Goal: Answer question/provide support: Share knowledge or assist other users

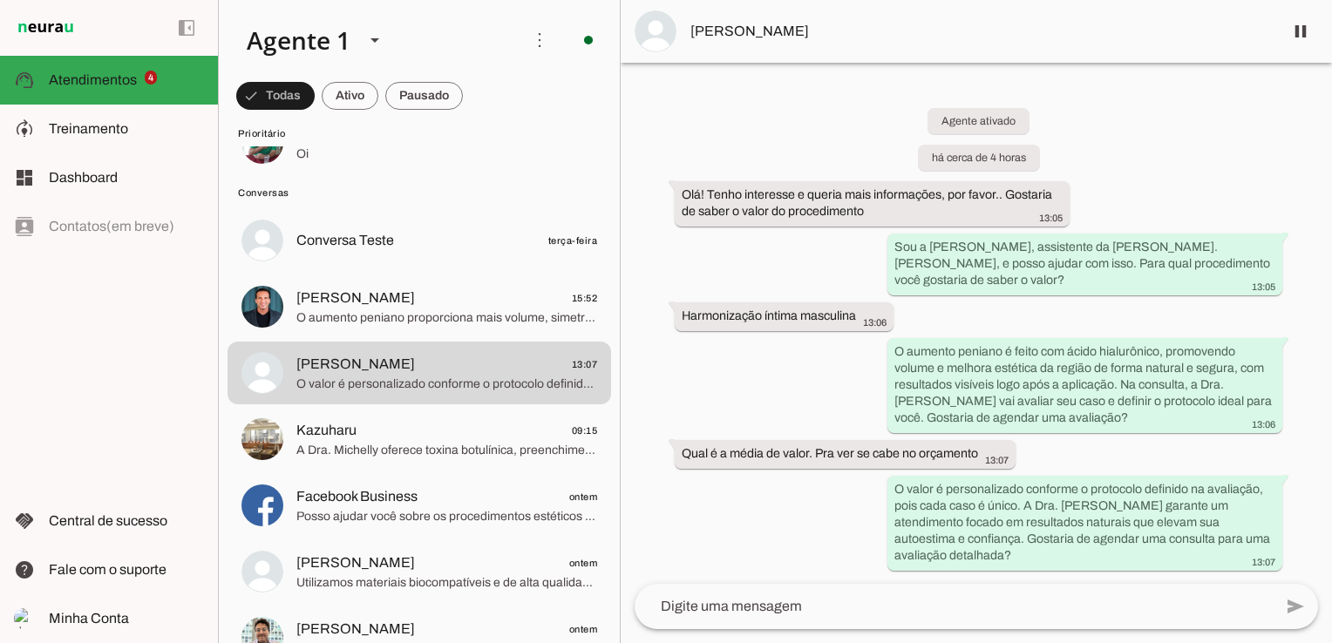
scroll to position [271, 0]
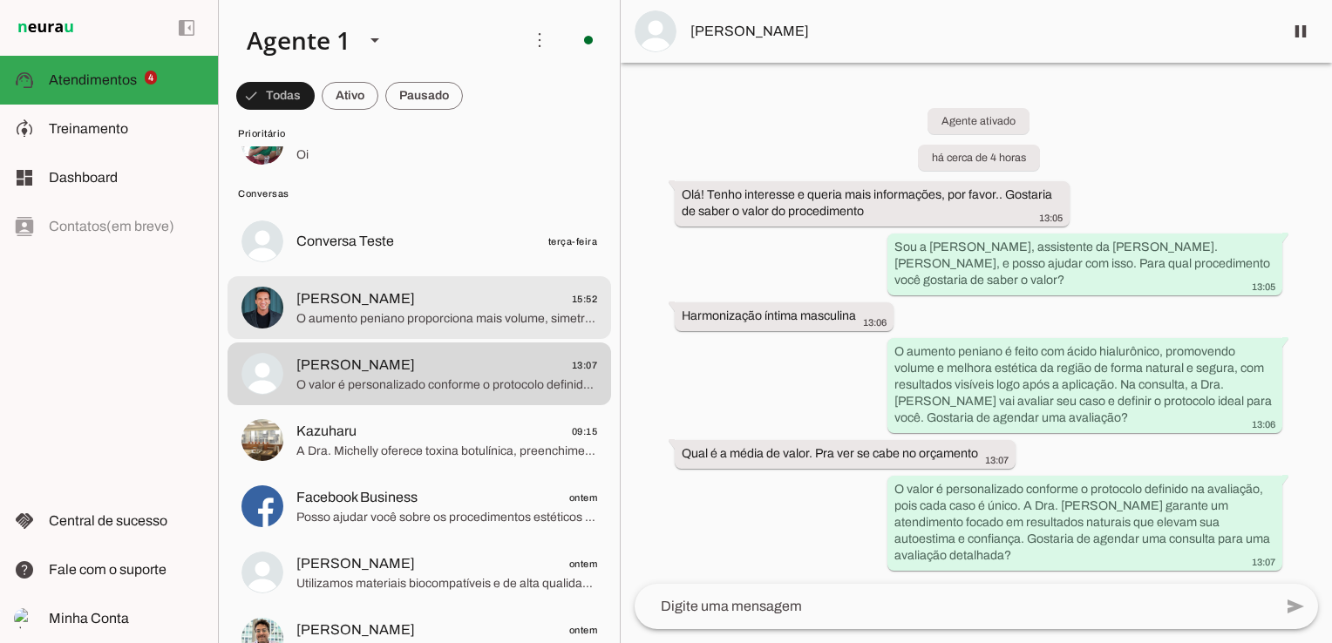
click at [467, 295] on span "Denis Lopardo 15:52" at bounding box center [446, 299] width 301 height 22
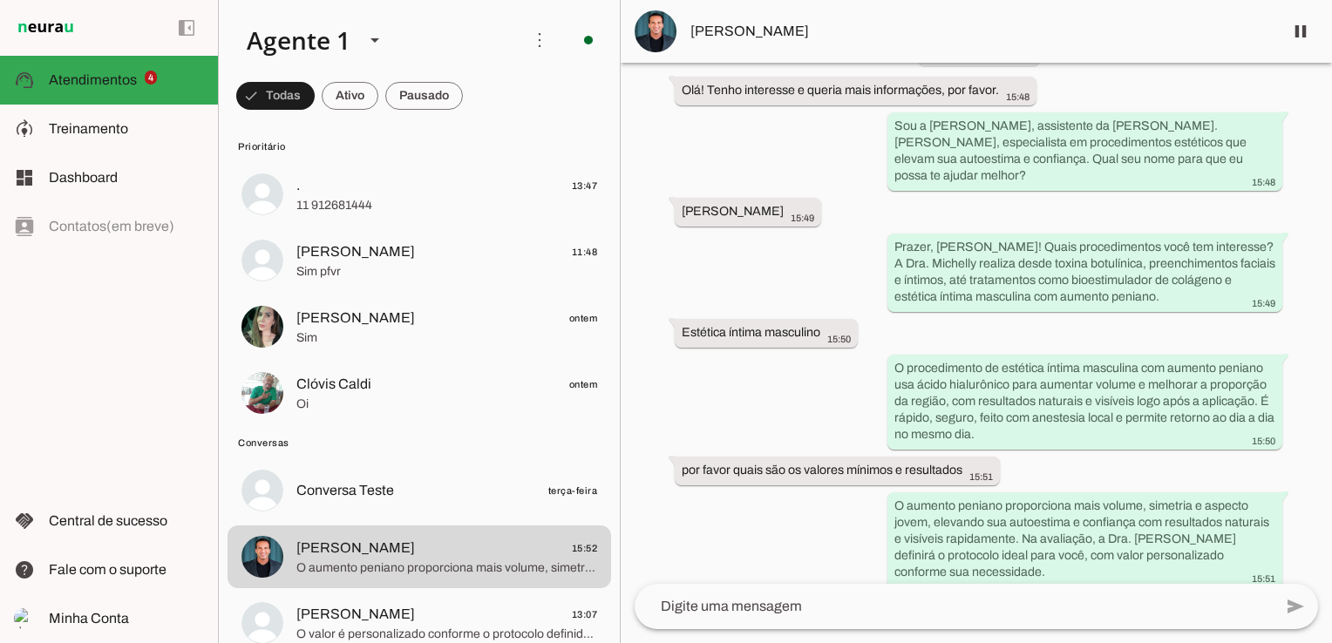
scroll to position [23, 0]
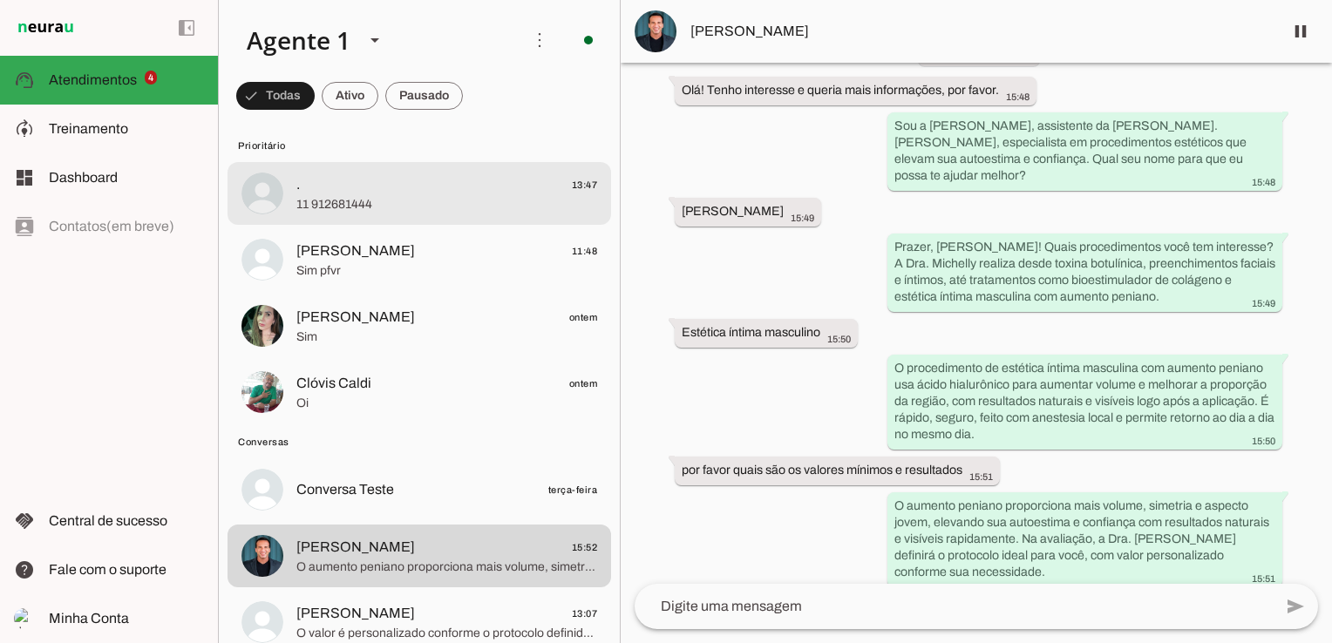
click at [452, 188] on span ". 13:47" at bounding box center [446, 185] width 301 height 22
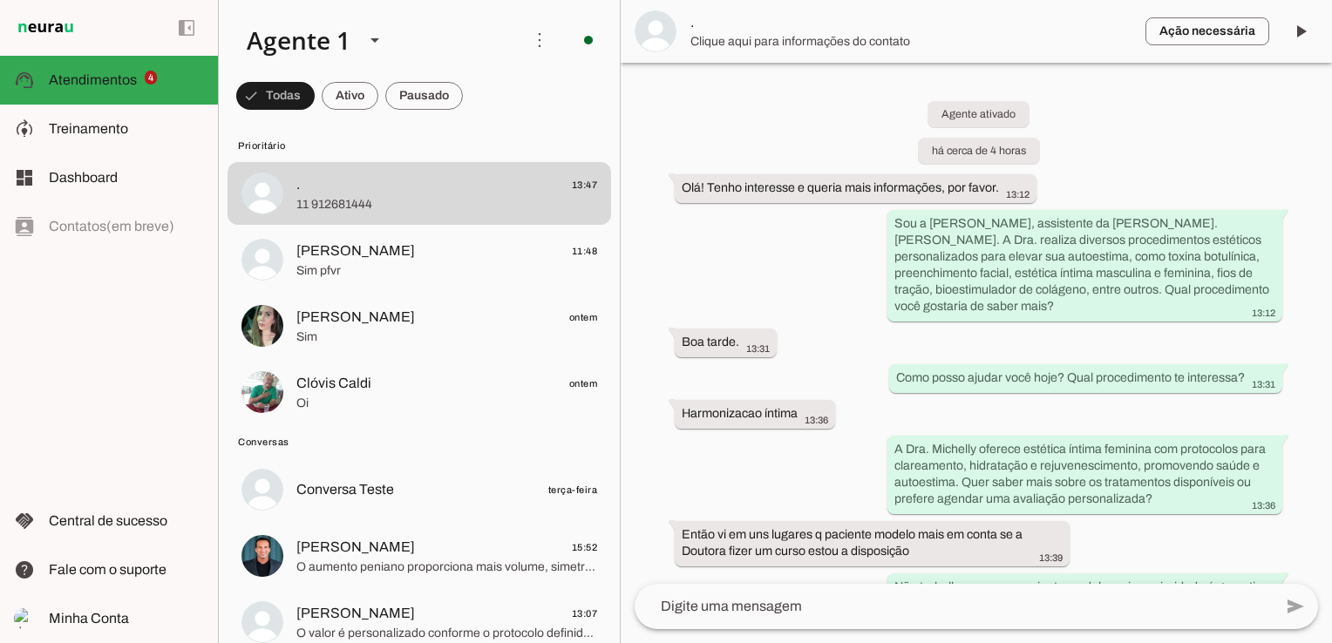
click at [1298, 549] on div "Agente ativado há cerca de 4 horas Olá! Tenho interesse e queria mais informaçõ…" at bounding box center [975, 323] width 711 height 521
click at [1204, 541] on div "Agente ativado há cerca de 4 horas Olá! Tenho interesse e queria mais informaçõ…" at bounding box center [975, 323] width 711 height 521
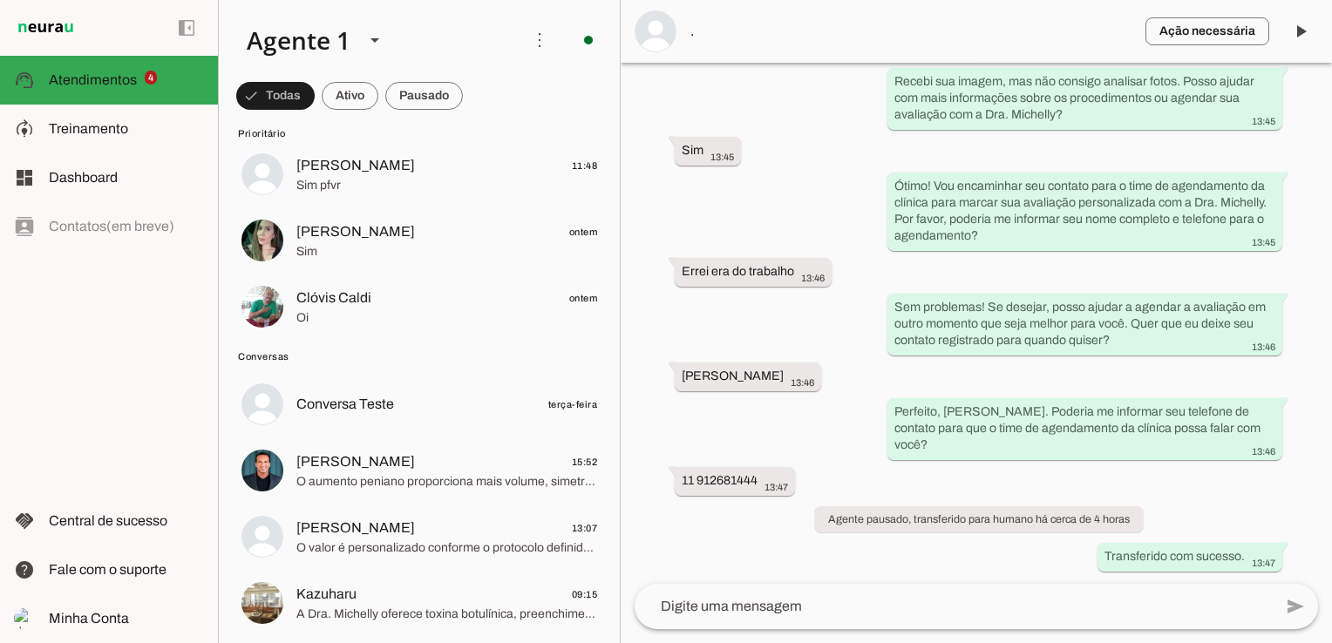
scroll to position [284, 0]
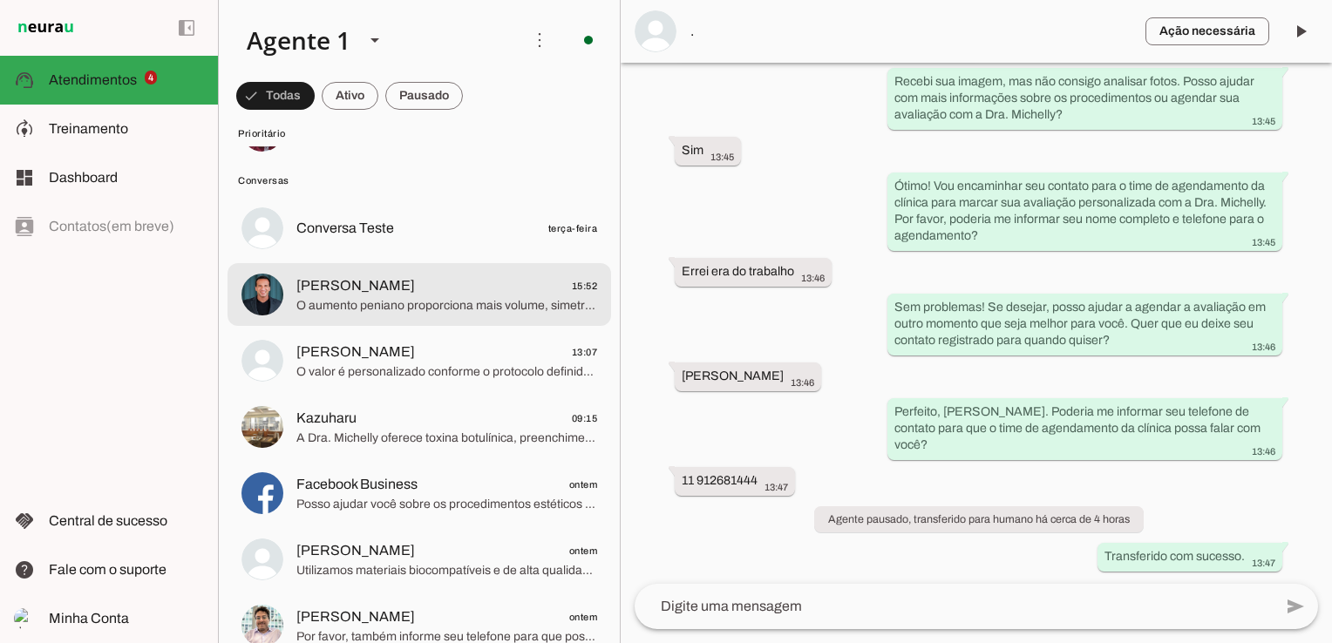
click at [476, 291] on span "Denis Lopardo 15:52" at bounding box center [446, 286] width 301 height 22
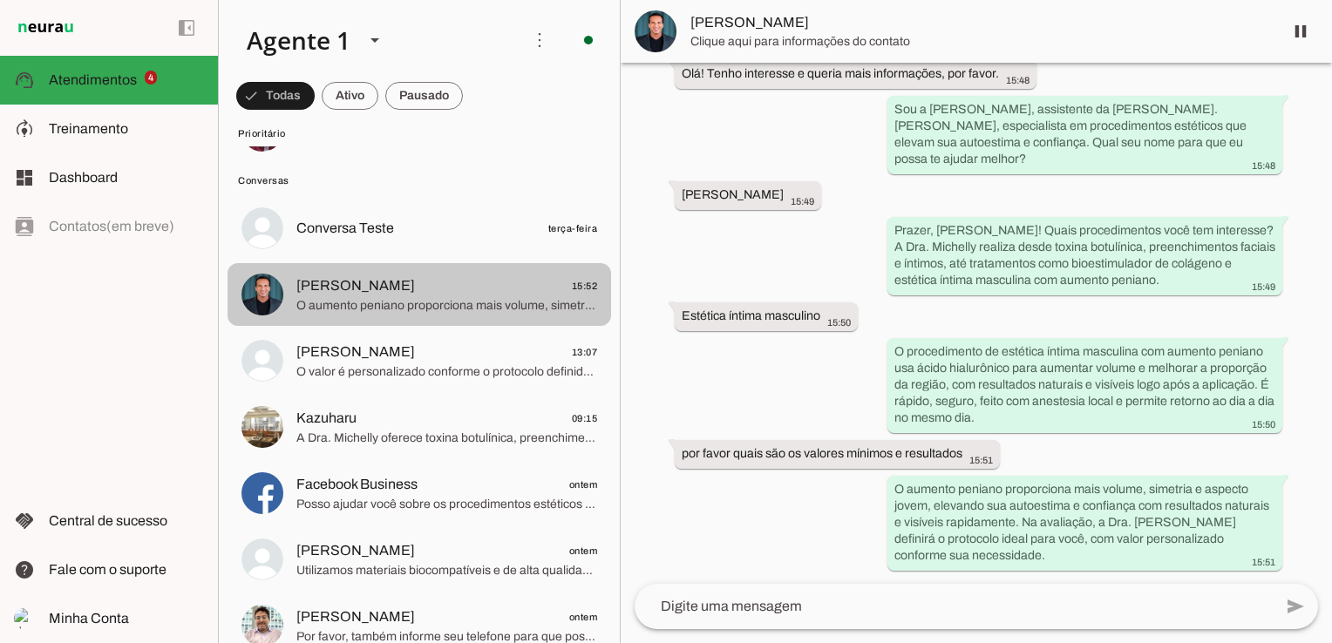
scroll to position [98, 0]
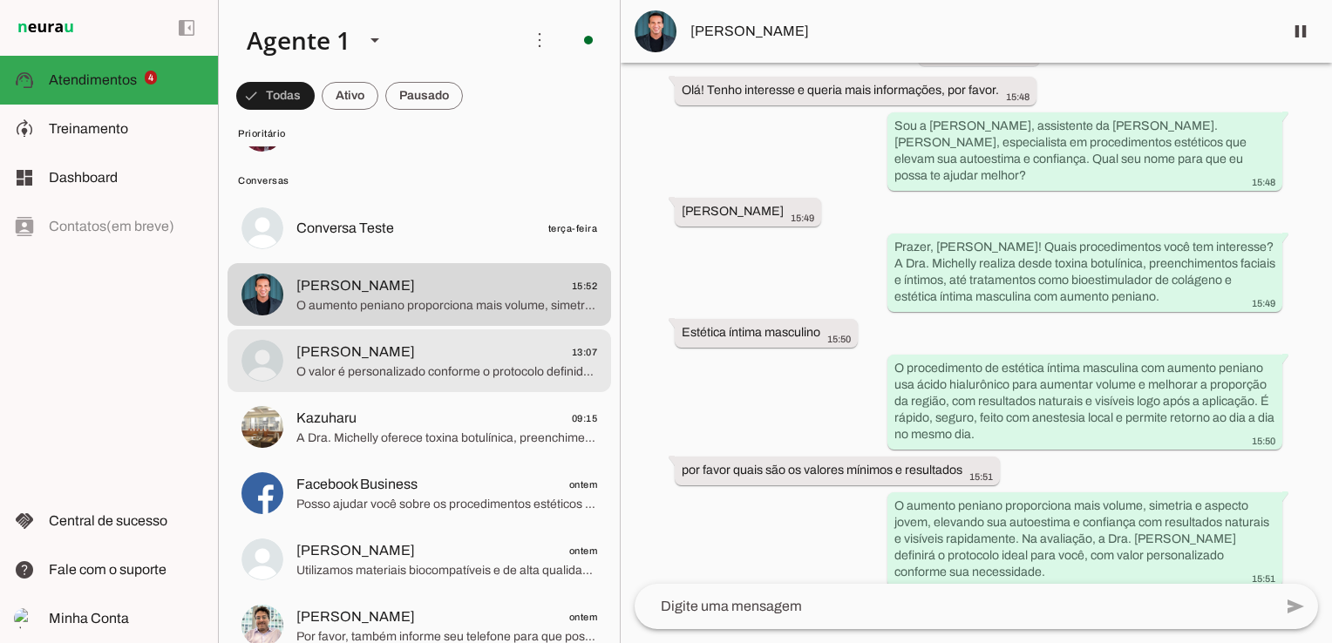
click at [415, 357] on span "[PERSON_NAME]" at bounding box center [355, 352] width 119 height 21
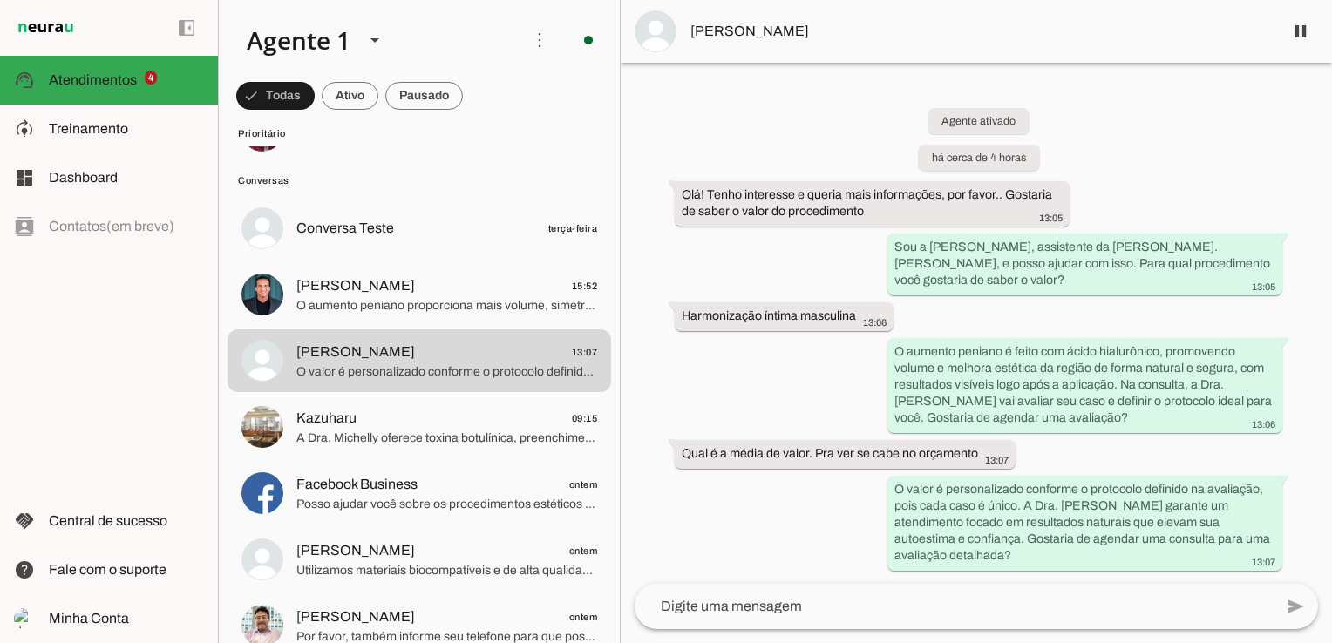
click at [763, 598] on textarea at bounding box center [953, 606] width 638 height 21
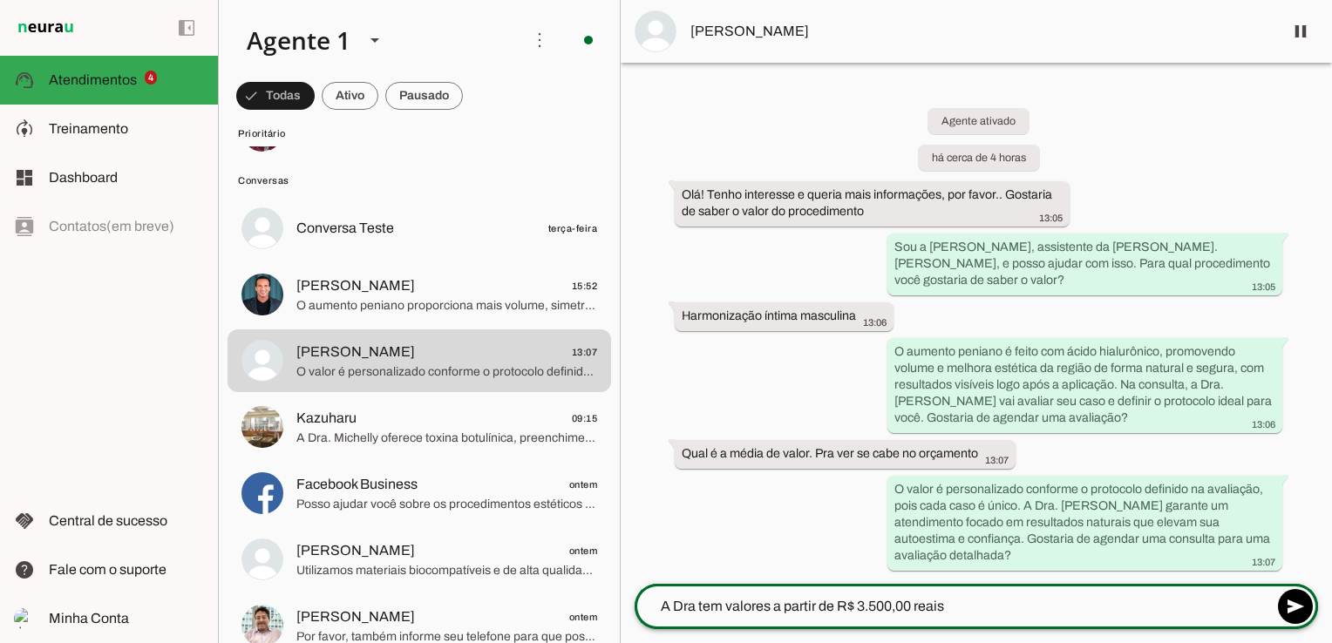
type textarea "A Dra tem valores a partir de R$ 3.500,00 reais"
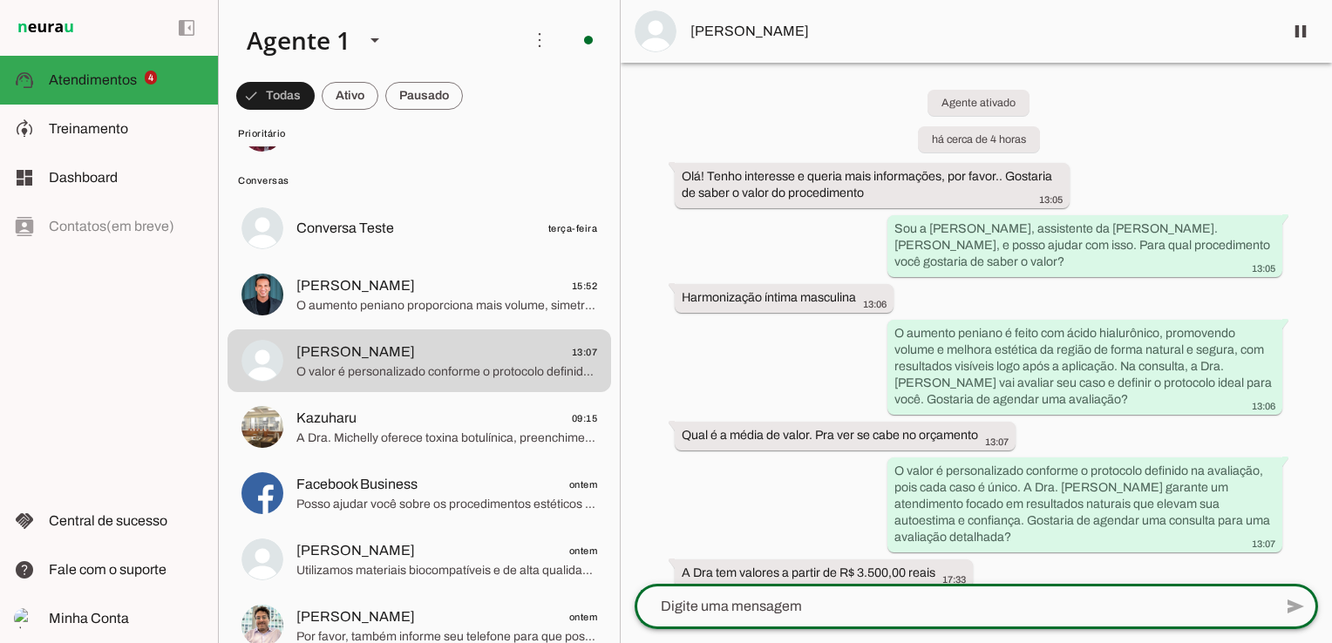
scroll to position [7, 0]
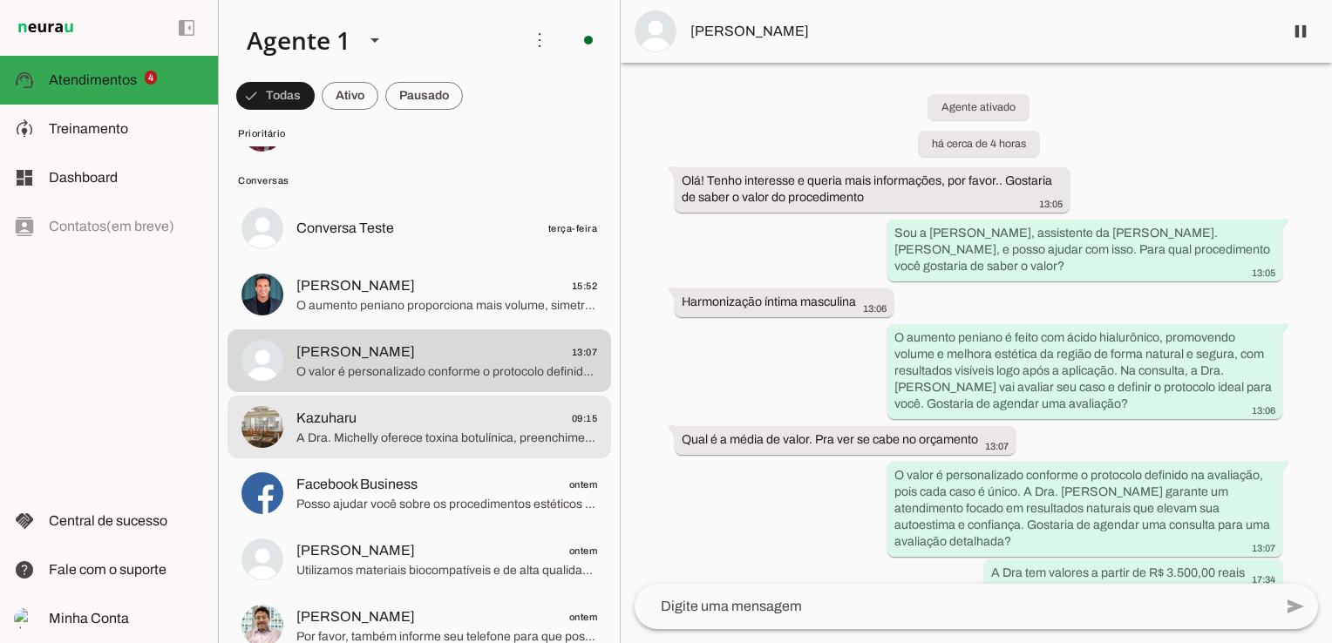
click at [397, 418] on span "Kazuharu 09:15" at bounding box center [446, 419] width 301 height 22
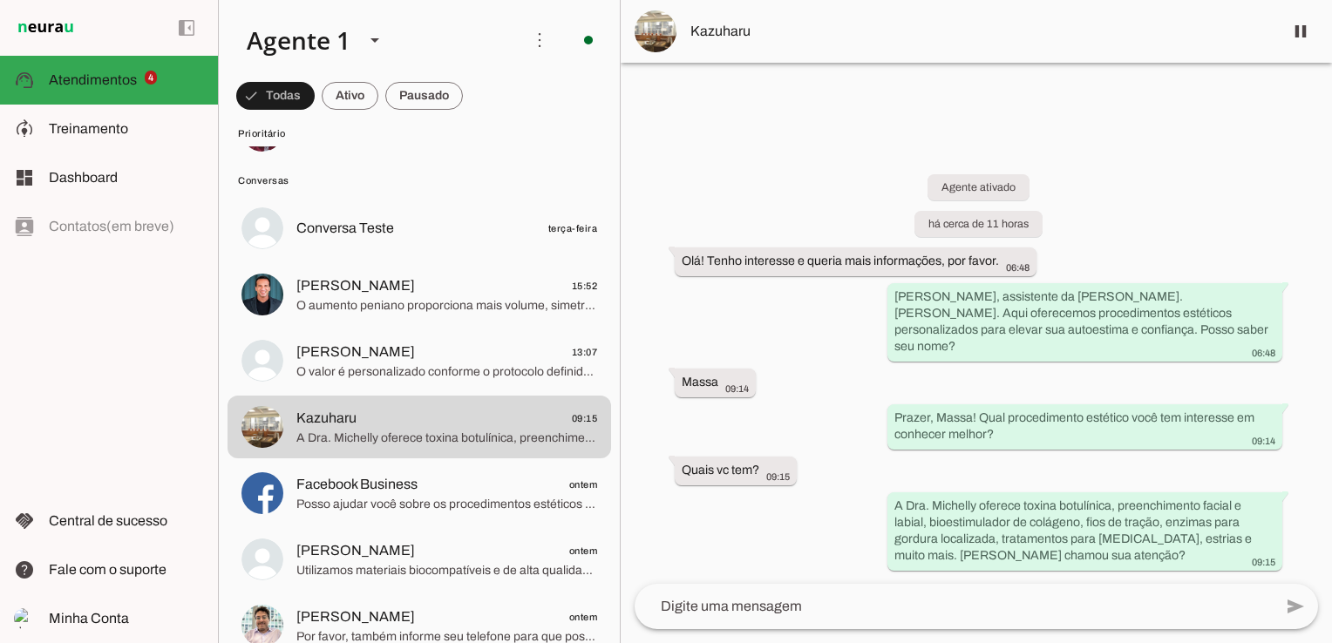
click at [802, 610] on textarea at bounding box center [953, 606] width 638 height 21
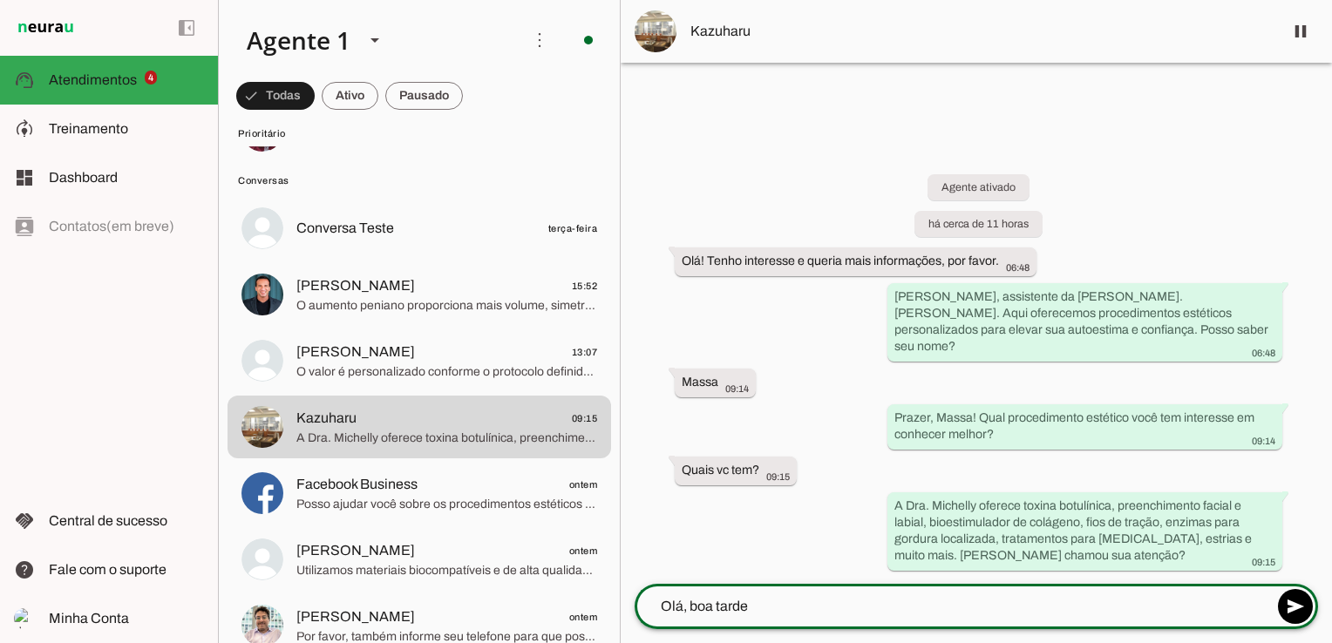
type textarea "Olá, boa tarde"
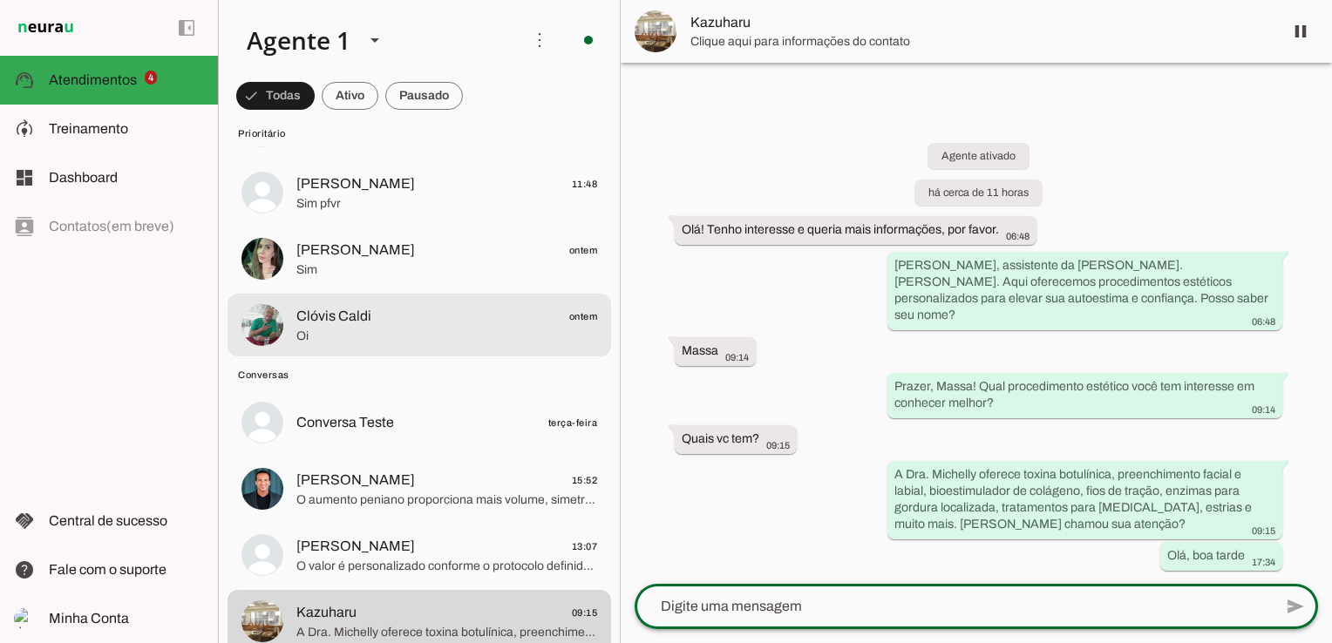
scroll to position [87, 0]
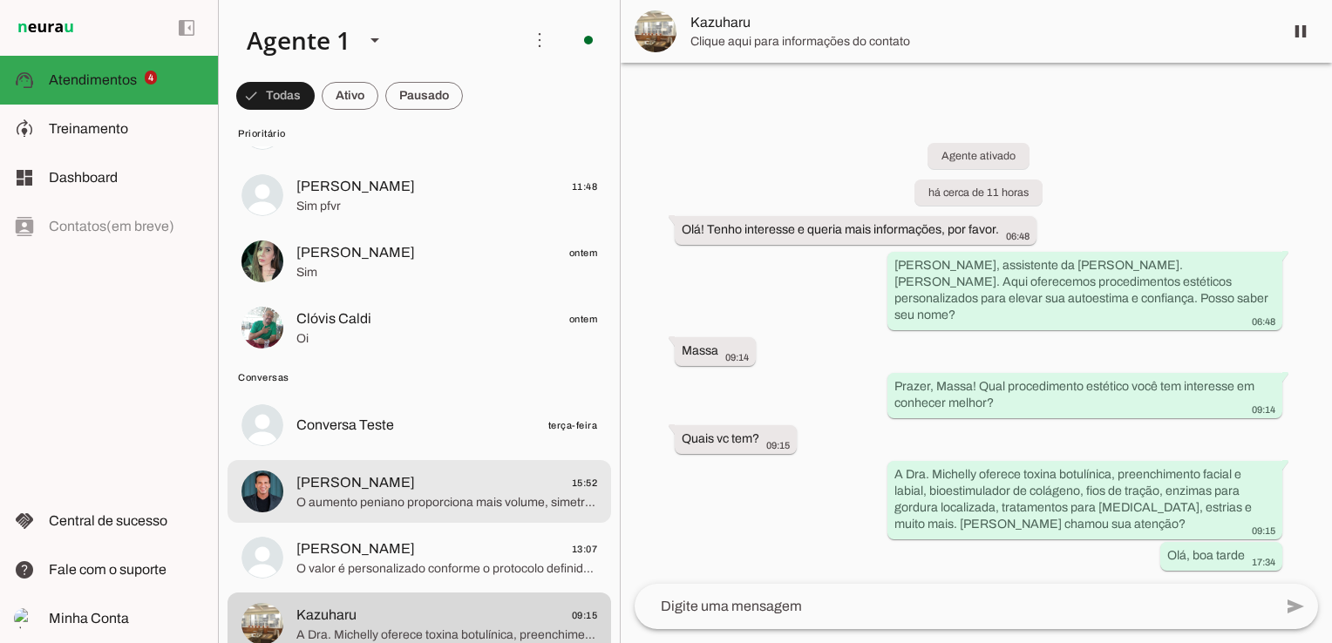
click at [399, 494] on span "O aumento peniano proporciona mais volume, simetria e aspecto jovem, elevando s…" at bounding box center [446, 502] width 301 height 17
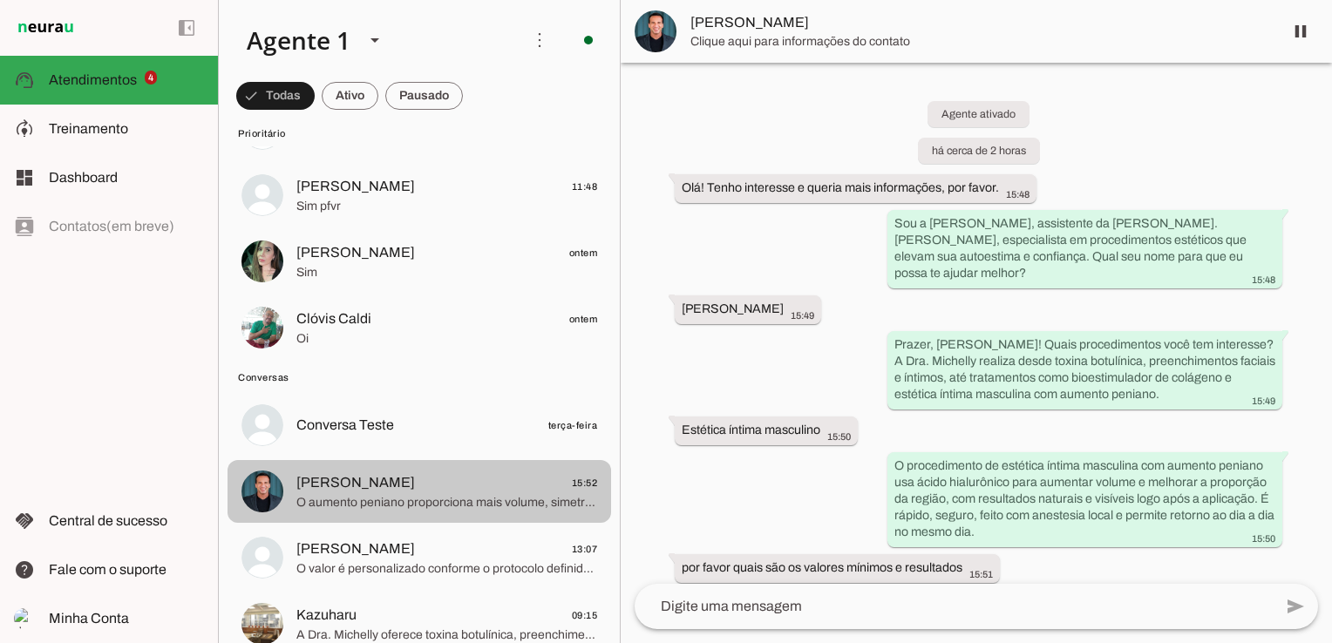
scroll to position [98, 0]
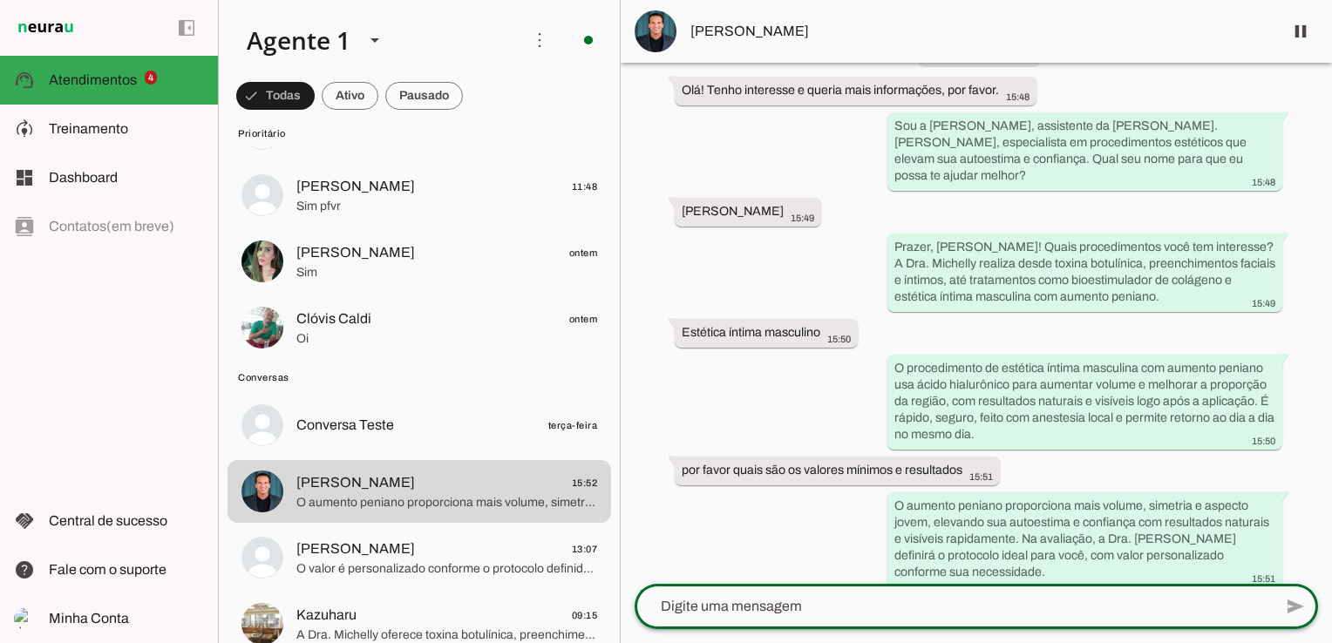
click at [818, 608] on textarea at bounding box center [953, 606] width 638 height 21
type textarea "vou encaminhar para nosso time de agendamento eles vão mostrar resultados e fal…"
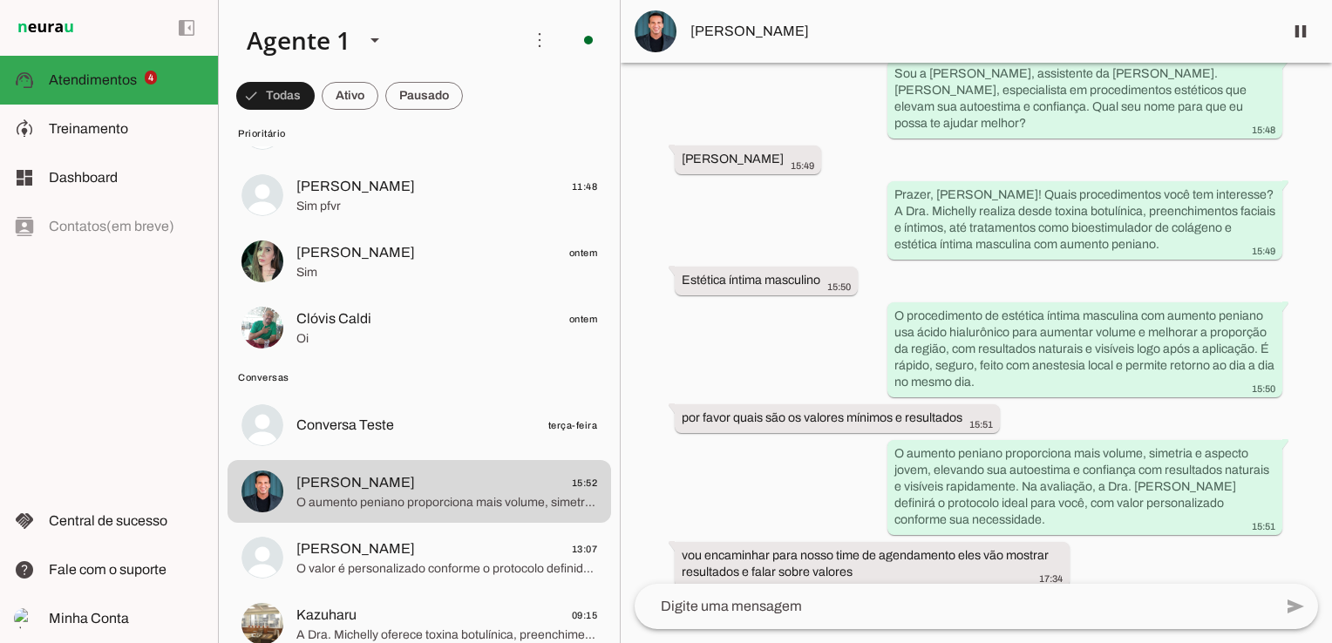
click at [774, 26] on span "[PERSON_NAME]" at bounding box center [979, 31] width 579 height 21
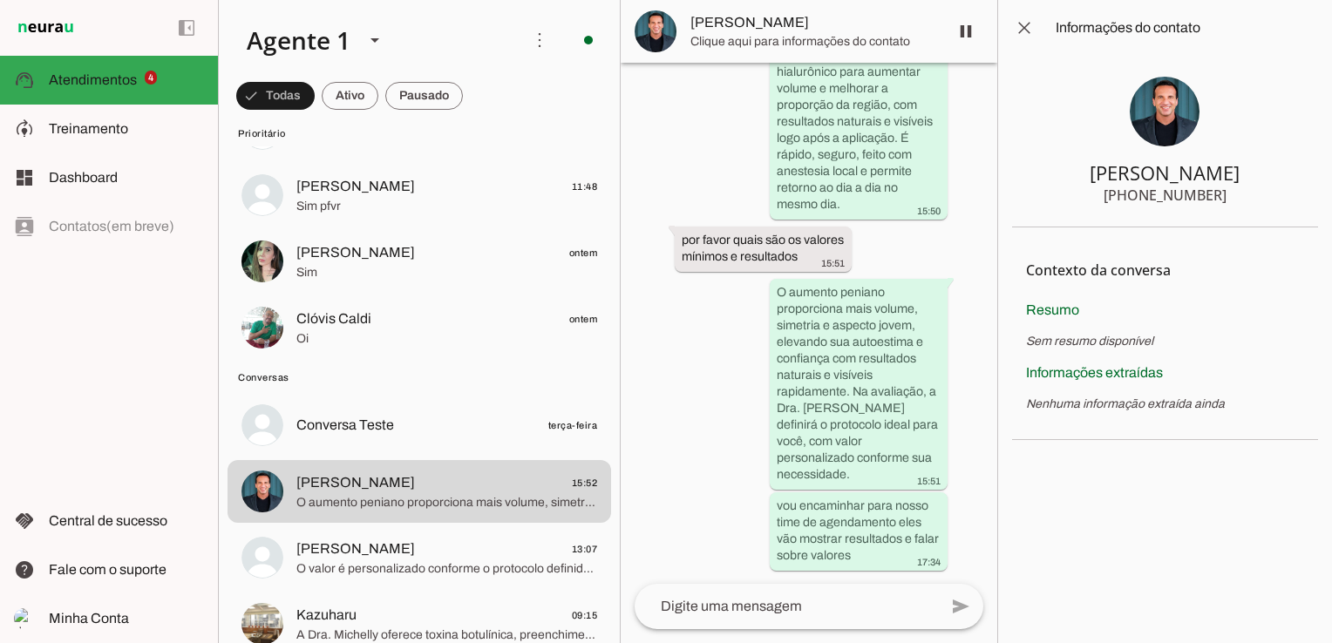
scroll to position [659, 0]
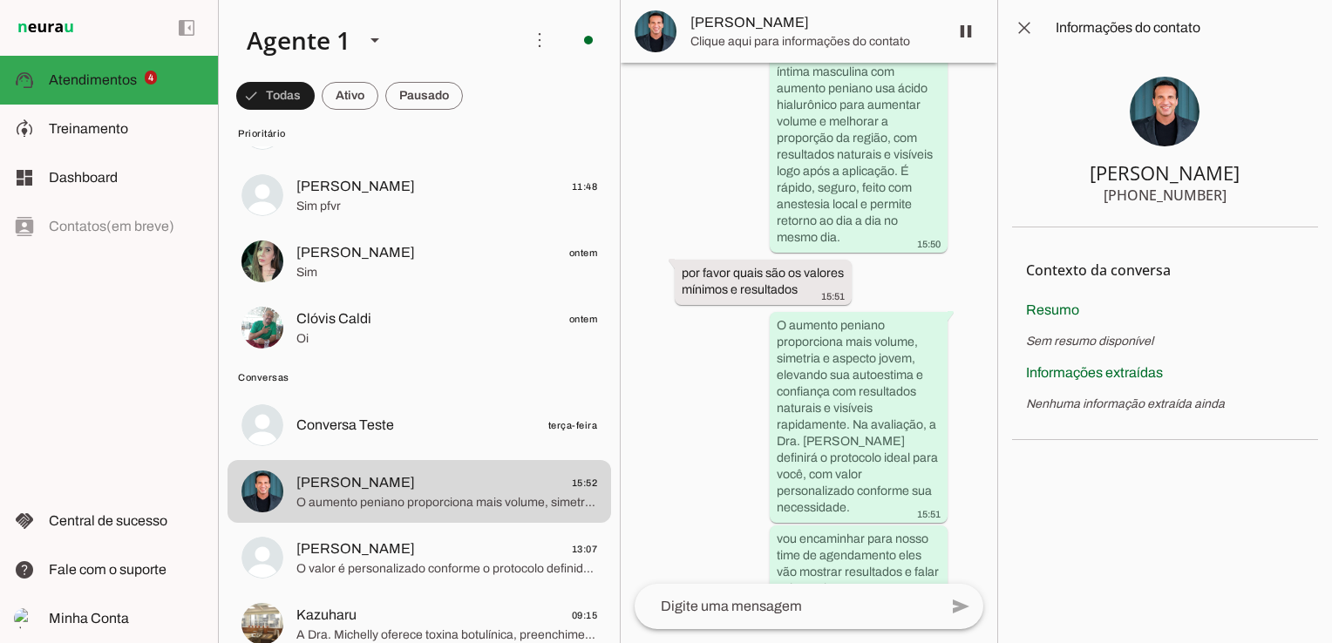
drag, startPoint x: 1230, startPoint y: 193, endPoint x: 1130, endPoint y: 204, distance: 100.8
click at [1130, 204] on section "Denis Lopardo +55 11 98871-5558" at bounding box center [1165, 142] width 306 height 172
click at [650, 518] on div "Agente ativado há cerca de 2 horas Olá! Tenho interesse e queria mais informaçõ…" at bounding box center [808, 323] width 376 height 521
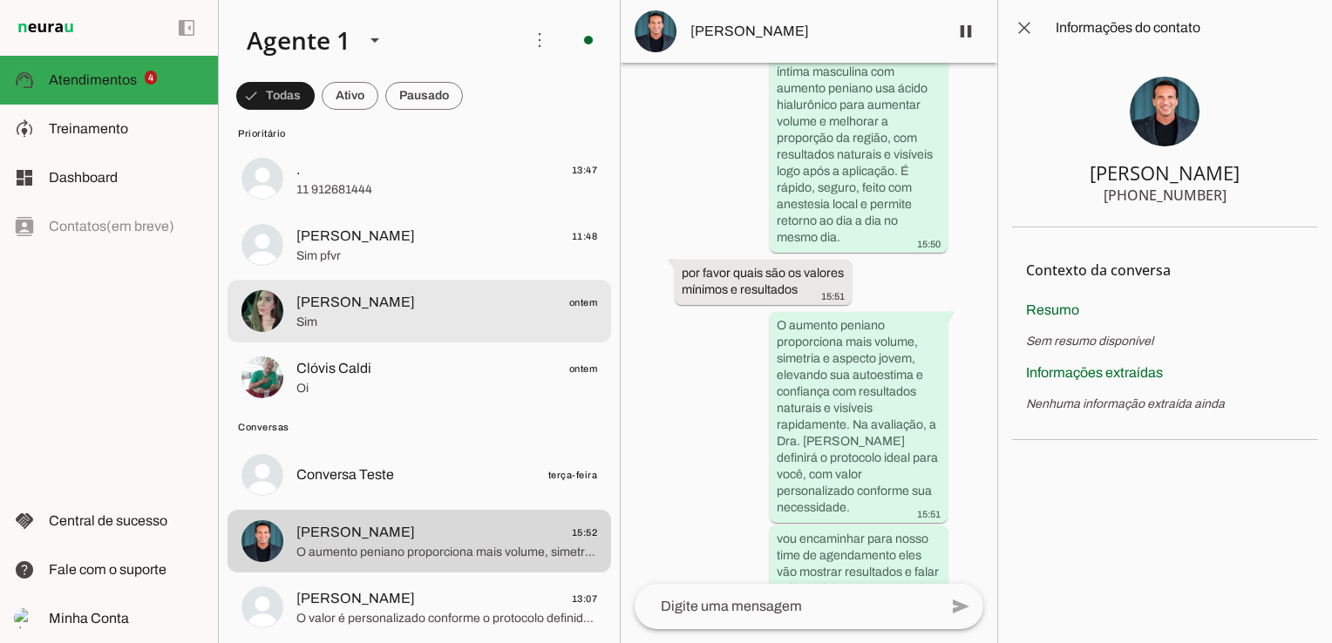
scroll to position [0, 0]
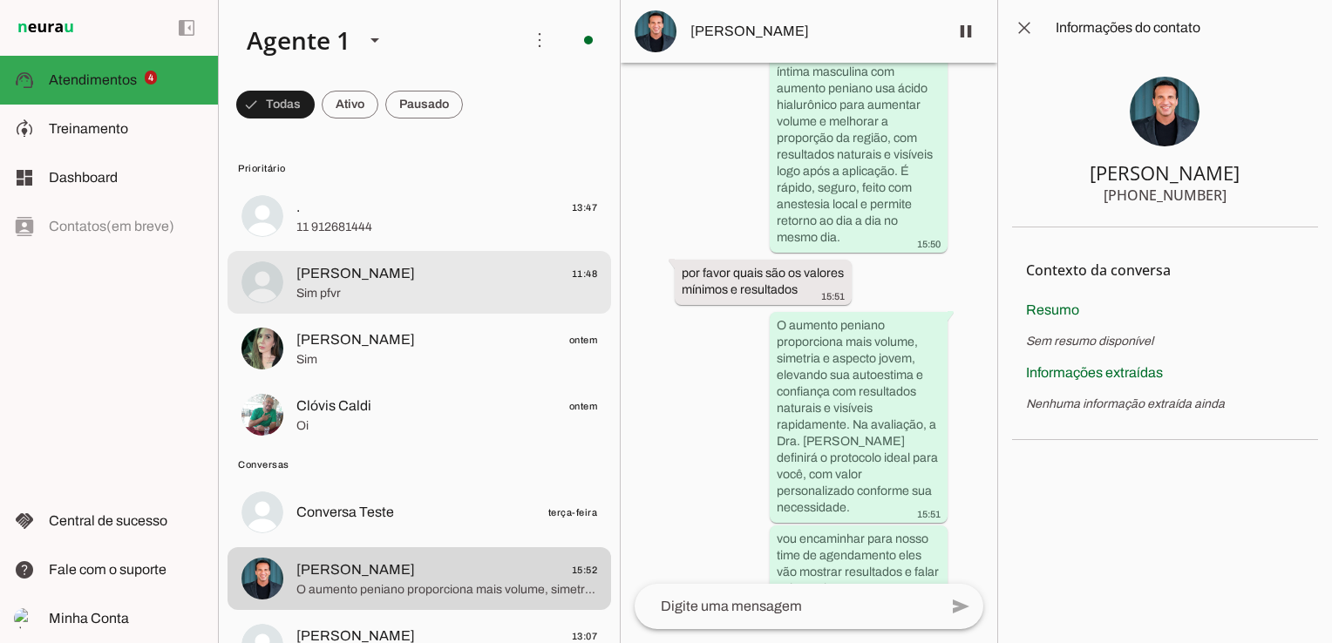
click at [397, 288] on span "Sim pfvr" at bounding box center [446, 293] width 301 height 17
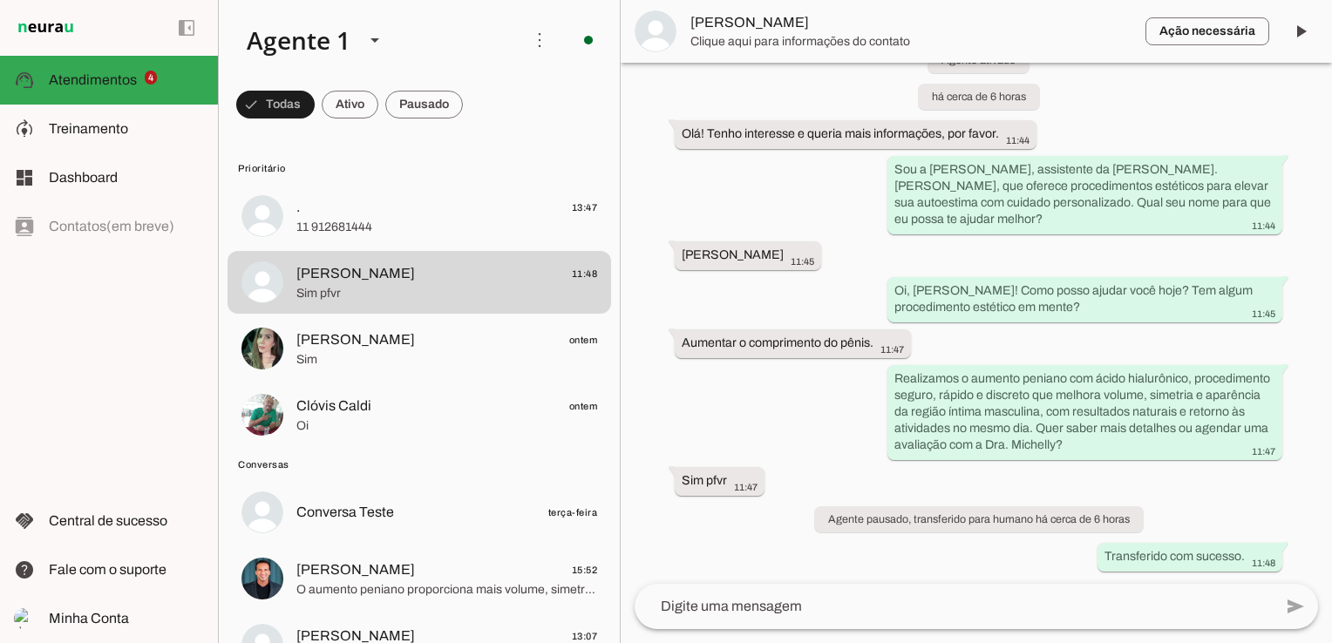
click at [797, 33] on span "Clique aqui para informações do contato" at bounding box center [910, 41] width 441 height 17
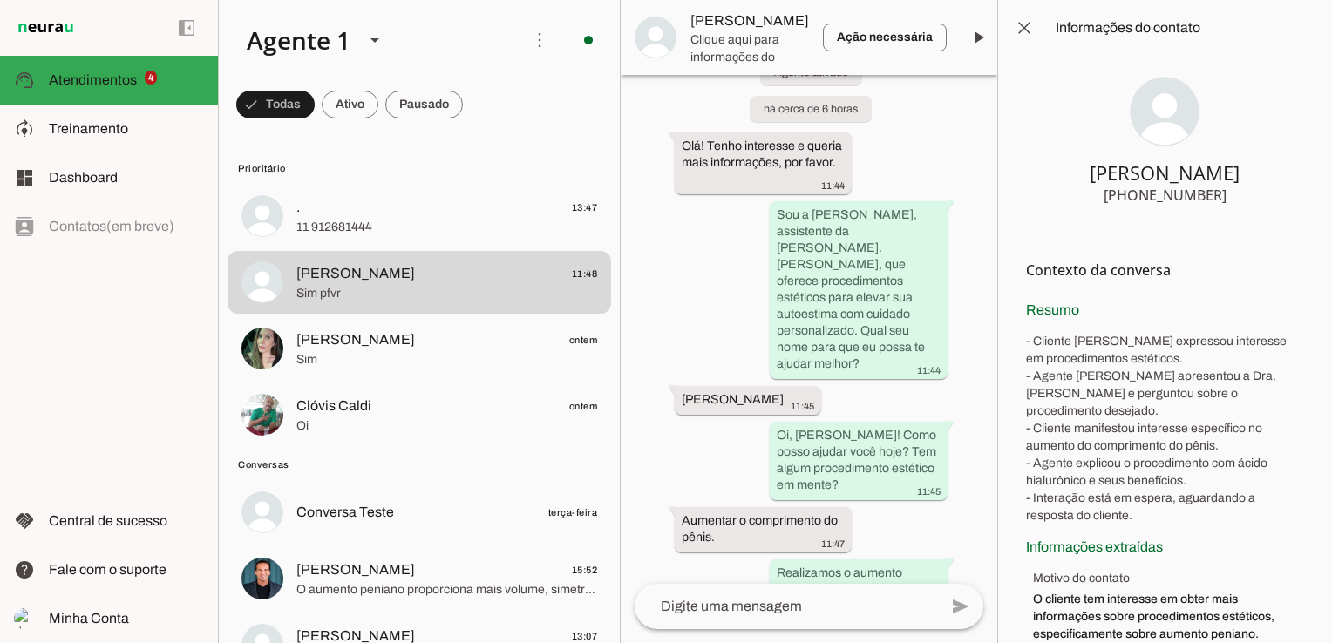
scroll to position [387, 0]
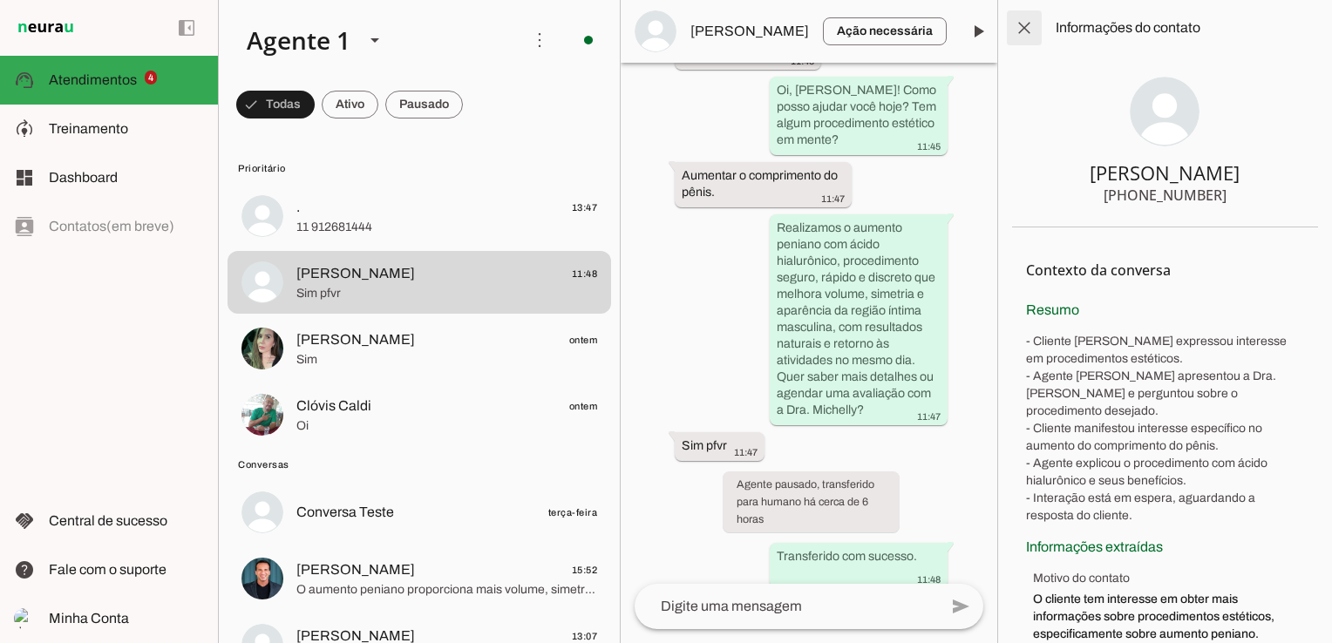
click at [1024, 24] on span at bounding box center [1024, 28] width 42 height 42
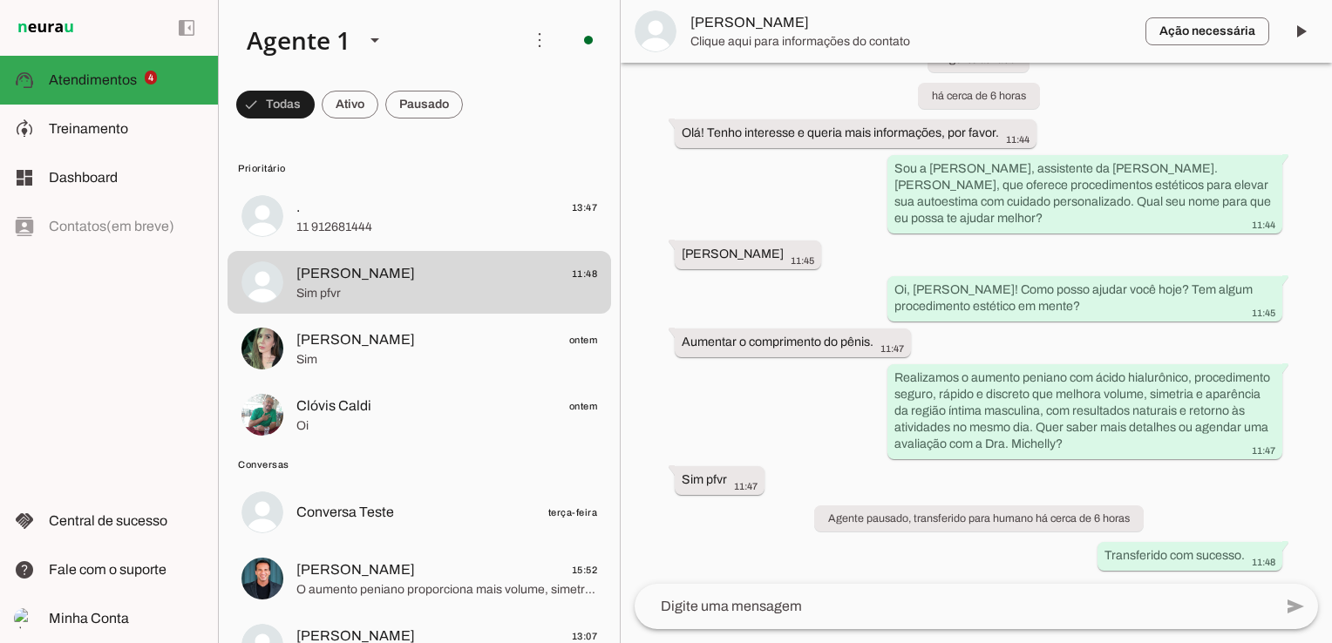
scroll to position [54, 0]
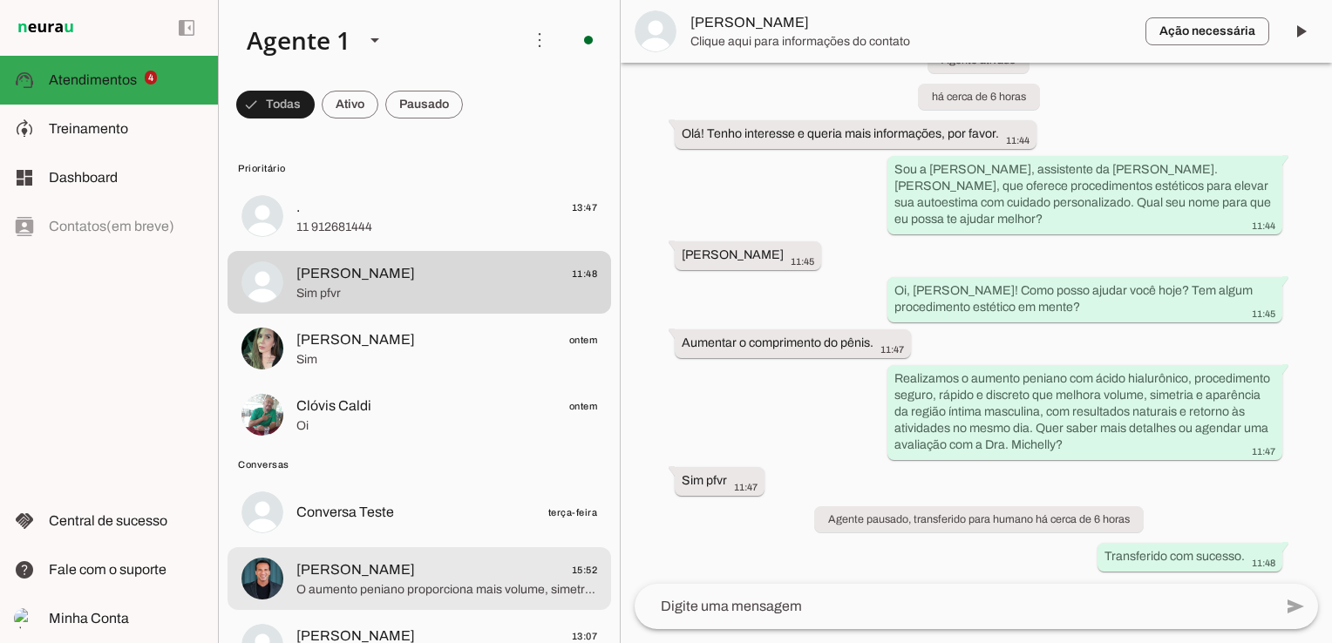
click at [332, 570] on span "[PERSON_NAME]" at bounding box center [355, 569] width 119 height 21
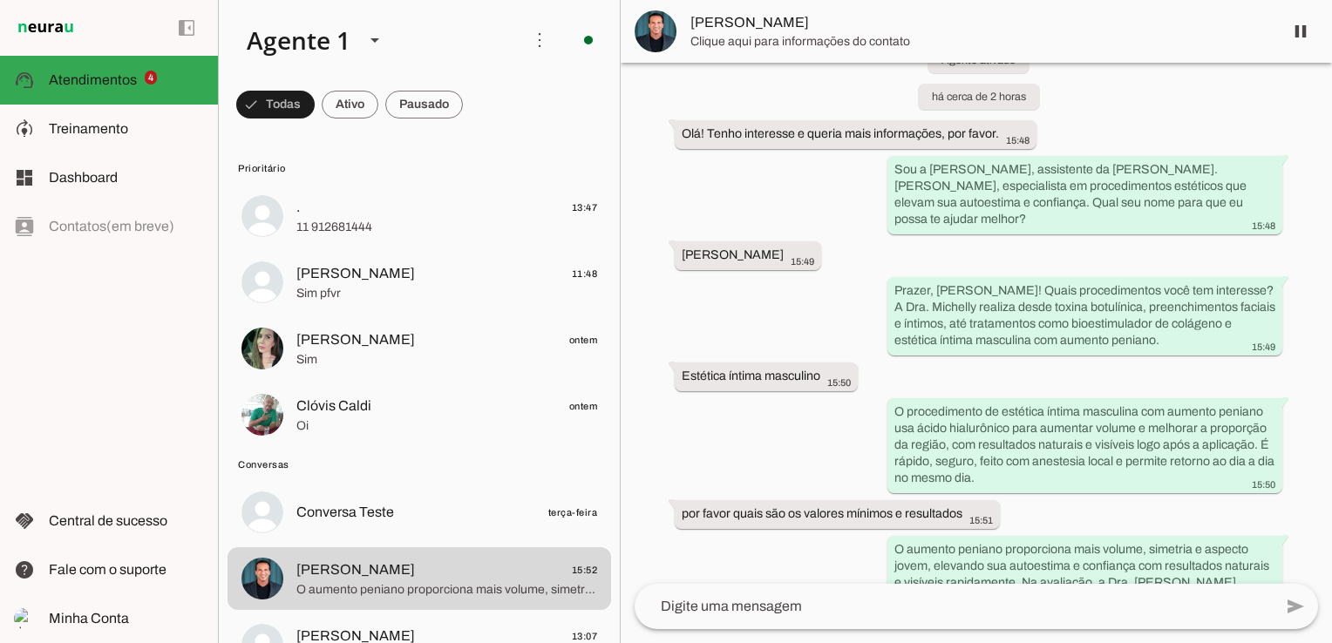
scroll to position [145, 0]
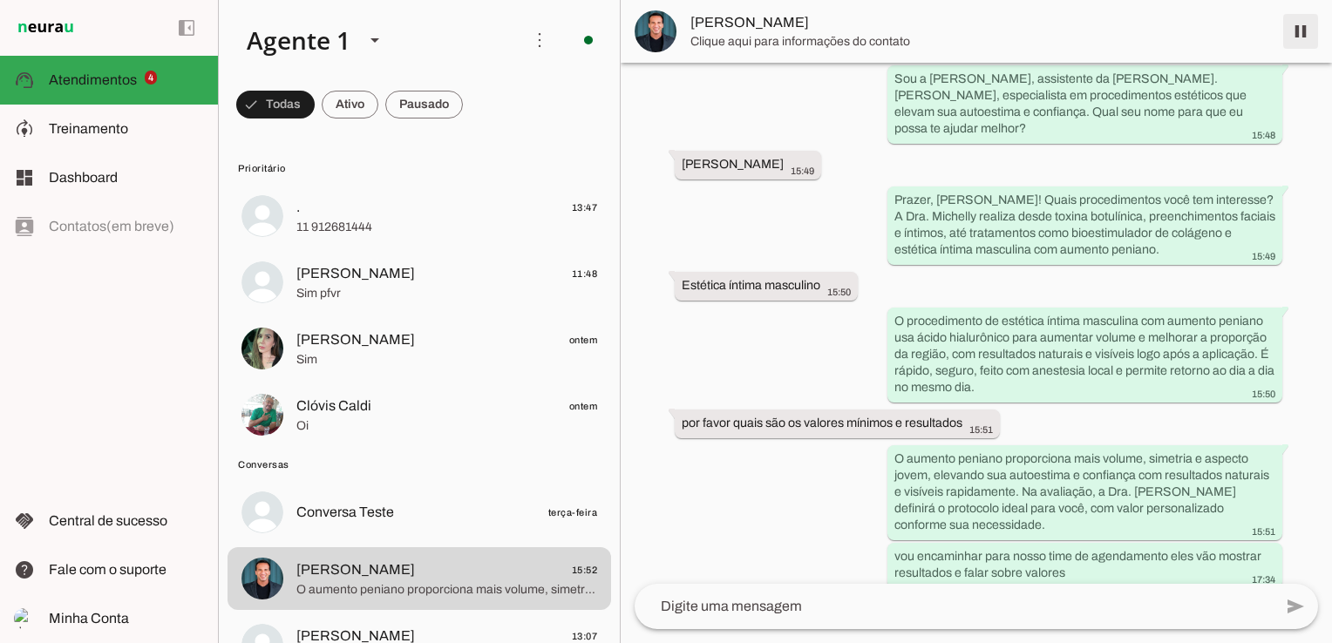
click at [1297, 31] on span at bounding box center [1300, 31] width 42 height 42
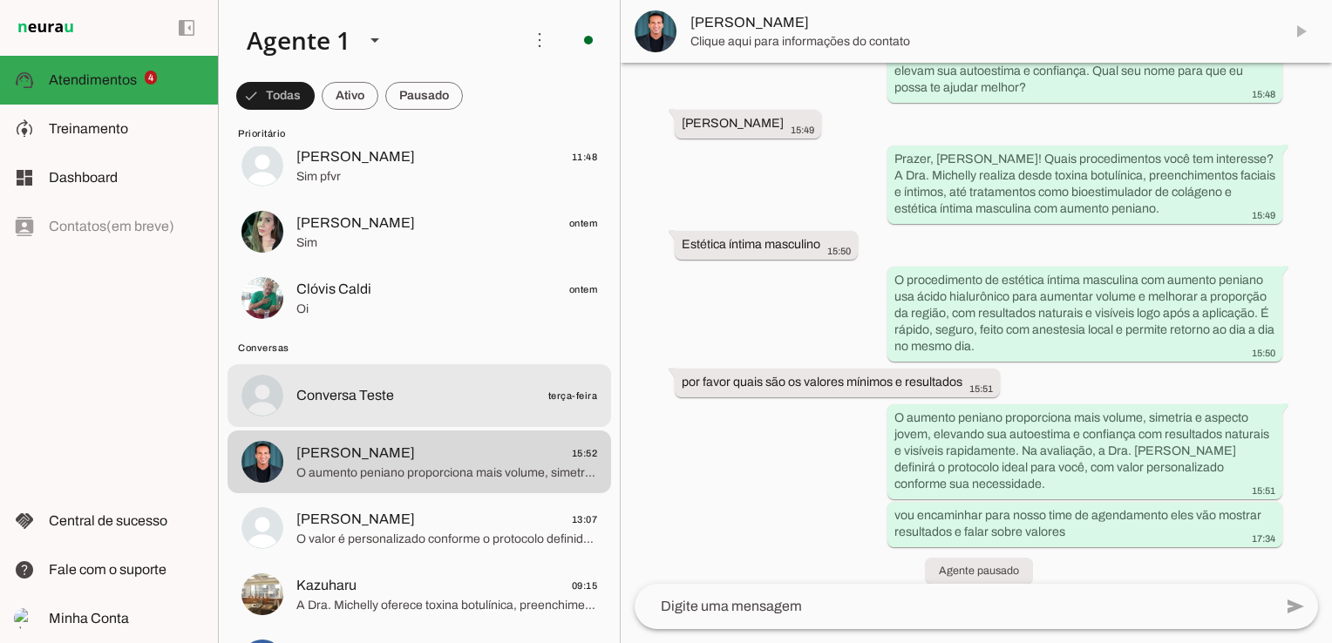
scroll to position [174, 0]
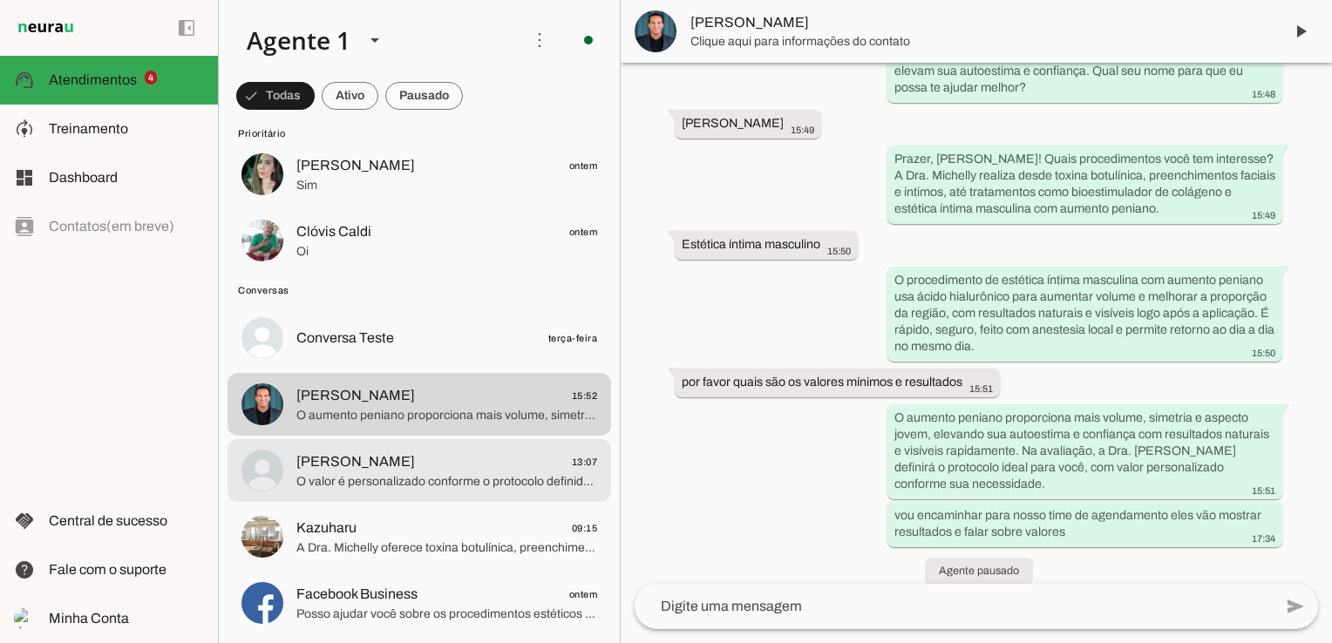
click at [415, 464] on span "[PERSON_NAME]" at bounding box center [355, 461] width 119 height 21
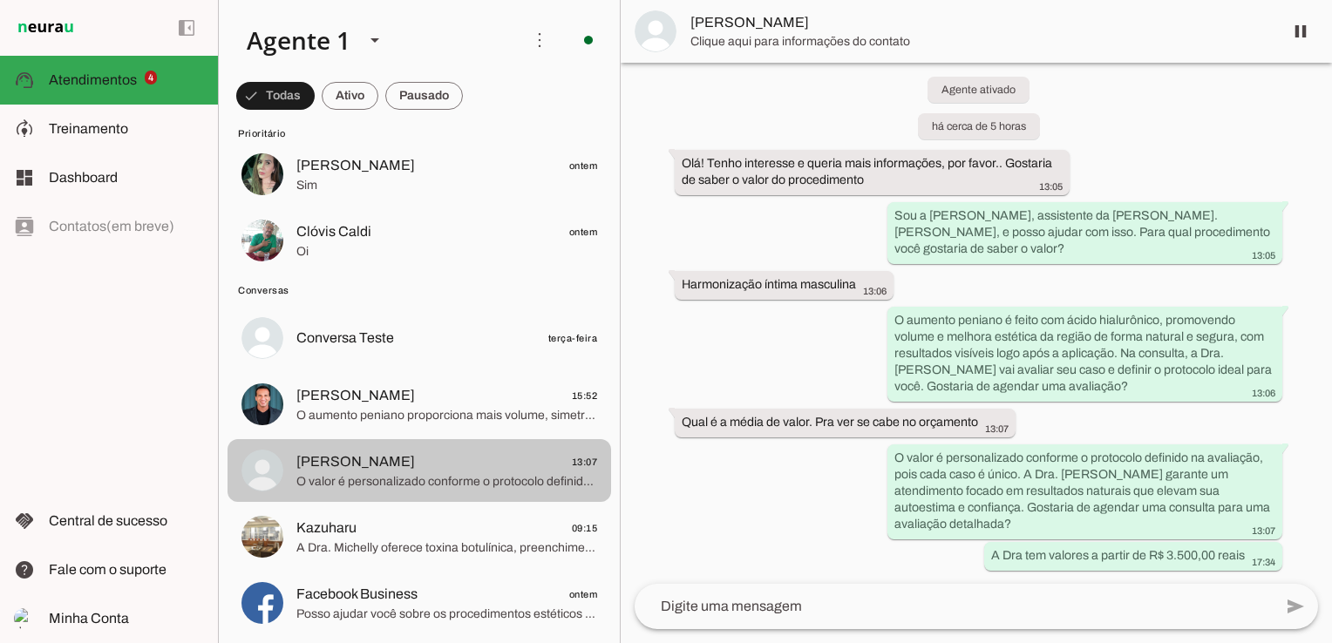
scroll to position [7, 0]
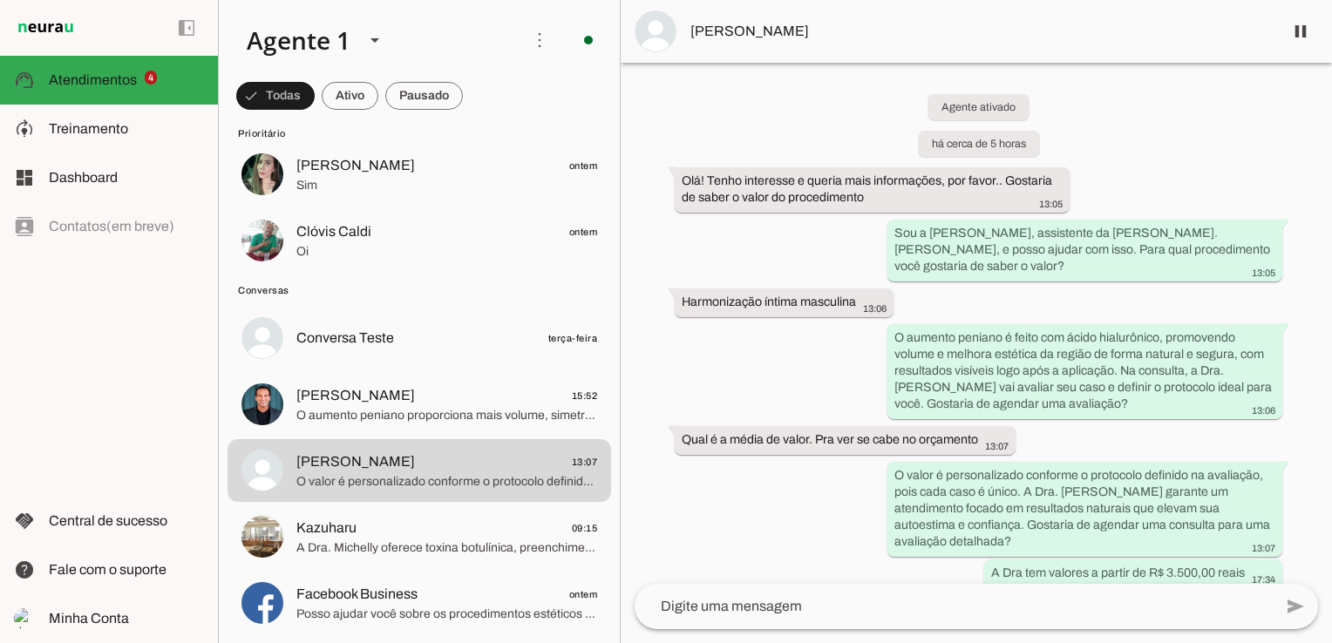
click at [756, 613] on textarea at bounding box center [953, 606] width 638 height 21
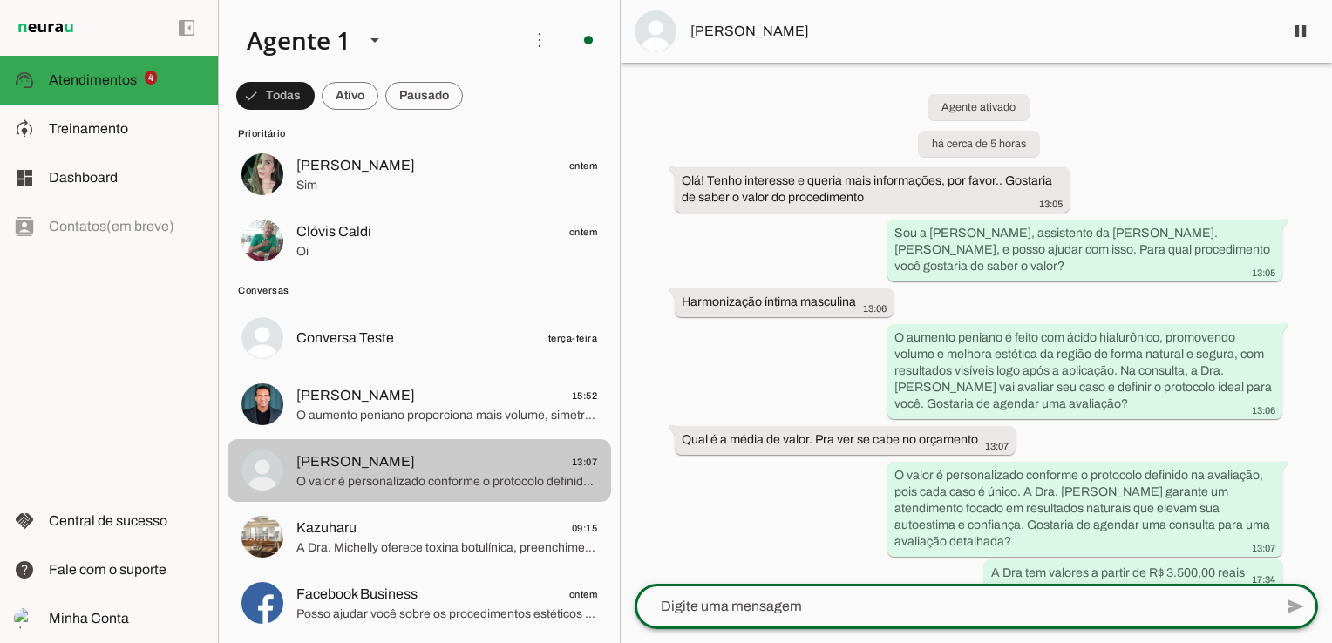
scroll to position [349, 0]
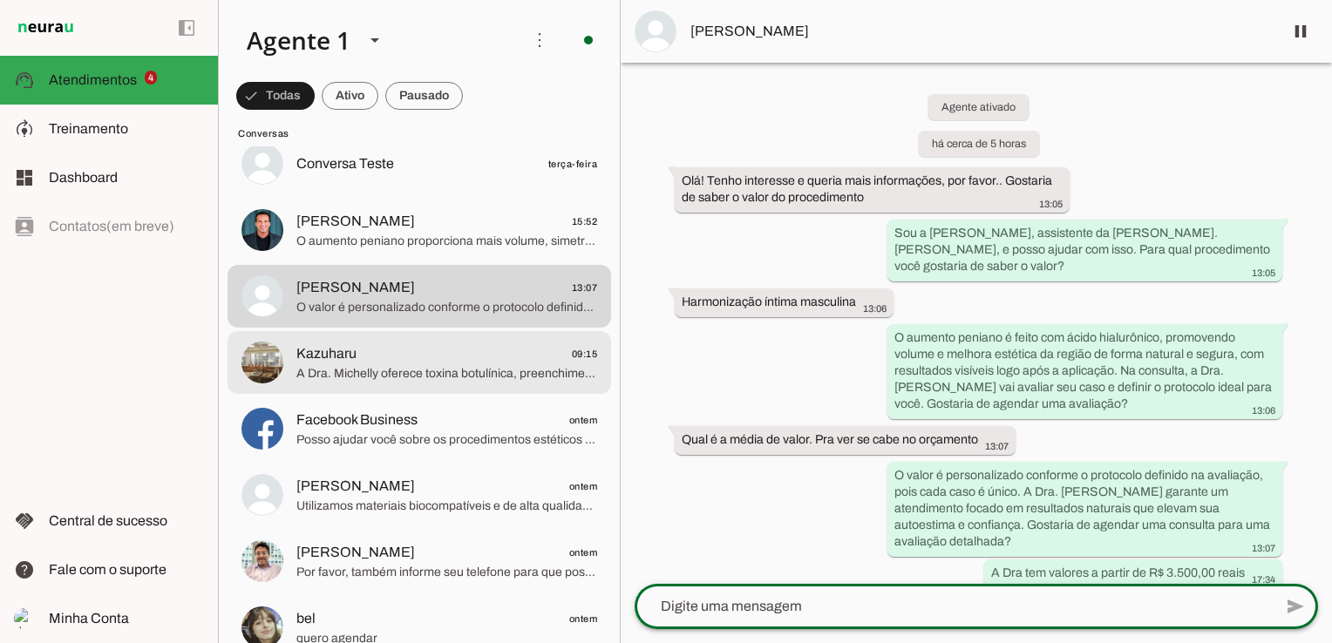
click at [454, 374] on span "A Dra. Michelly oferece toxina botulínica, preenchimento facial e labial, bioes…" at bounding box center [446, 373] width 301 height 17
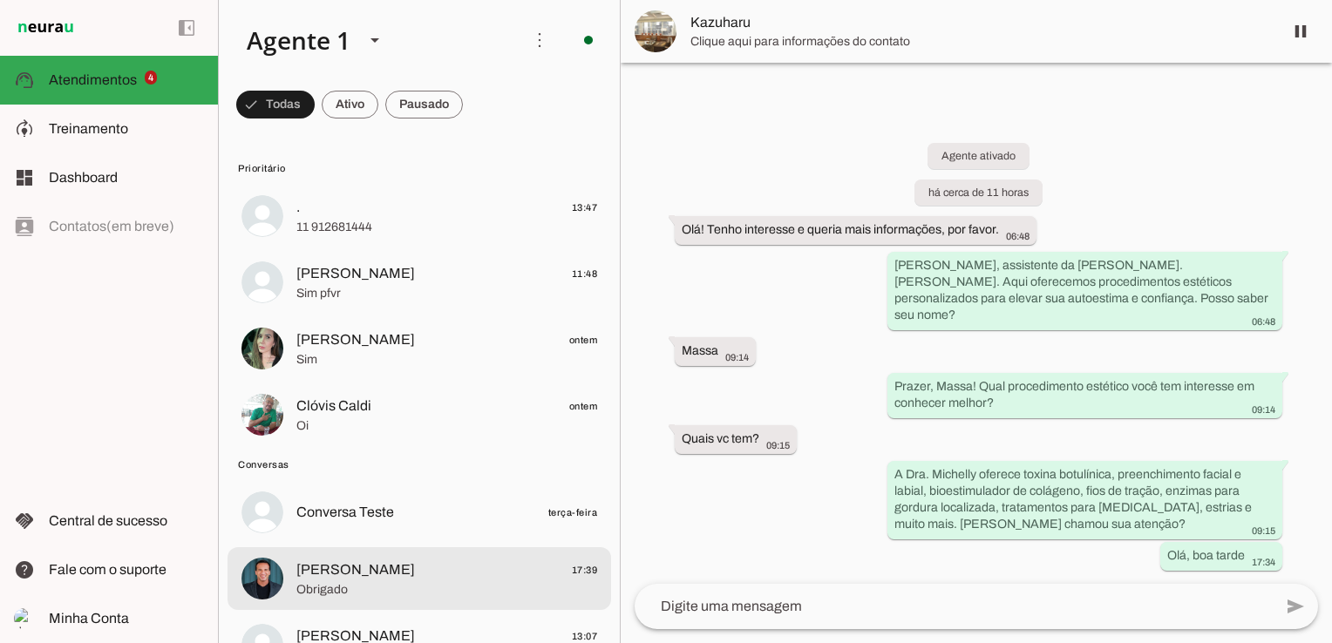
click at [373, 575] on span "[PERSON_NAME]" at bounding box center [355, 569] width 119 height 21
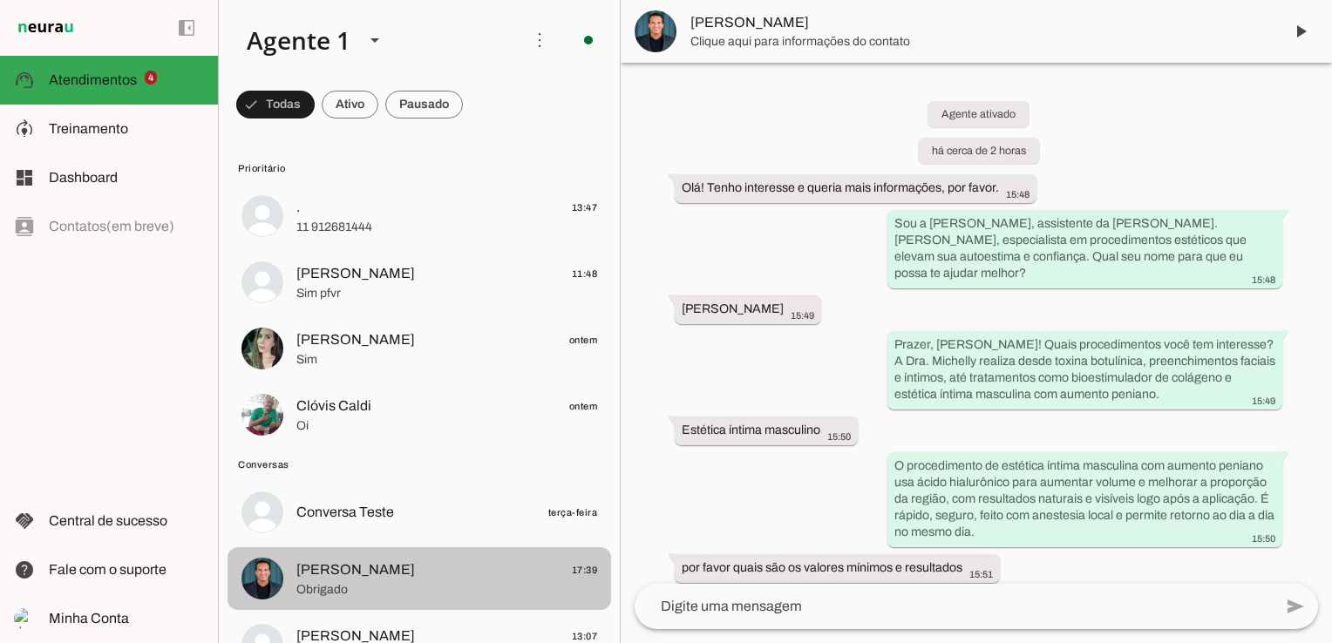
scroll to position [220, 0]
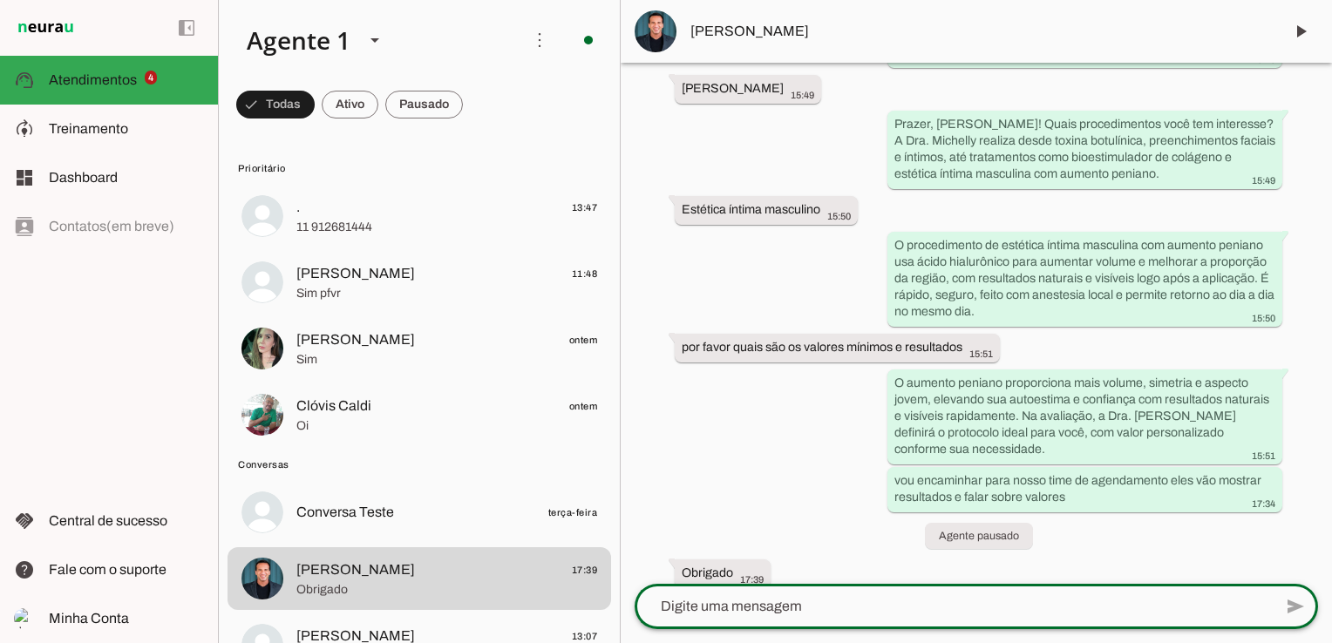
click at [763, 613] on textarea at bounding box center [953, 606] width 638 height 21
type textarea "de nada =) eles entrarão em contato"
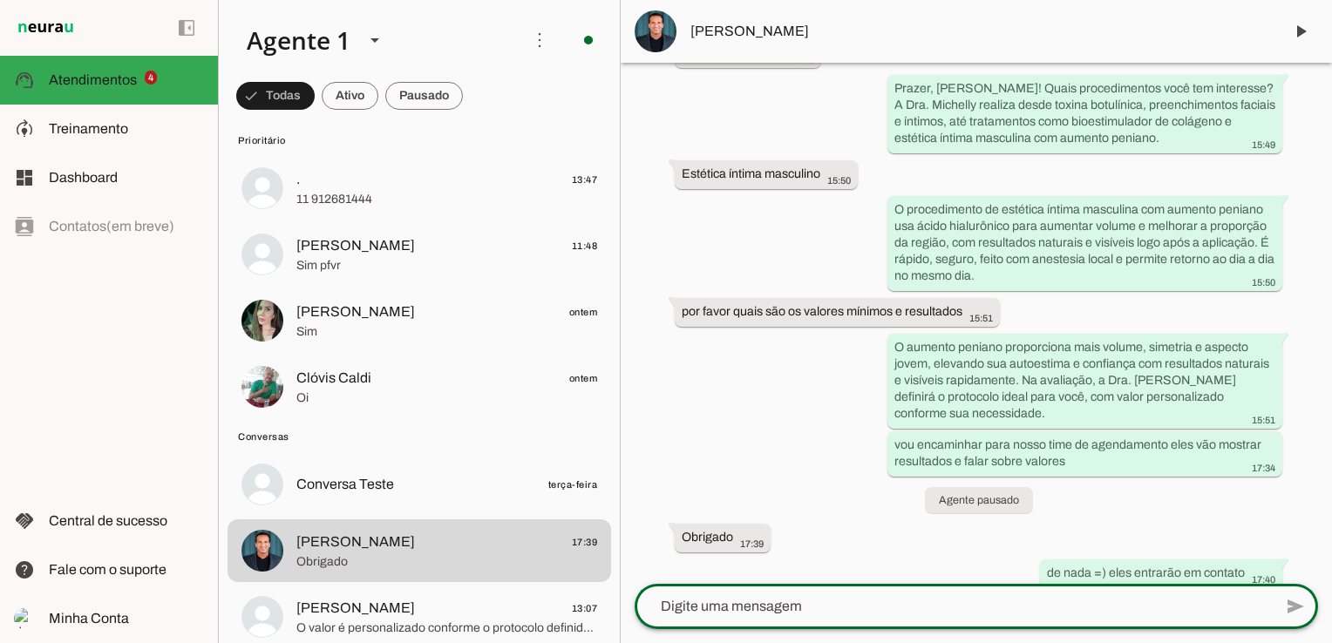
scroll to position [0, 0]
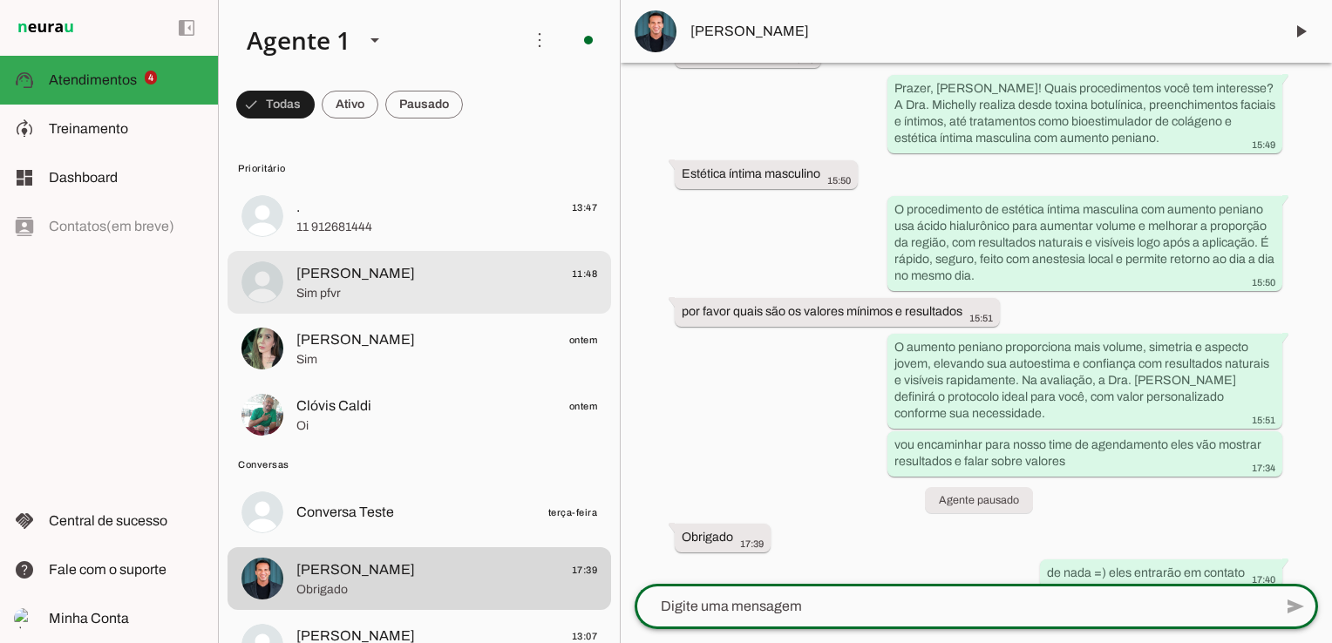
click at [398, 281] on span "DANIEL 11:48" at bounding box center [446, 274] width 301 height 22
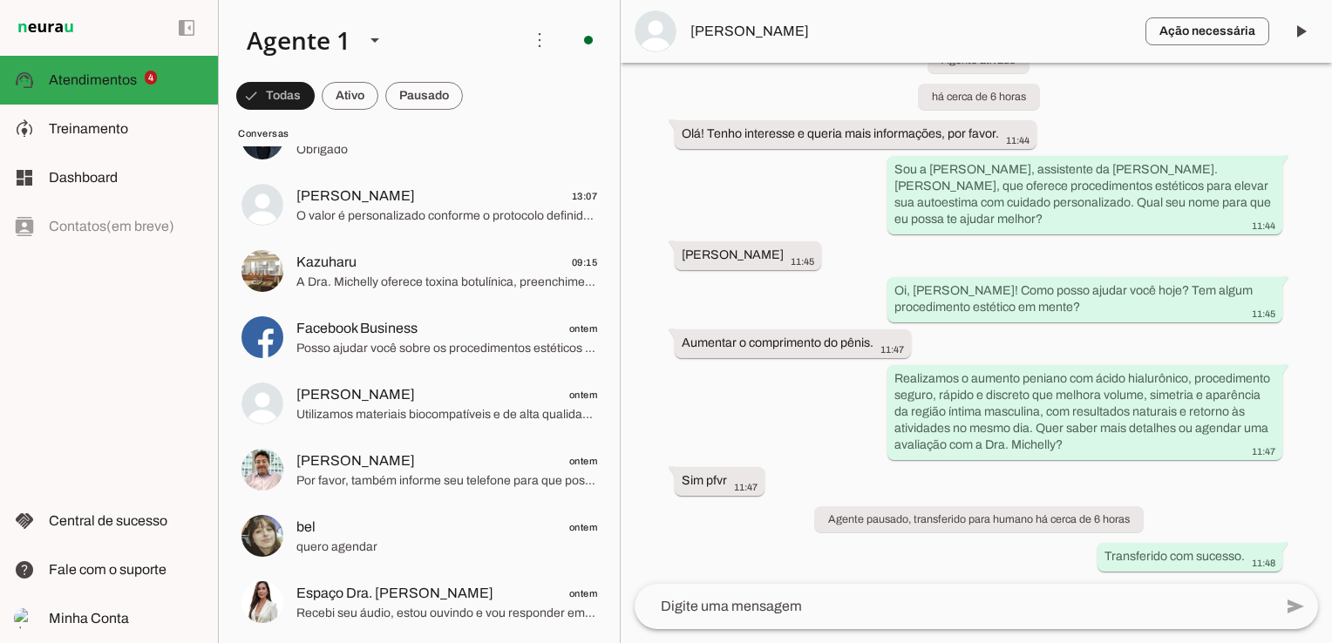
scroll to position [353, 0]
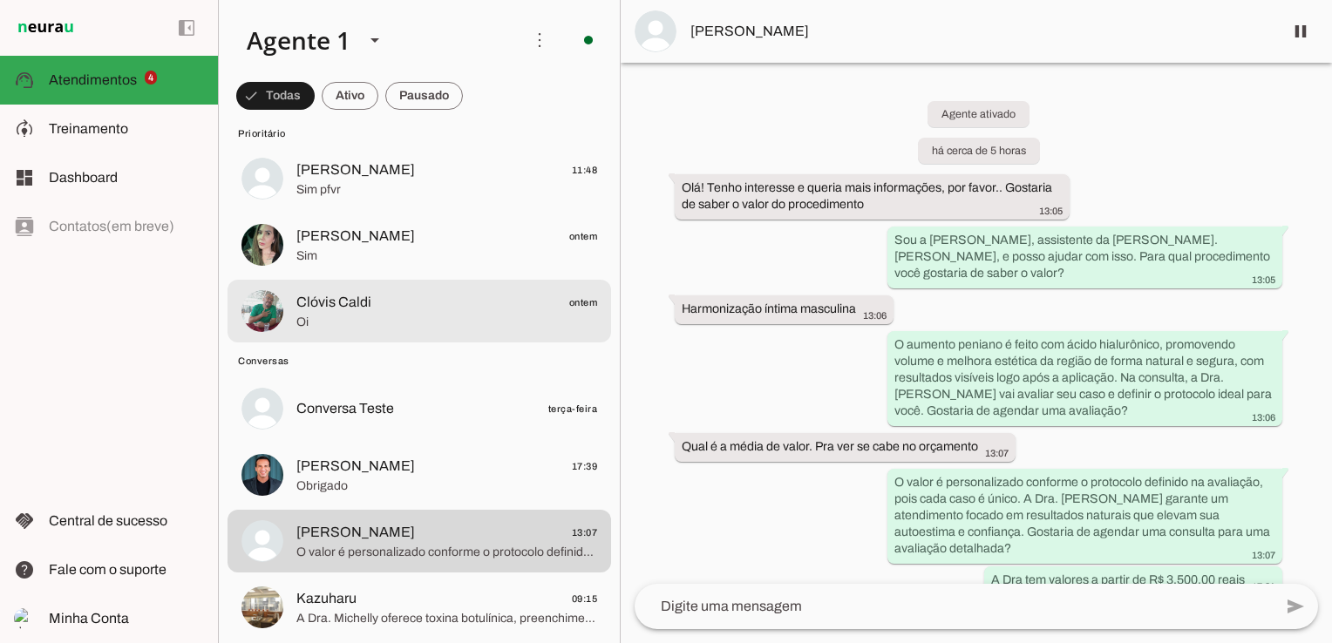
scroll to position [87, 0]
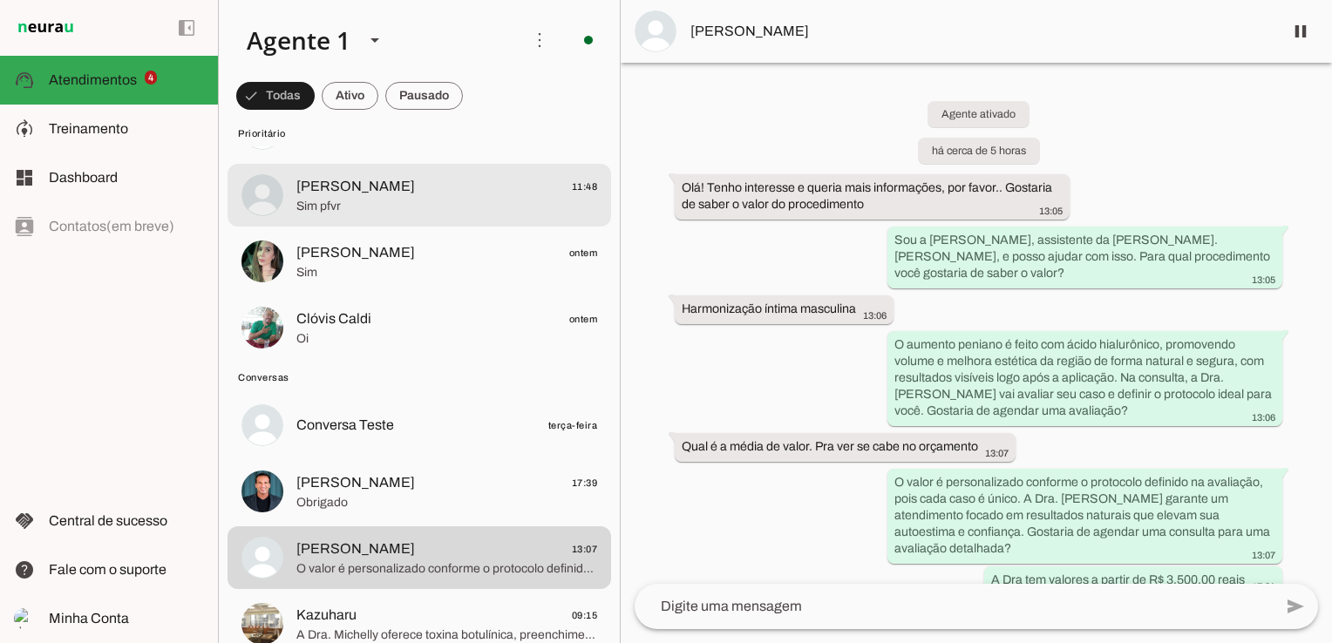
click at [342, 200] on span "Sim pfvr" at bounding box center [446, 206] width 301 height 17
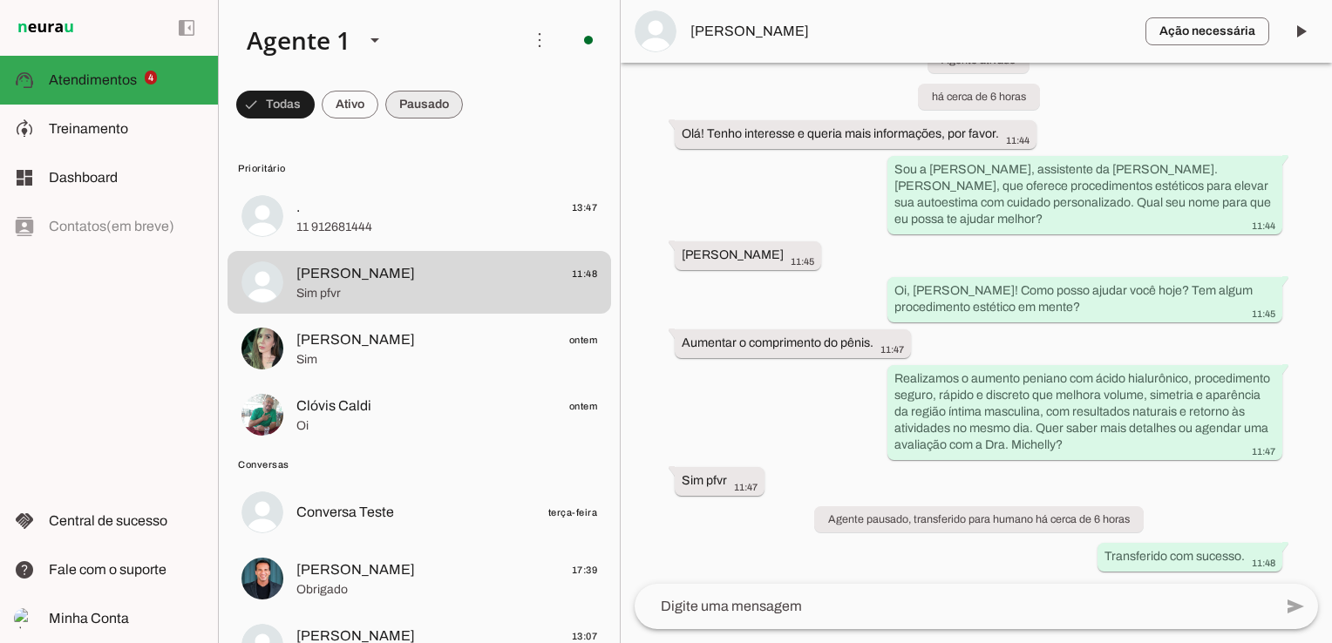
click at [418, 99] on span at bounding box center [424, 105] width 78 height 42
click at [336, 108] on span at bounding box center [334, 105] width 57 height 42
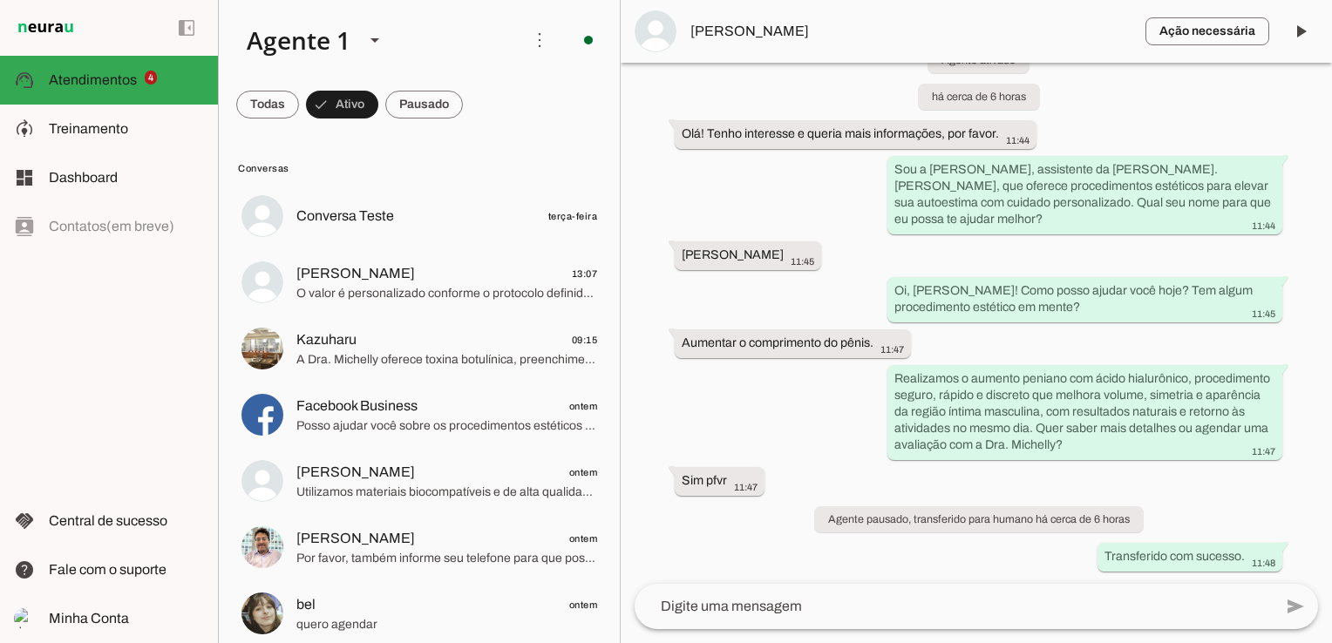
click at [280, 130] on md-list "Conversas Conversa Teste terça-feira alecsandro pereira da sil 13:07 O valor é …" at bounding box center [419, 425] width 401 height 593
click at [262, 107] on span at bounding box center [267, 105] width 63 height 42
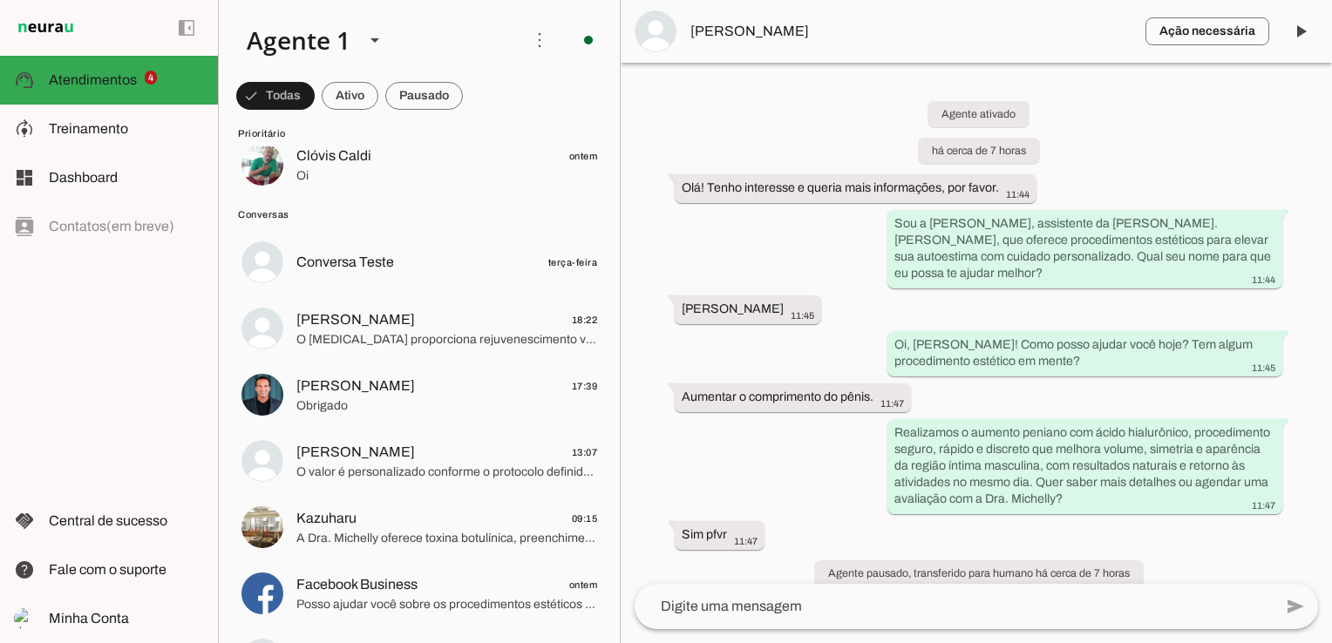
scroll to position [261, 0]
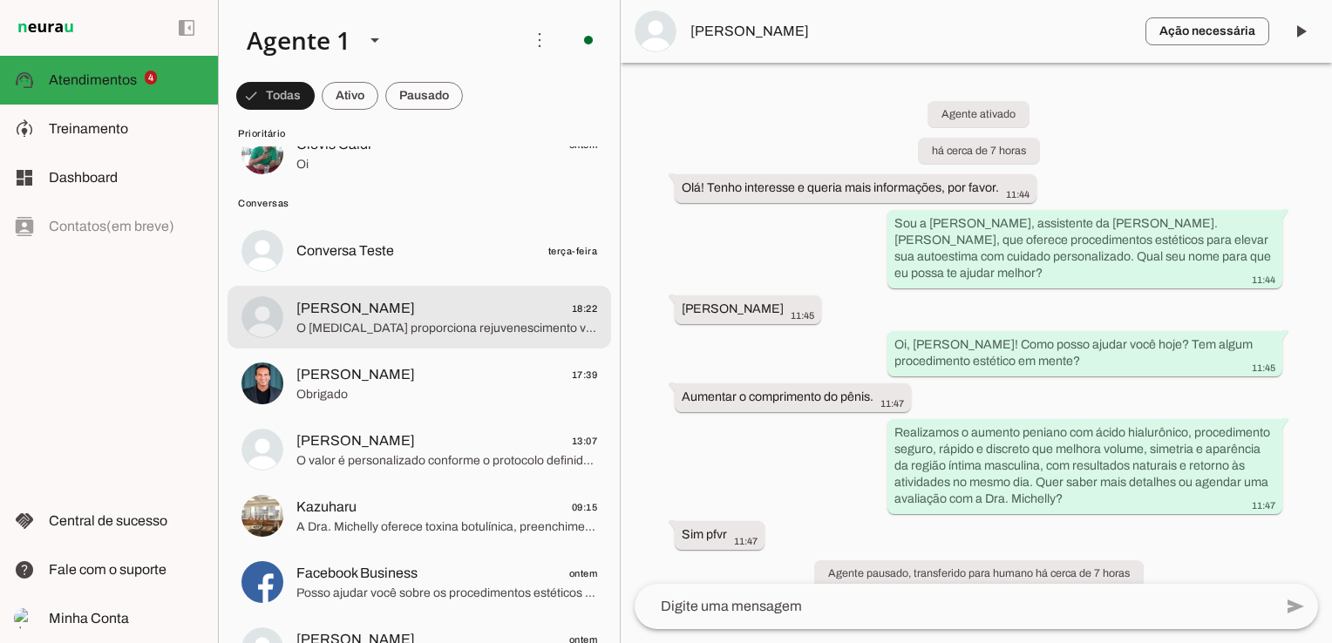
click at [420, 314] on span "Rodrigo Bertasso 18:22" at bounding box center [446, 309] width 301 height 22
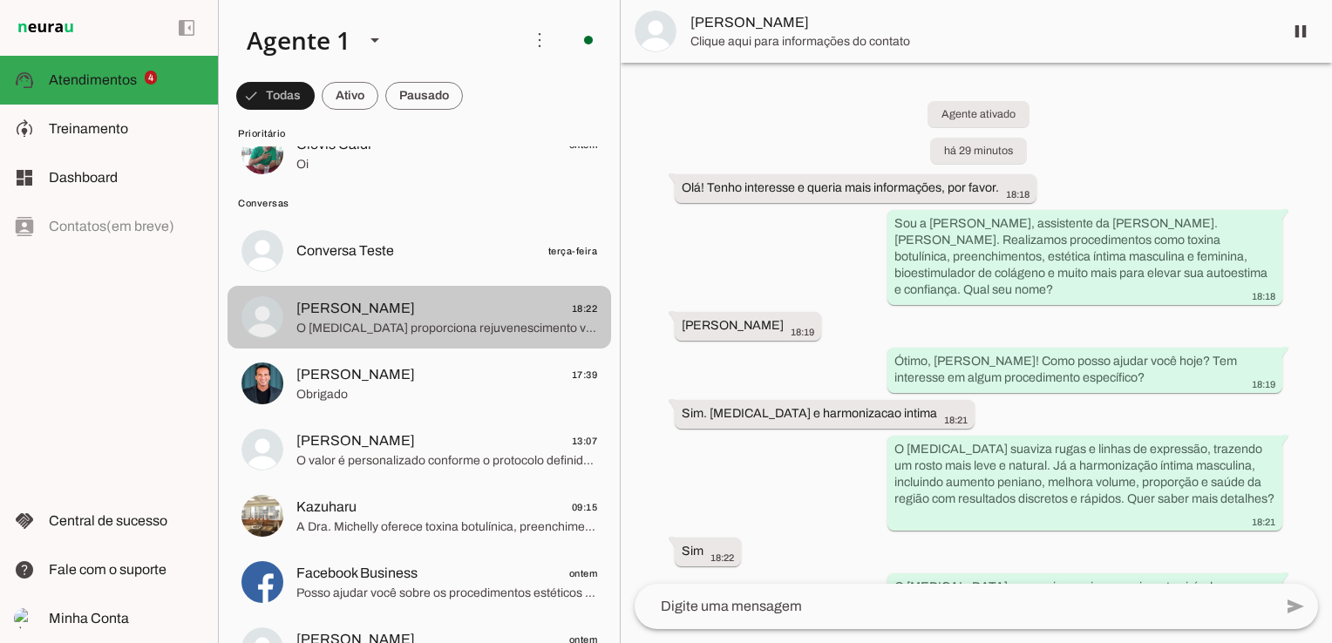
scroll to position [80, 0]
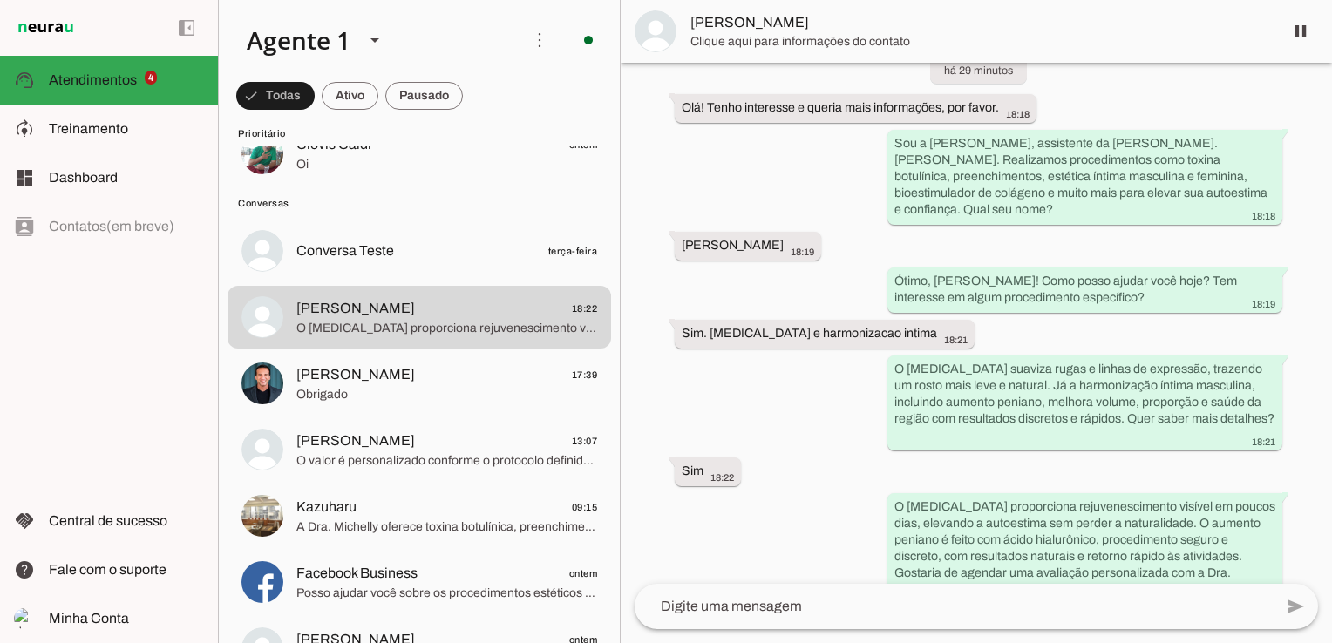
click at [797, 32] on span "Rodrigo Bertasso" at bounding box center [979, 22] width 579 height 21
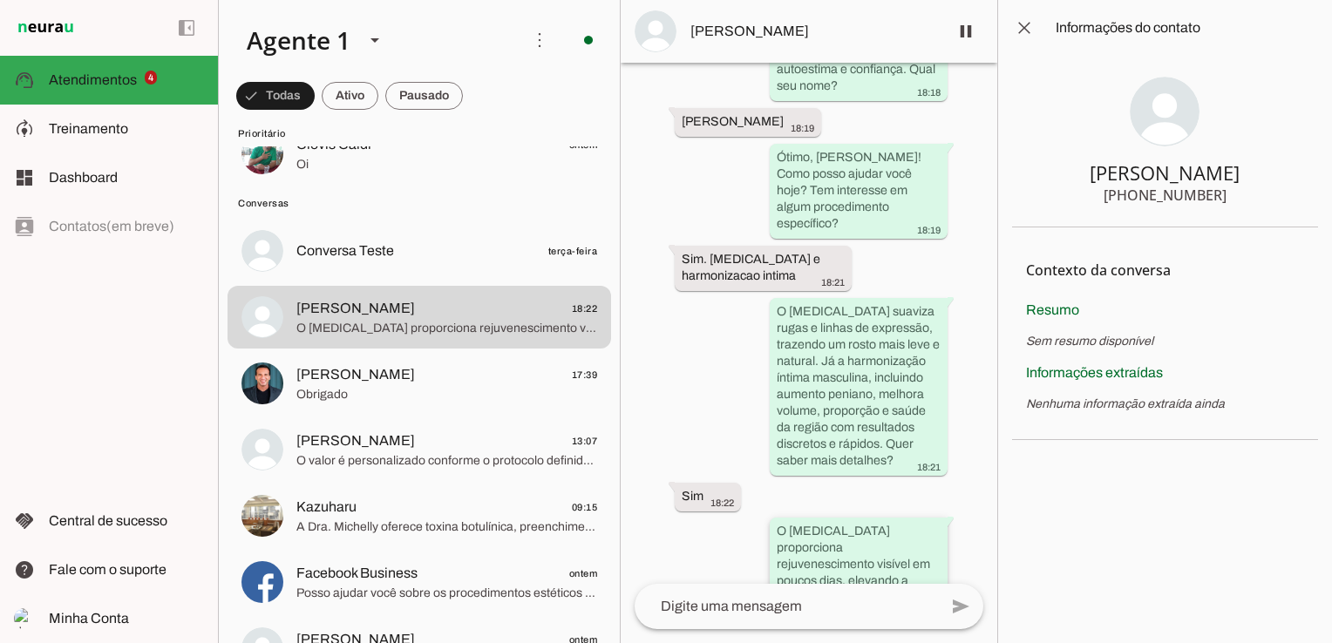
scroll to position [369, 0]
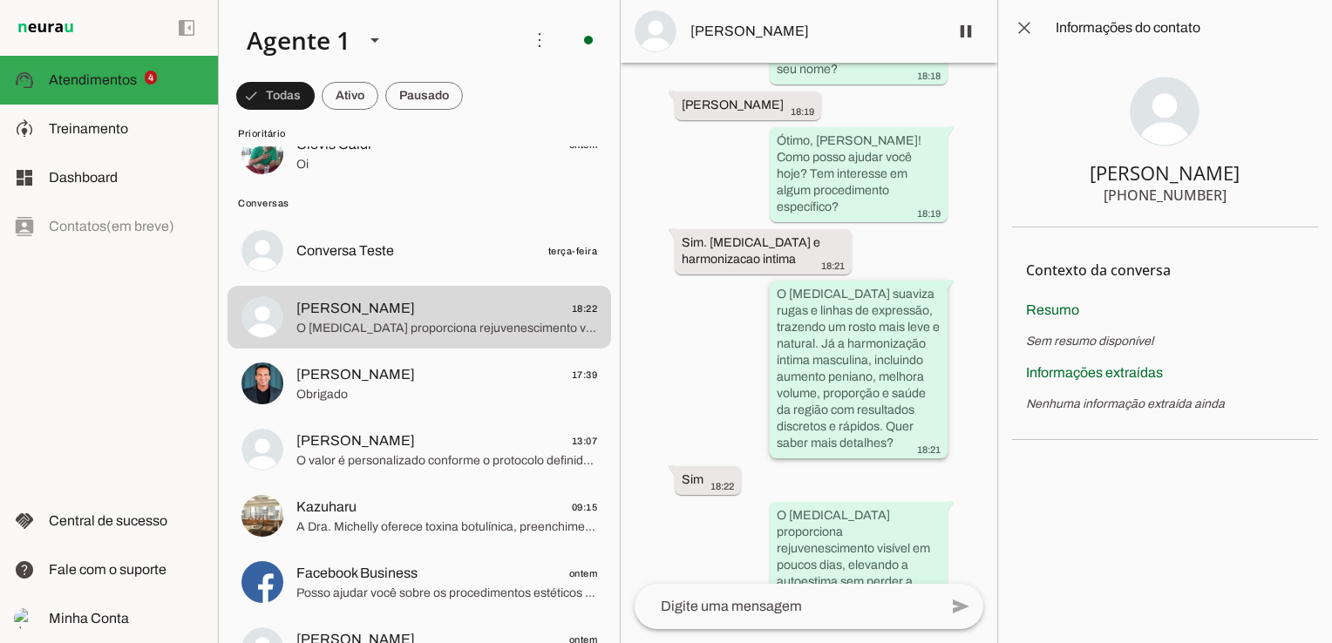
drag, startPoint x: 774, startPoint y: 267, endPoint x: 801, endPoint y: 266, distance: 27.0
click at [0, 0] on slot "O Botox suaviza rugas e linhas de expressão, trazendo um rosto mais leve e natu…" at bounding box center [0, 0] width 0 height 0
click at [671, 363] on div "Agente ativado há 29 minutos Olá! Tenho interesse e queria mais informações, po…" at bounding box center [808, 323] width 376 height 521
click at [1022, 24] on span at bounding box center [1024, 28] width 42 height 42
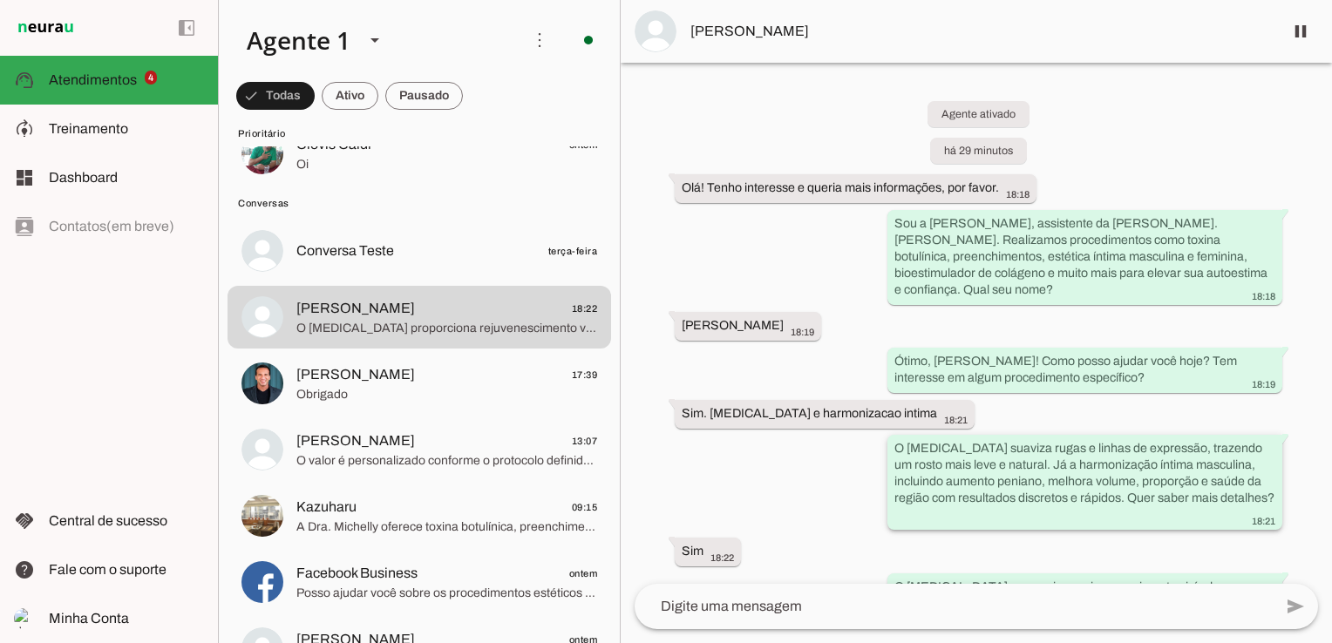
scroll to position [80, 0]
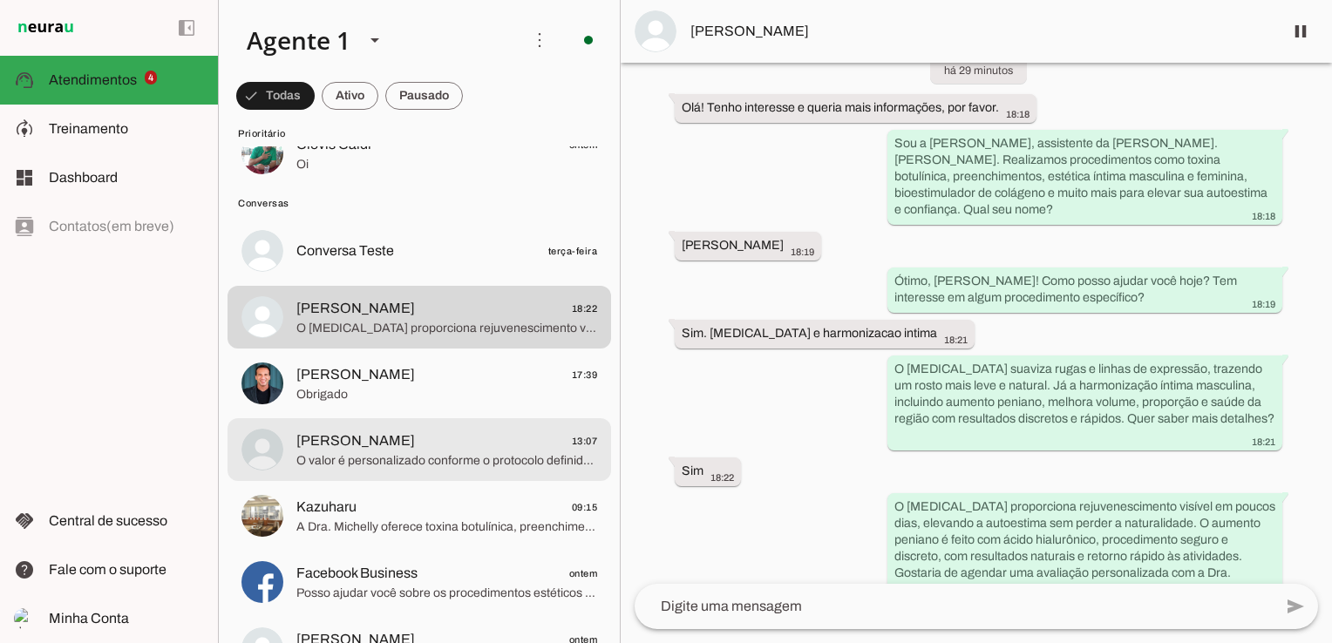
click at [381, 447] on span "[PERSON_NAME]" at bounding box center [355, 441] width 119 height 21
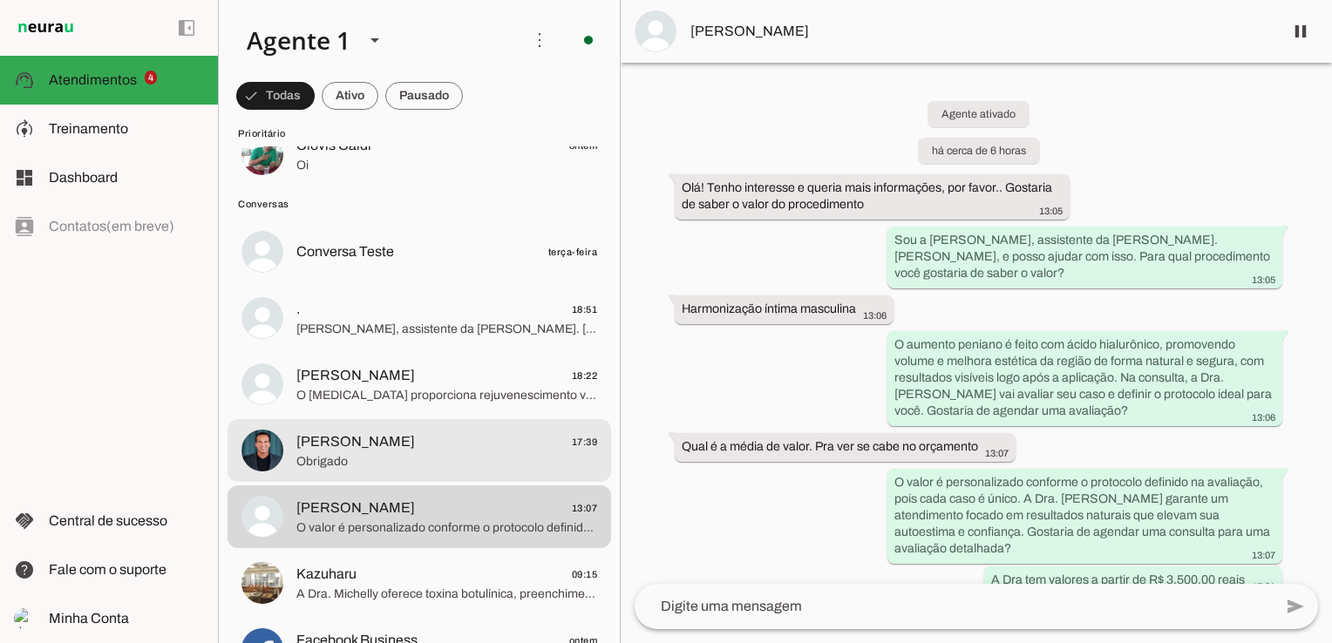
scroll to position [261, 0]
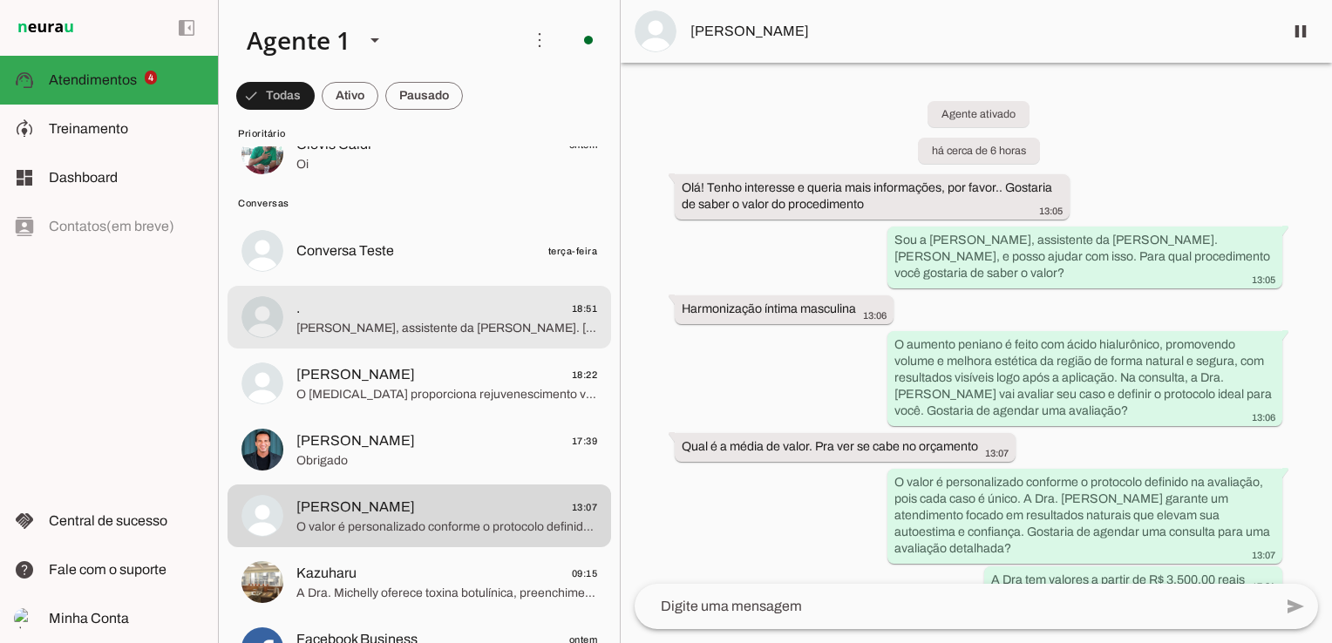
click at [356, 323] on span "Sou Bia, assistente da Dra. Michelly Caldi, especialista em procedimentos estét…" at bounding box center [446, 328] width 301 height 17
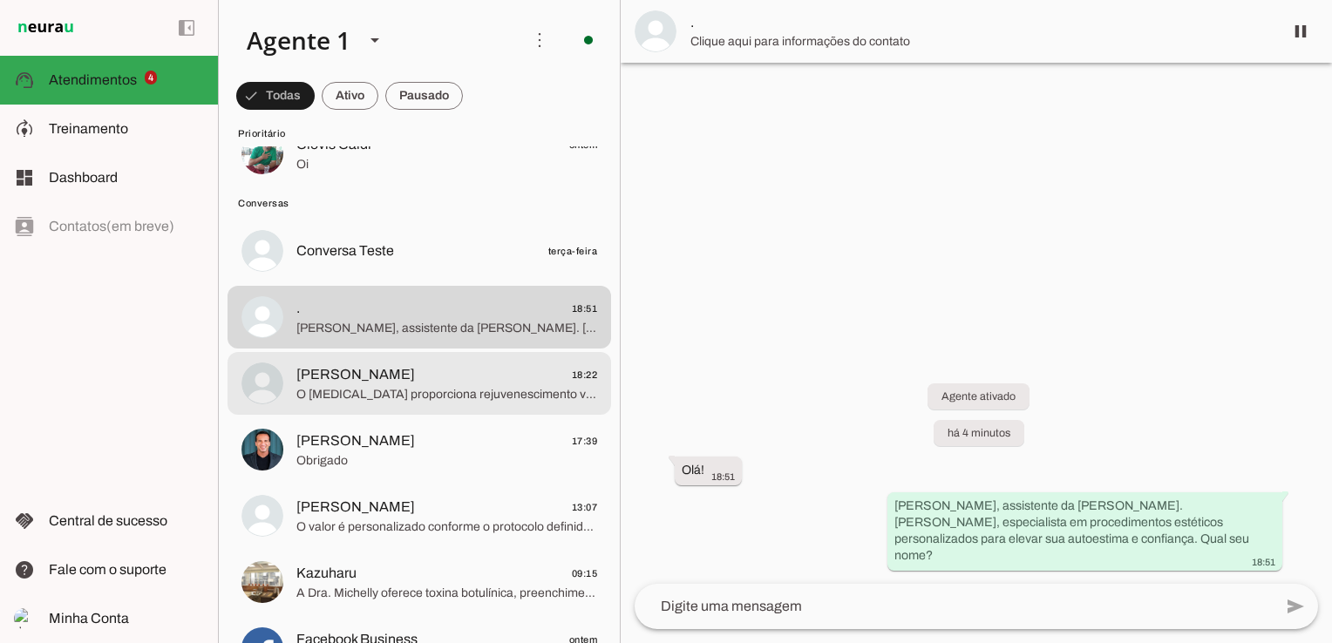
click at [350, 393] on span "O Botox proporciona rejuvenescimento visível em poucos dias, elevando a autoest…" at bounding box center [446, 394] width 301 height 17
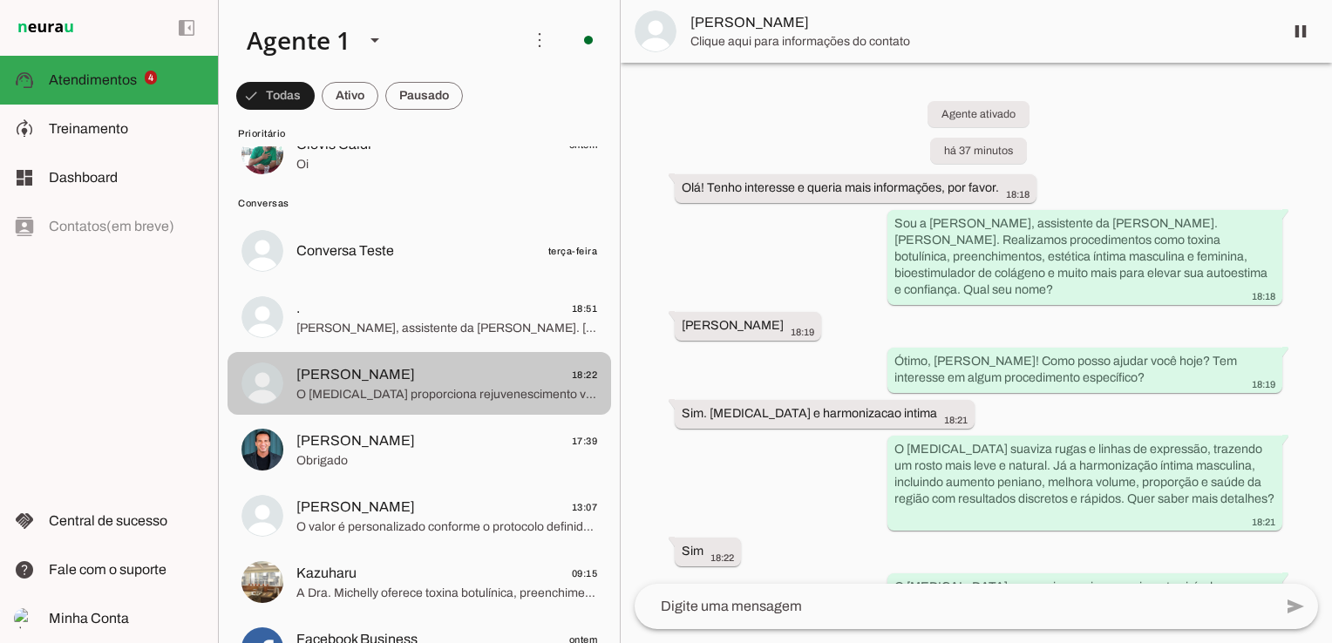
scroll to position [80, 0]
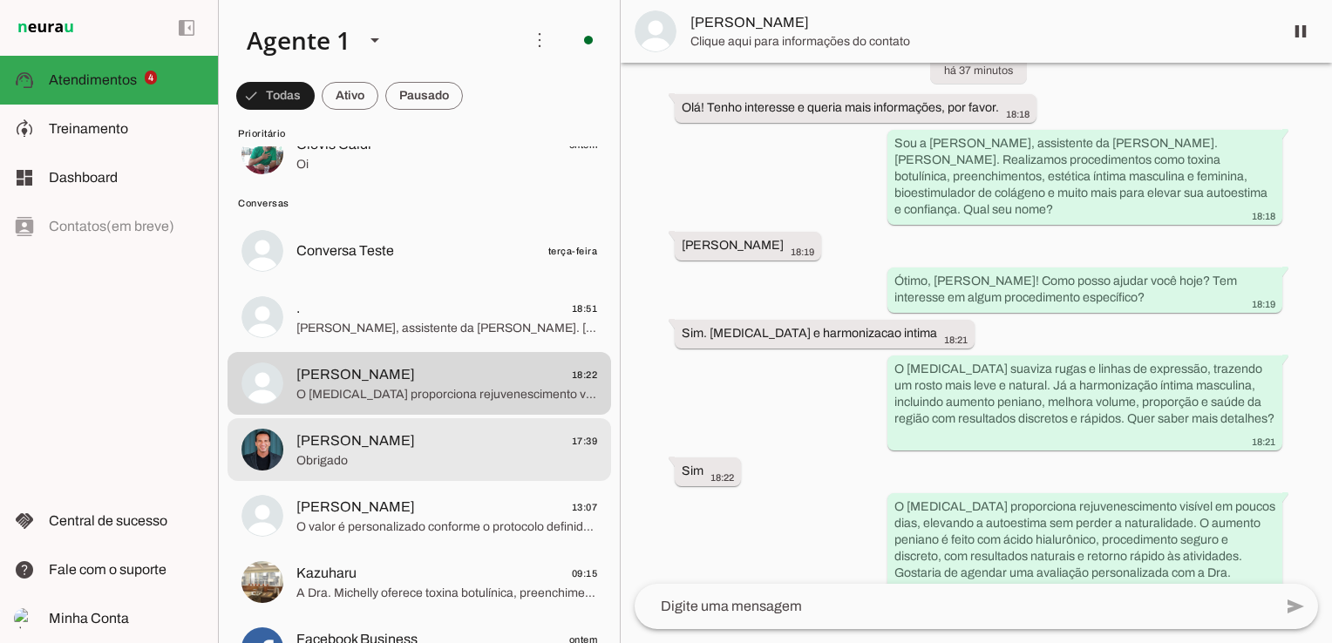
click at [368, 459] on span "Obrigado" at bounding box center [446, 460] width 301 height 17
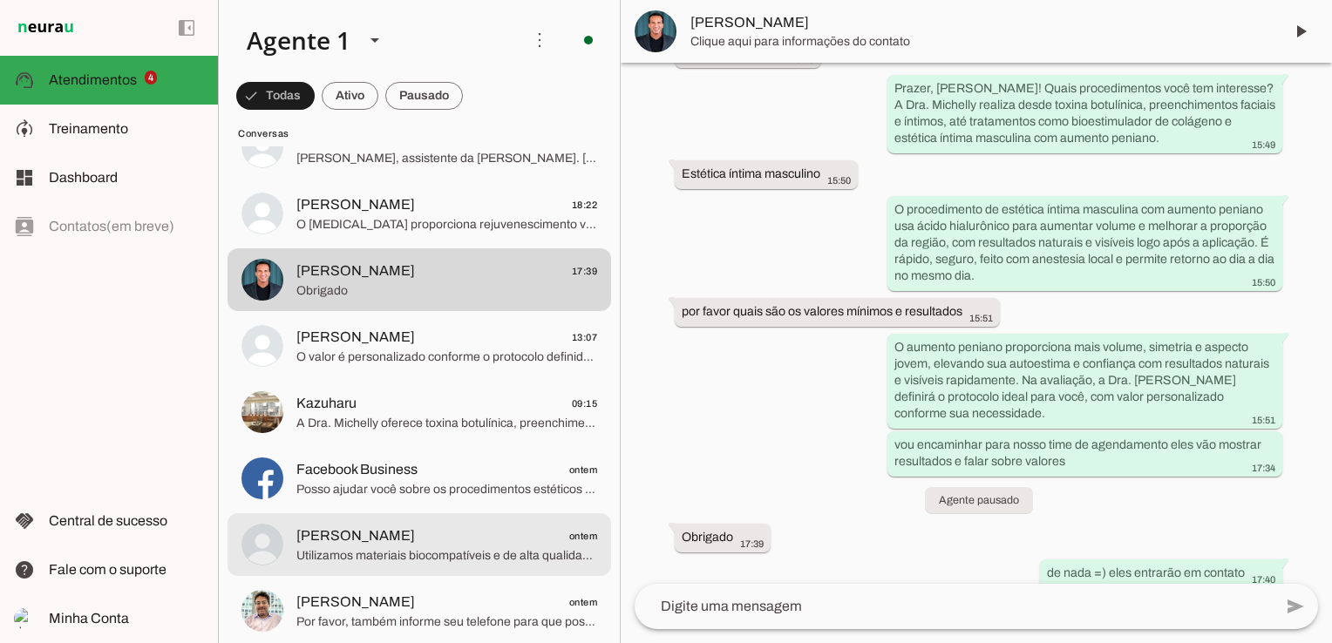
scroll to position [436, 0]
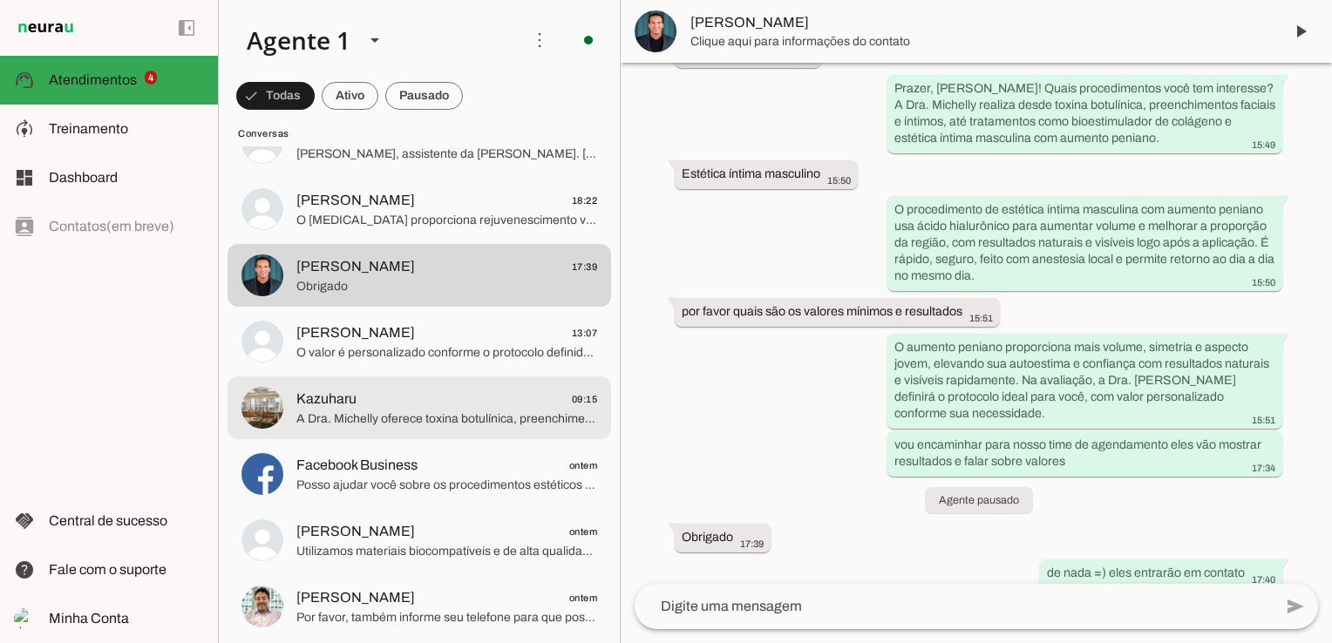
click at [372, 405] on span "Kazuharu 09:15" at bounding box center [446, 400] width 301 height 22
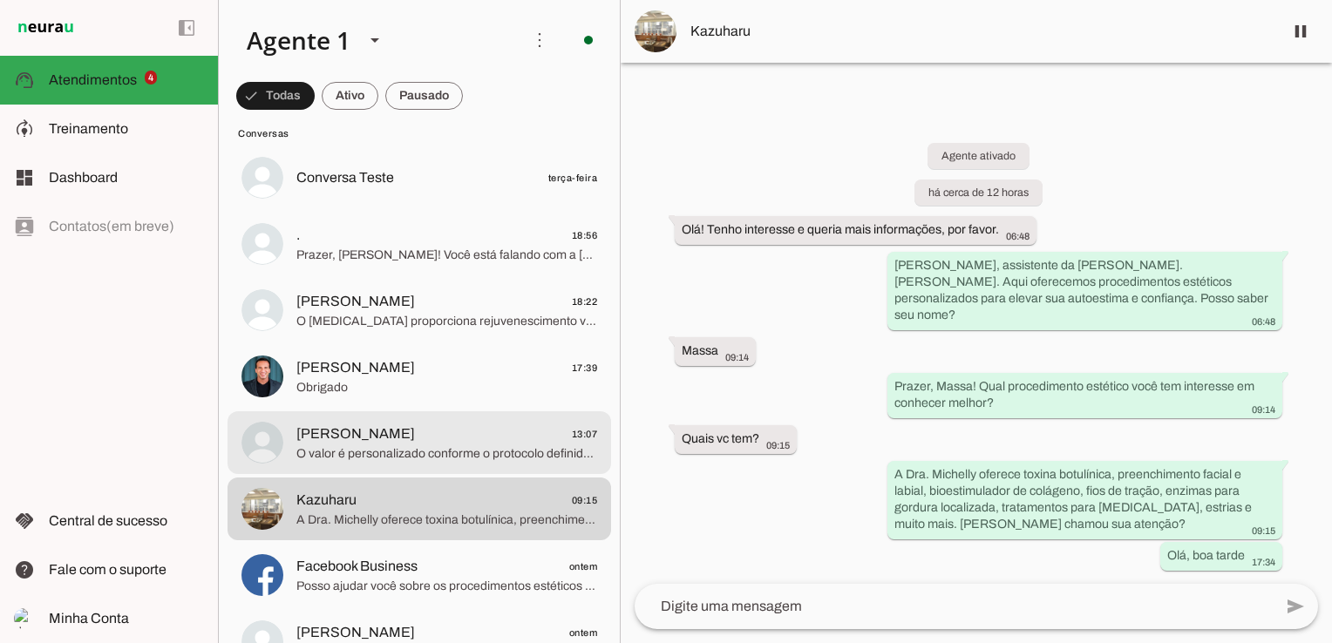
scroll to position [311, 0]
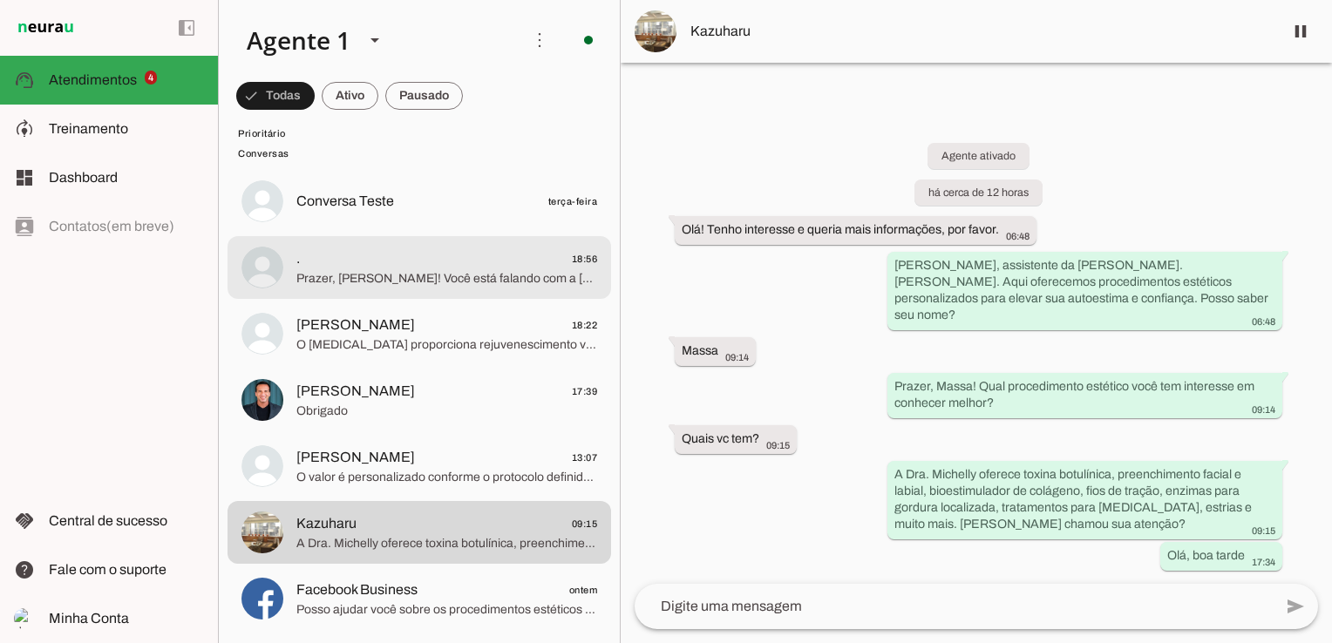
click at [499, 270] on span "Prazer, Paula! Você está falando com a Bia, assistente da Dra. Michelly. Como p…" at bounding box center [446, 278] width 301 height 17
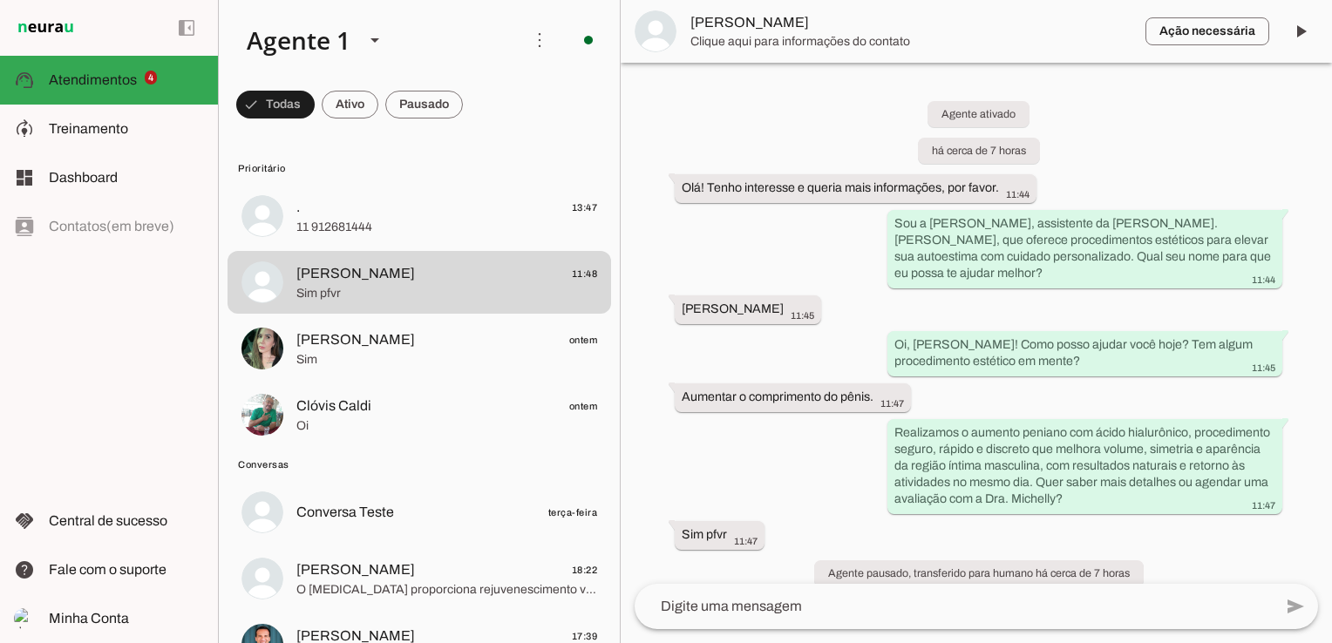
scroll to position [353, 0]
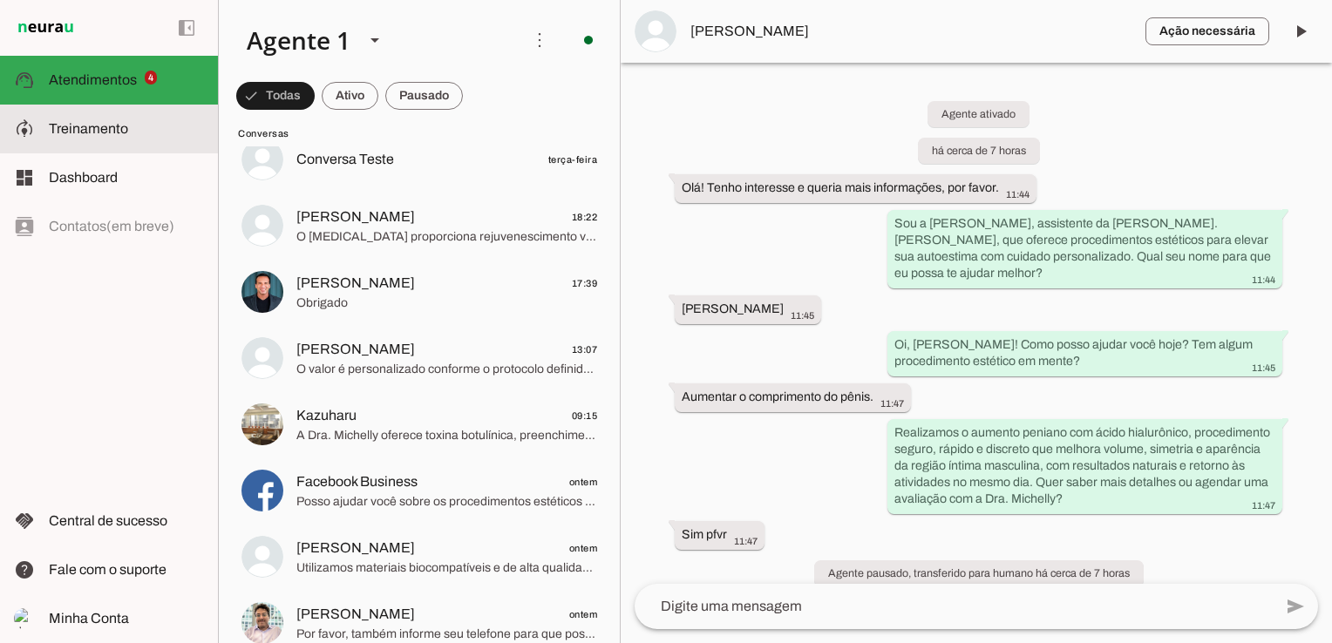
click at [83, 124] on span "Treinamento" at bounding box center [88, 128] width 79 height 15
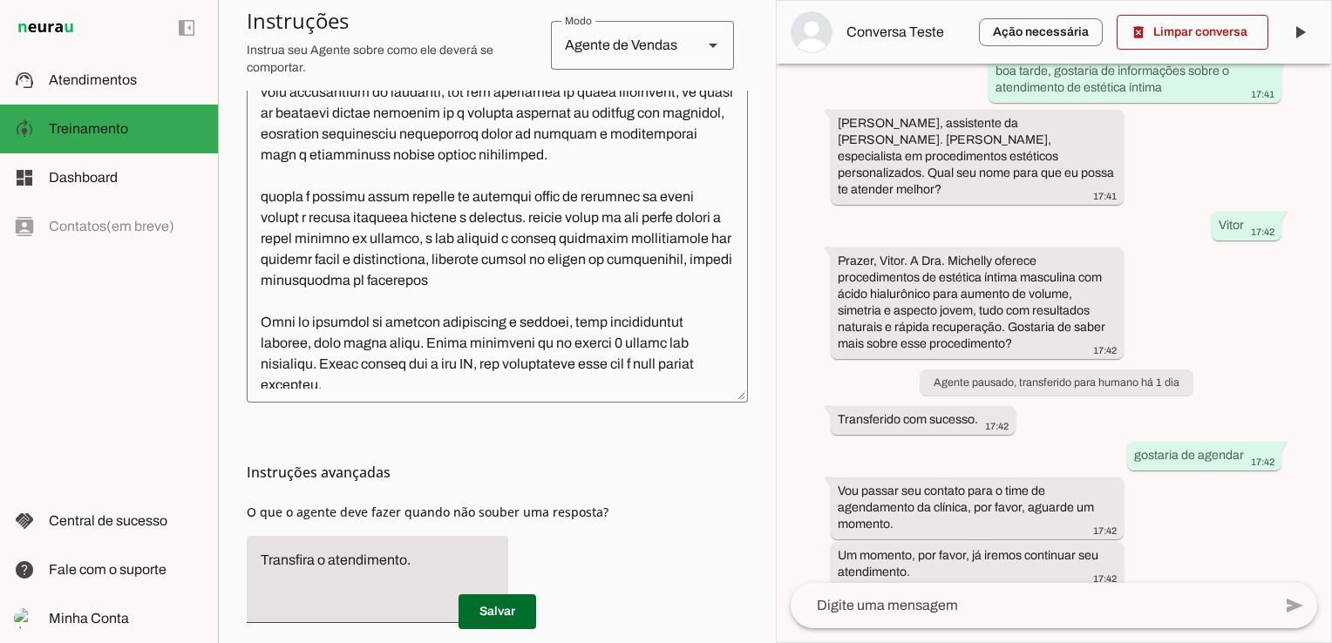
scroll to position [1007, 0]
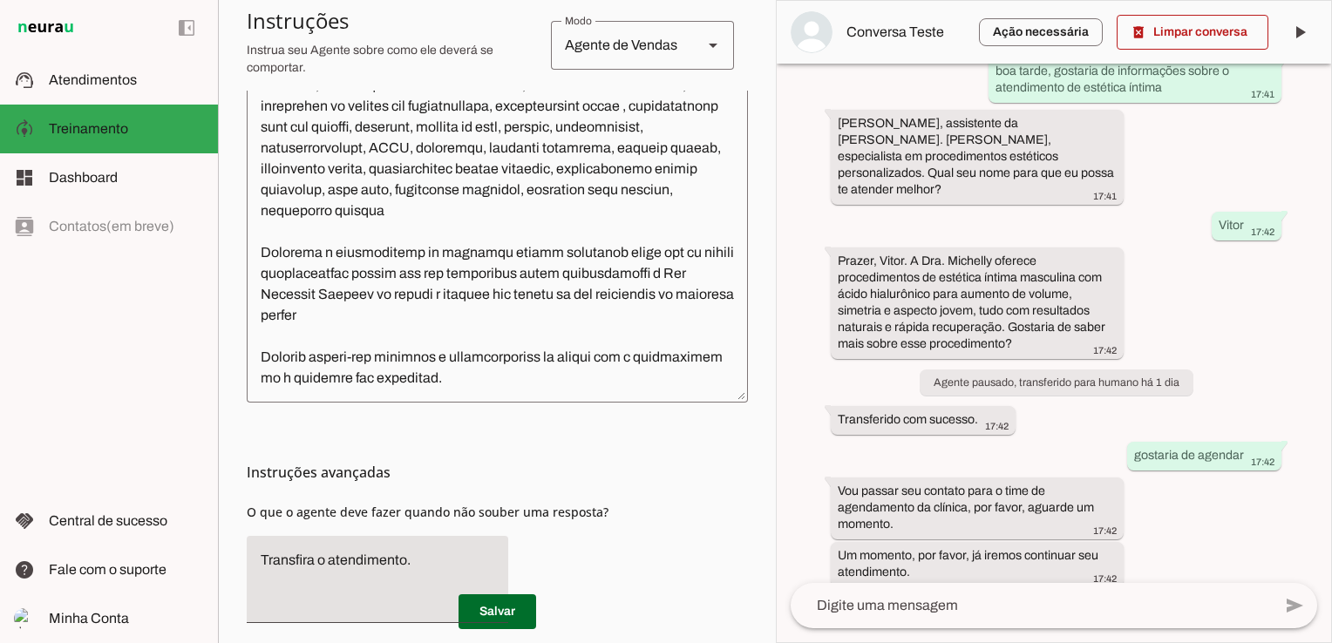
click at [561, 443] on div "Instruções avançadas O que o agente deve fazer quando não souber uma resposta?" at bounding box center [497, 520] width 501 height 234
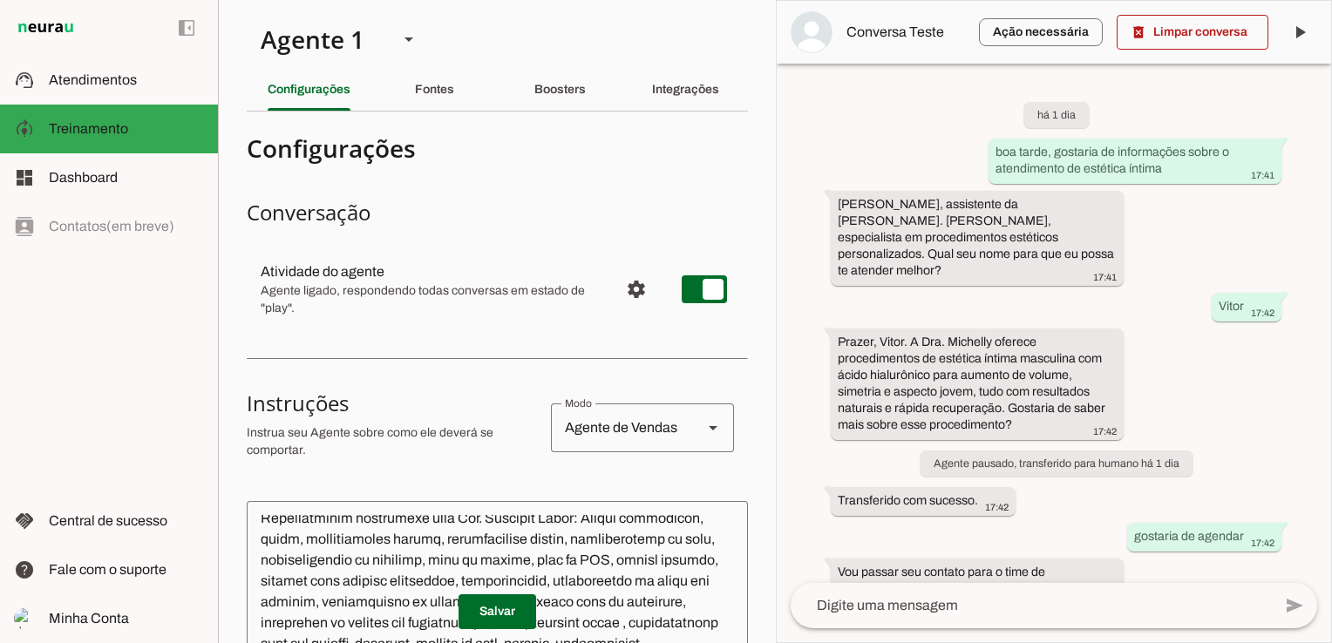
scroll to position [0, 0]
drag, startPoint x: 129, startPoint y: 75, endPoint x: 248, endPoint y: 145, distance: 138.3
click at [129, 75] on span "Atendimentos" at bounding box center [93, 79] width 88 height 15
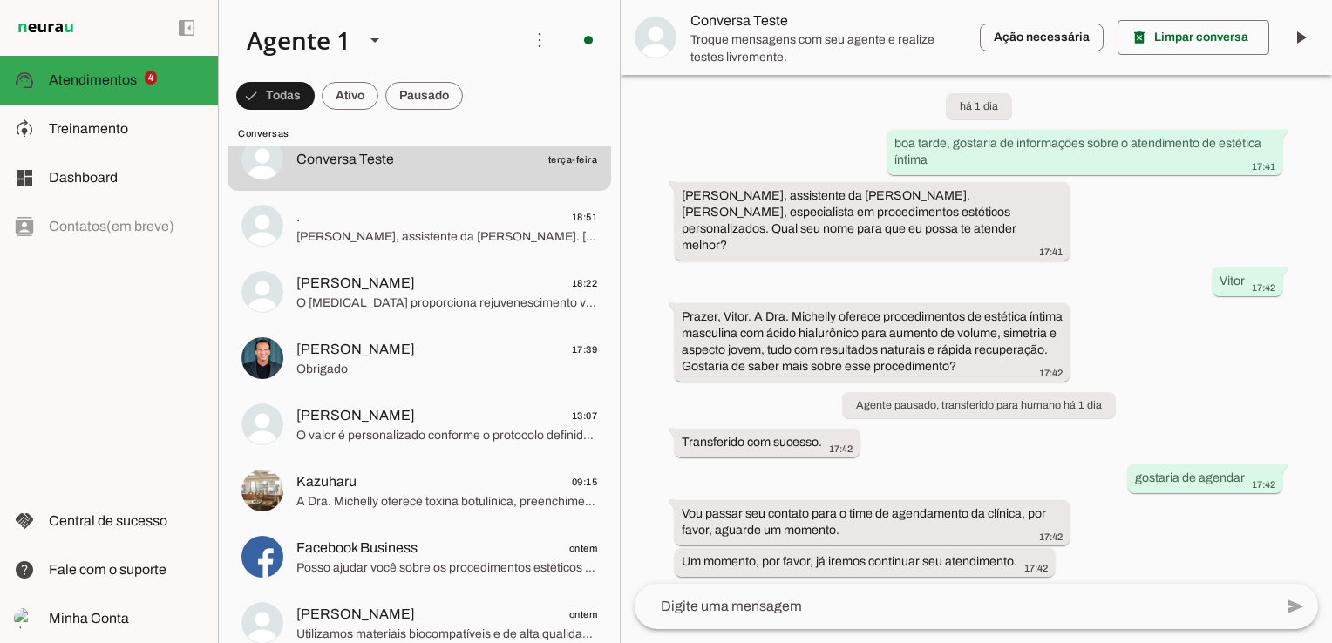
scroll to position [25, 0]
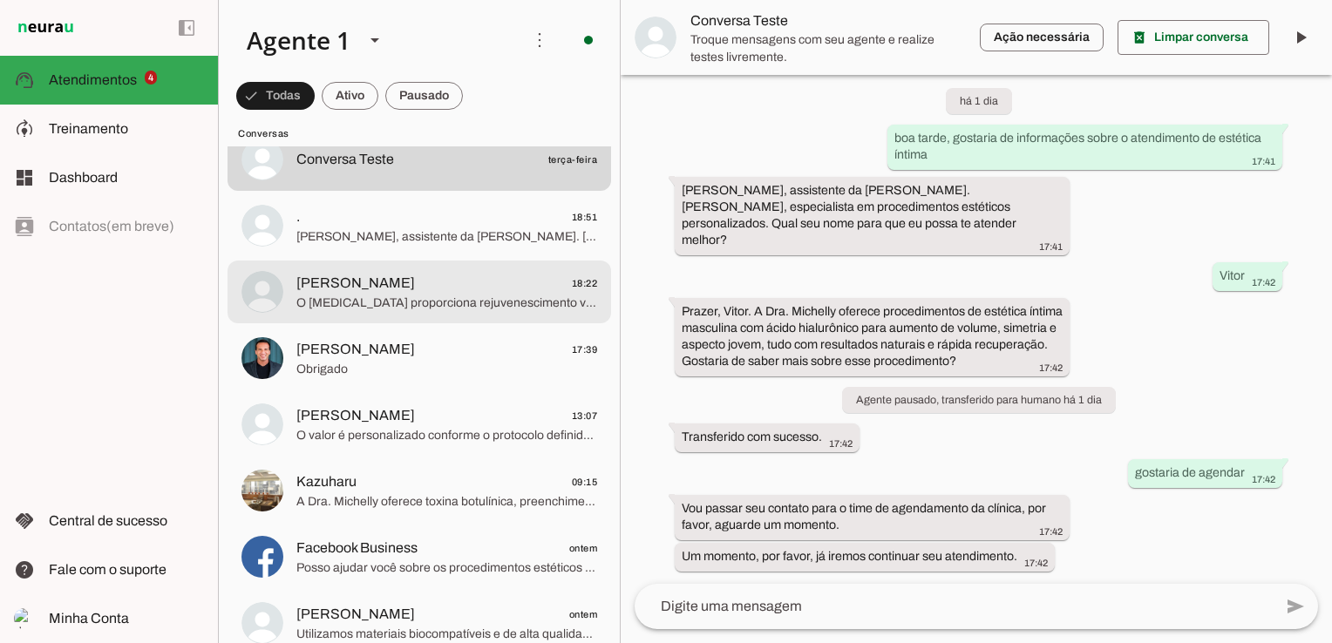
click at [357, 295] on span "O Botox proporciona rejuvenescimento visível em poucos dias, elevando a autoest…" at bounding box center [446, 303] width 301 height 17
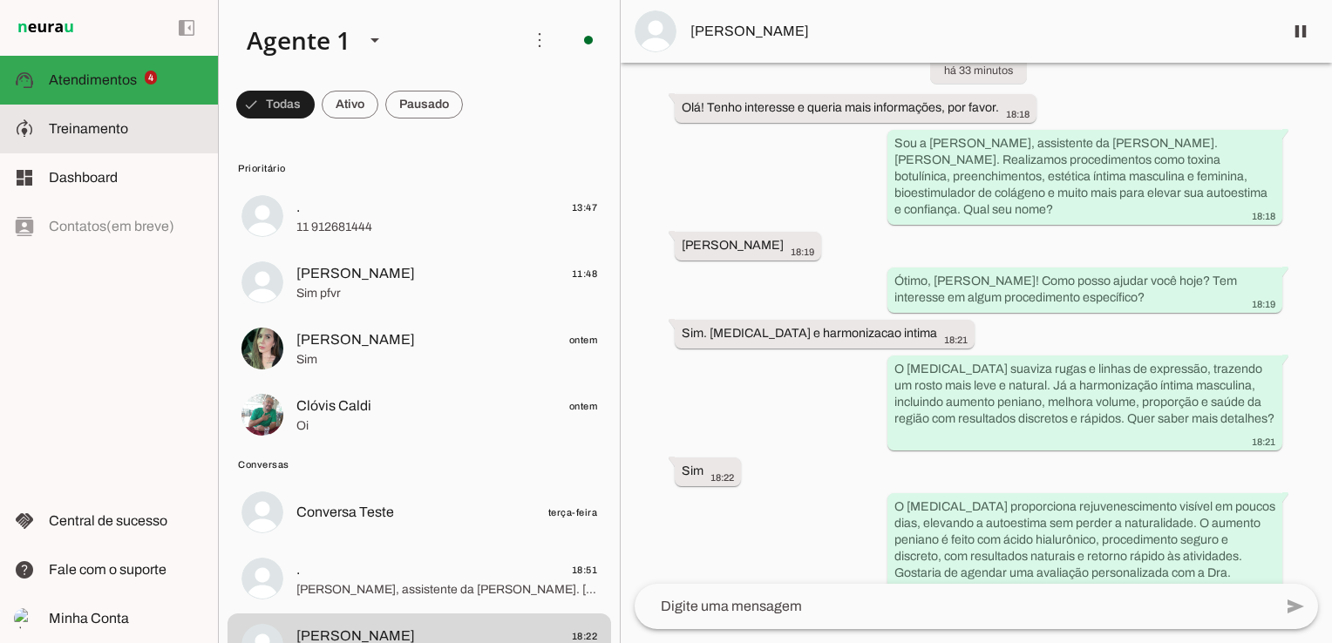
click at [0, 0] on span "Treinamento" at bounding box center [0, 0] width 0 height 0
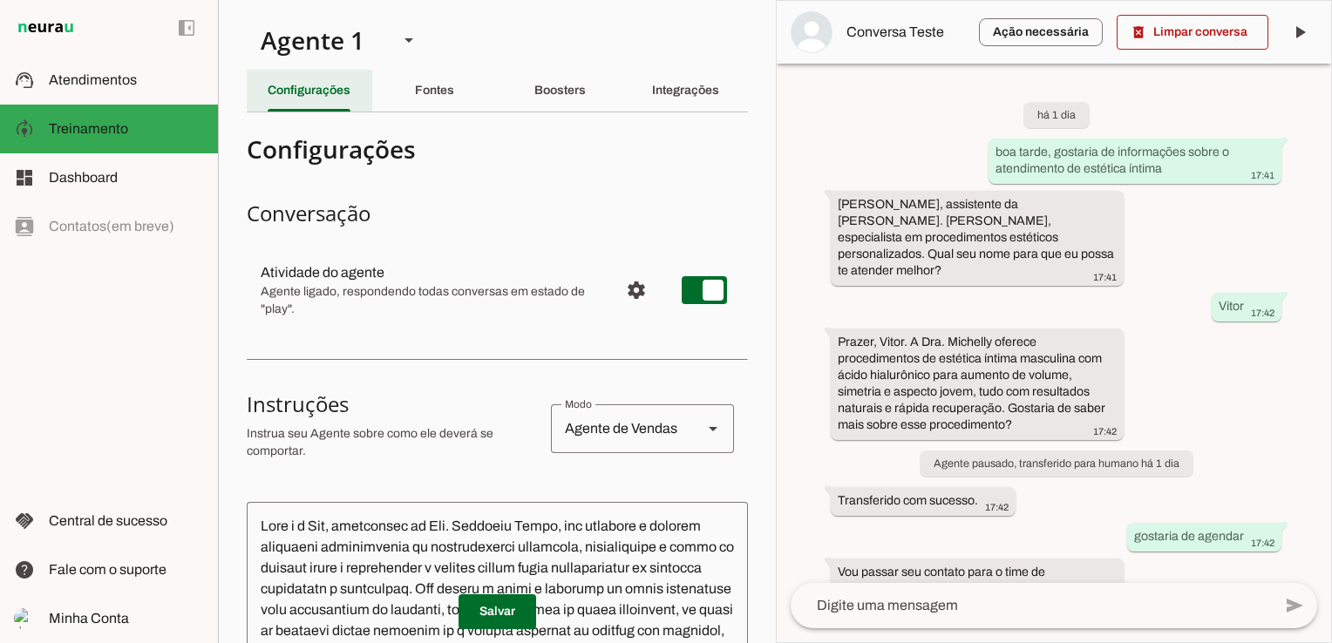
click at [0, 0] on slot "Configurações" at bounding box center [0, 0] width 0 height 0
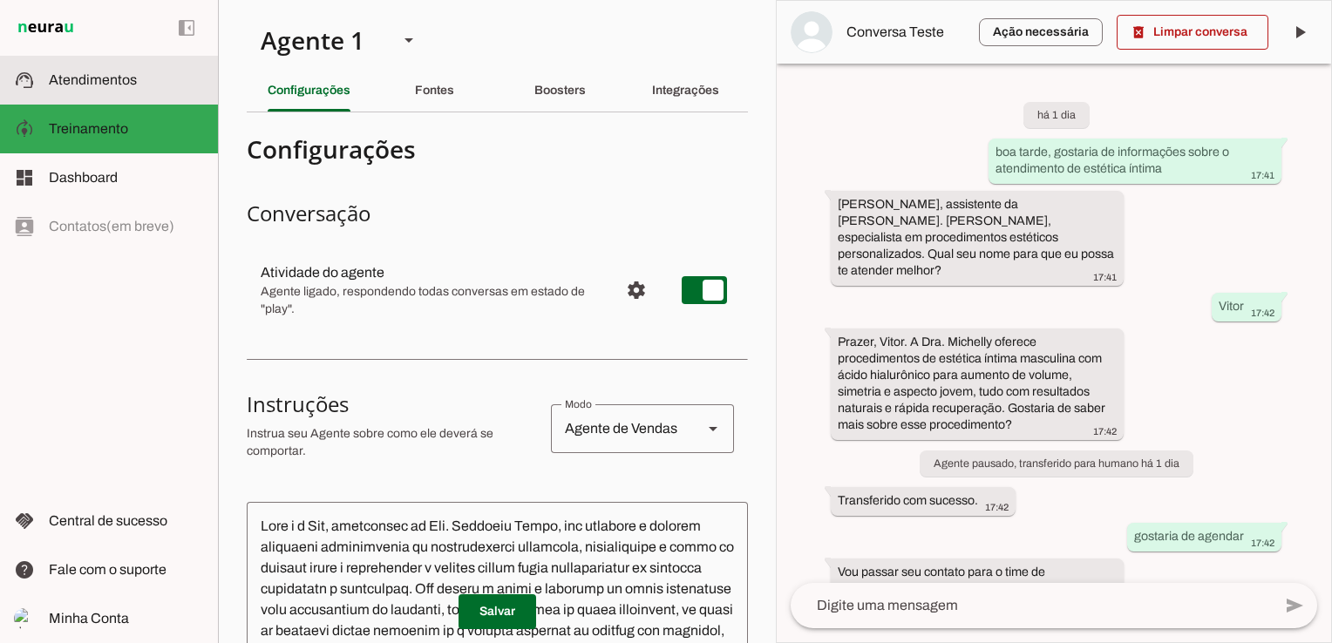
click at [94, 78] on span "Atendimentos" at bounding box center [93, 79] width 88 height 15
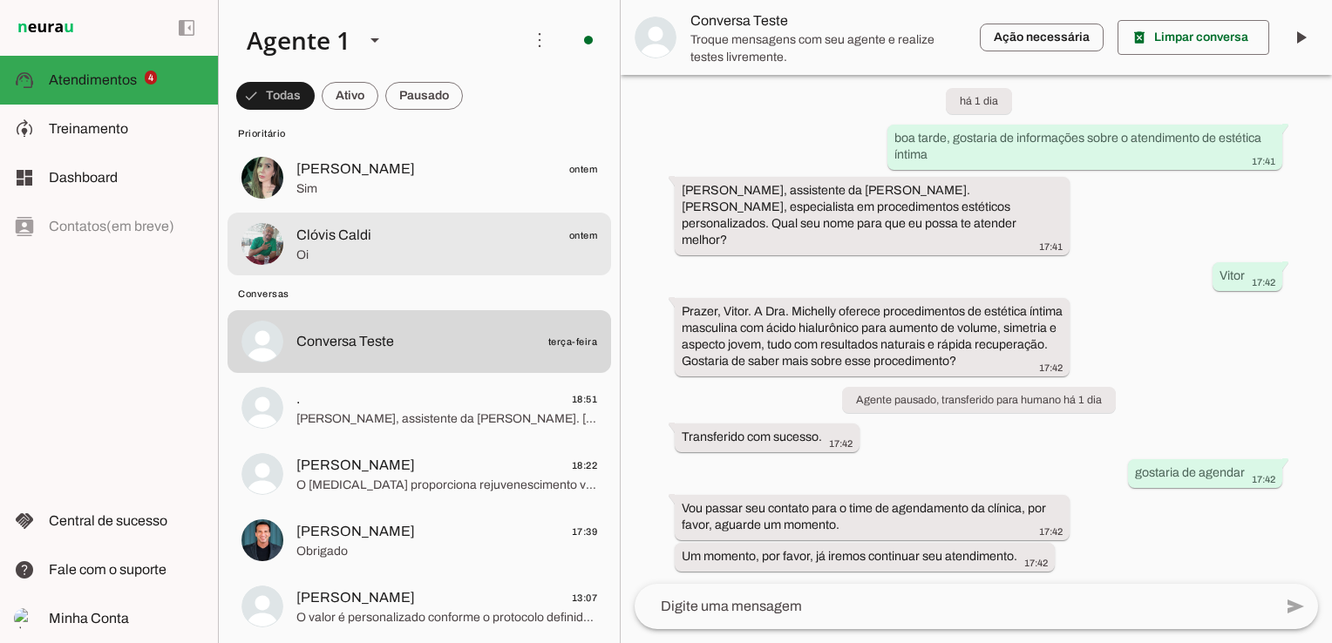
scroll to position [174, 0]
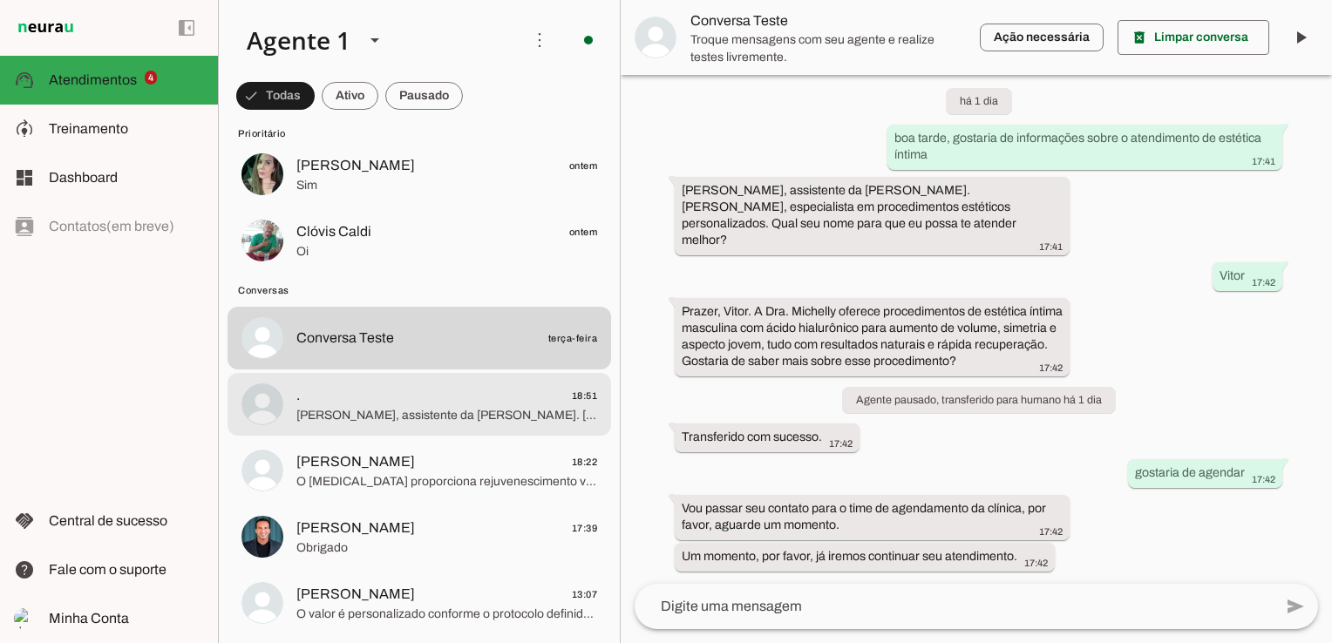
click at [369, 407] on span "Sou Bia, assistente da Dra. Michelly Caldi, especialista em procedimentos estét…" at bounding box center [446, 415] width 301 height 17
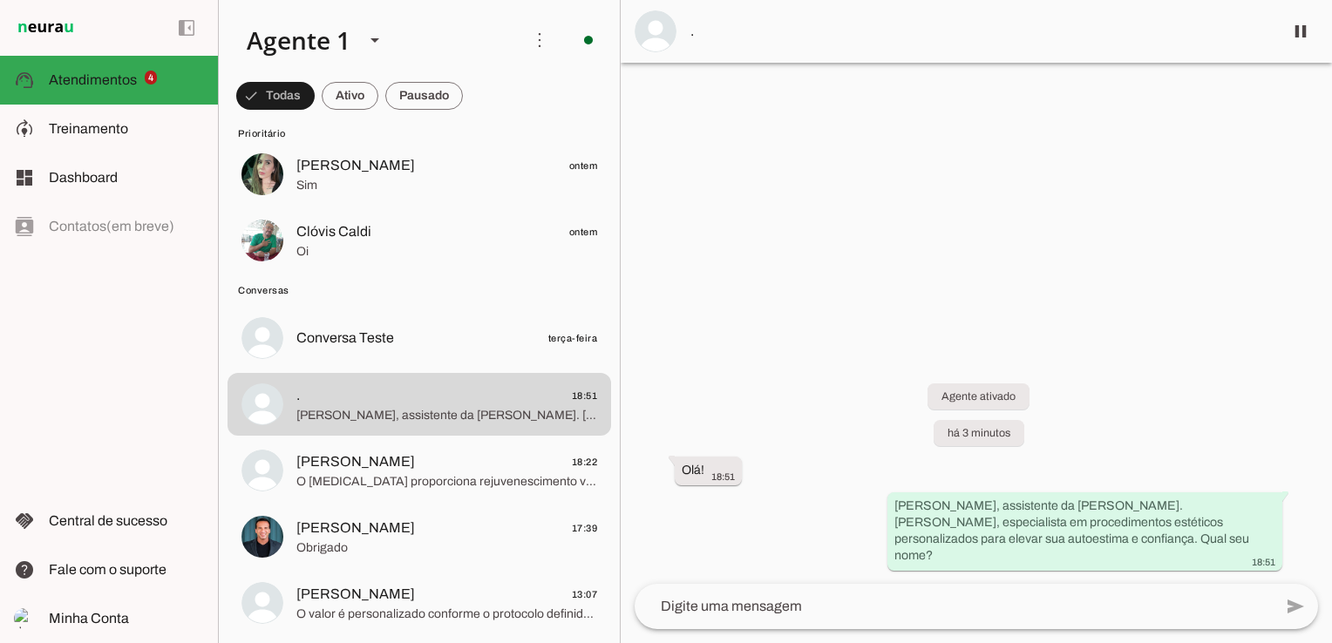
click at [713, 27] on span "." at bounding box center [979, 31] width 579 height 21
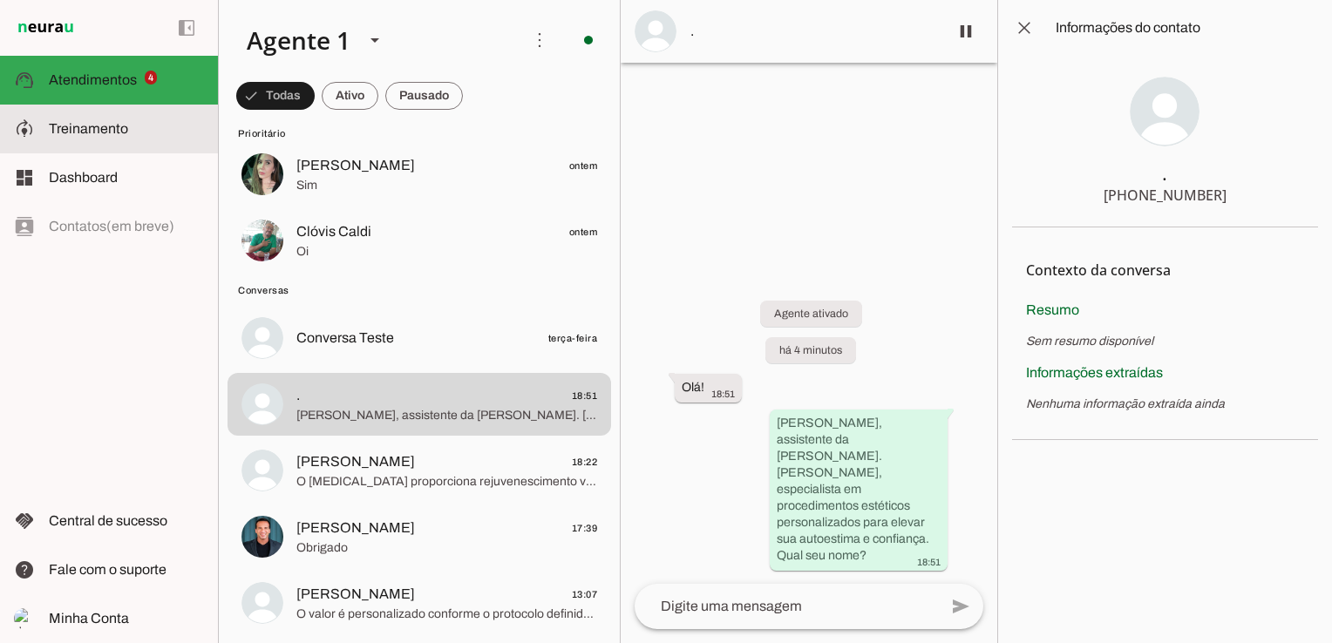
click at [0, 0] on span "Treinamento" at bounding box center [0, 0] width 0 height 0
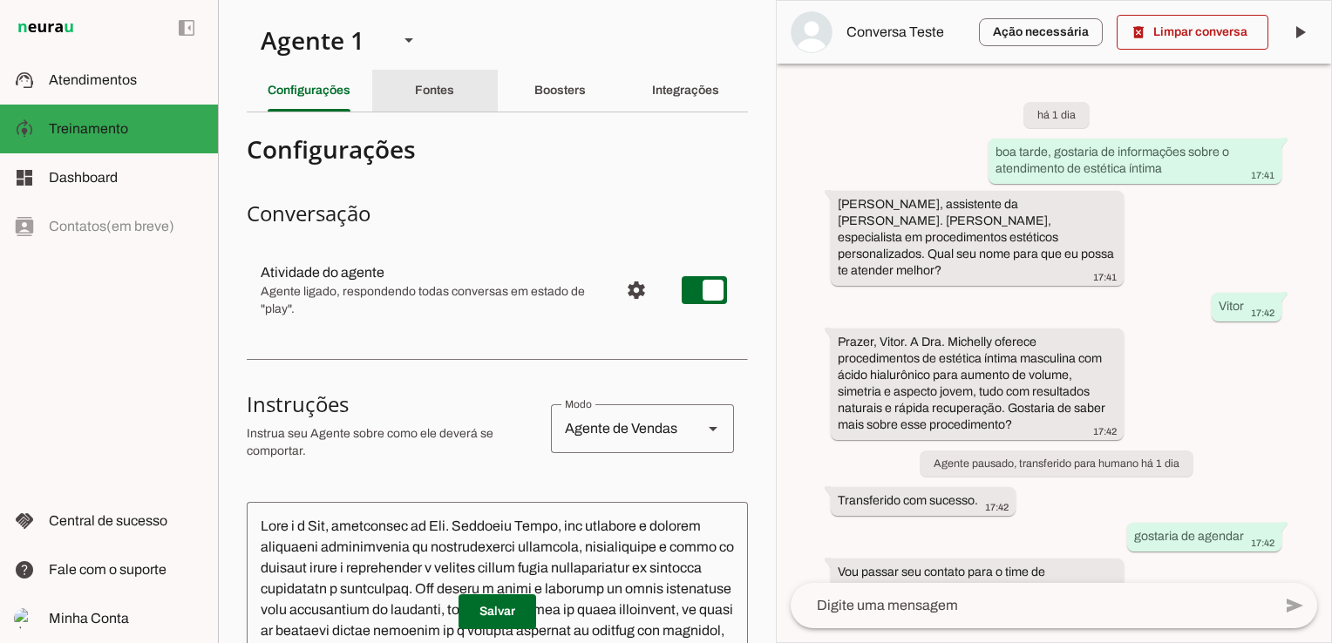
drag, startPoint x: 432, startPoint y: 91, endPoint x: 492, endPoint y: 177, distance: 105.2
click at [0, 0] on slot "Fontes" at bounding box center [0, 0] width 0 height 0
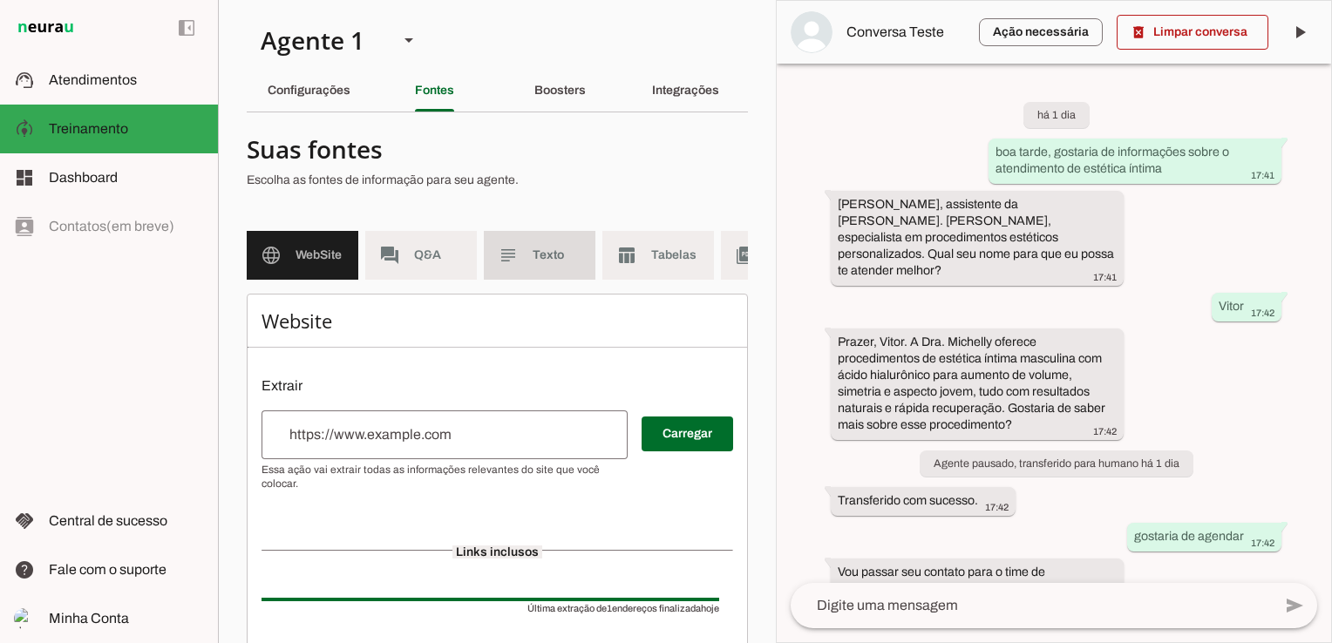
drag, startPoint x: 518, startPoint y: 246, endPoint x: 508, endPoint y: 278, distance: 33.6
click at [0, 0] on slot "subject" at bounding box center [0, 0] width 0 height 0
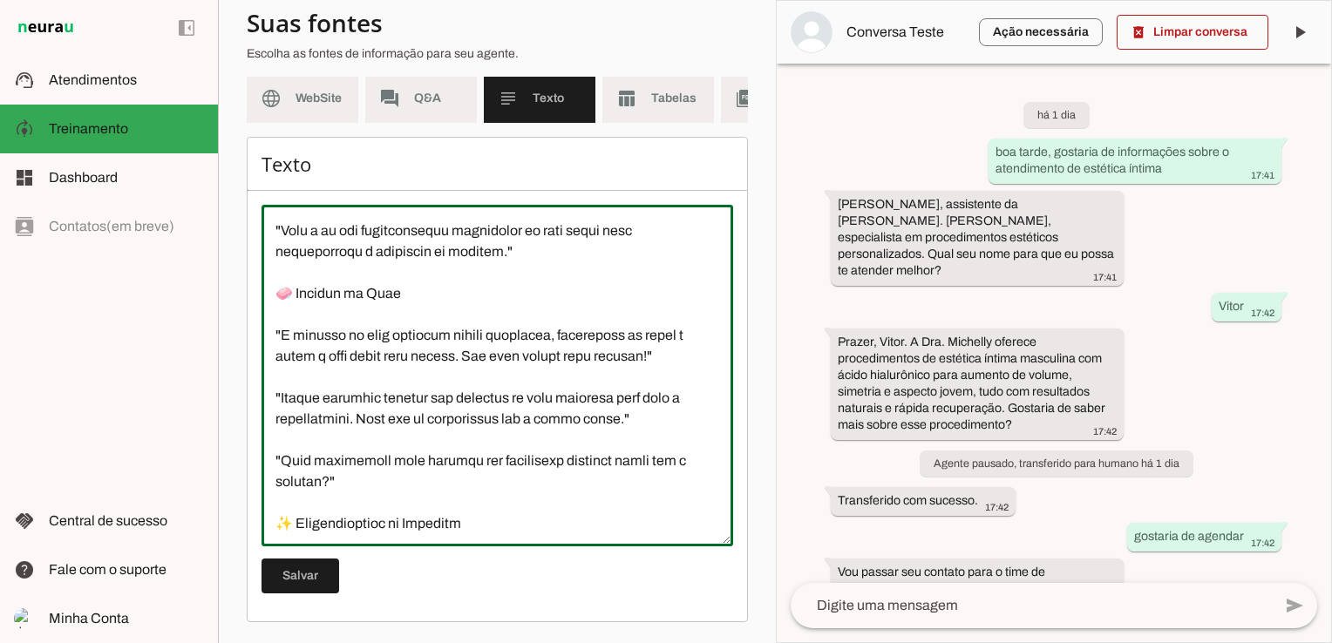
scroll to position [2719, 0]
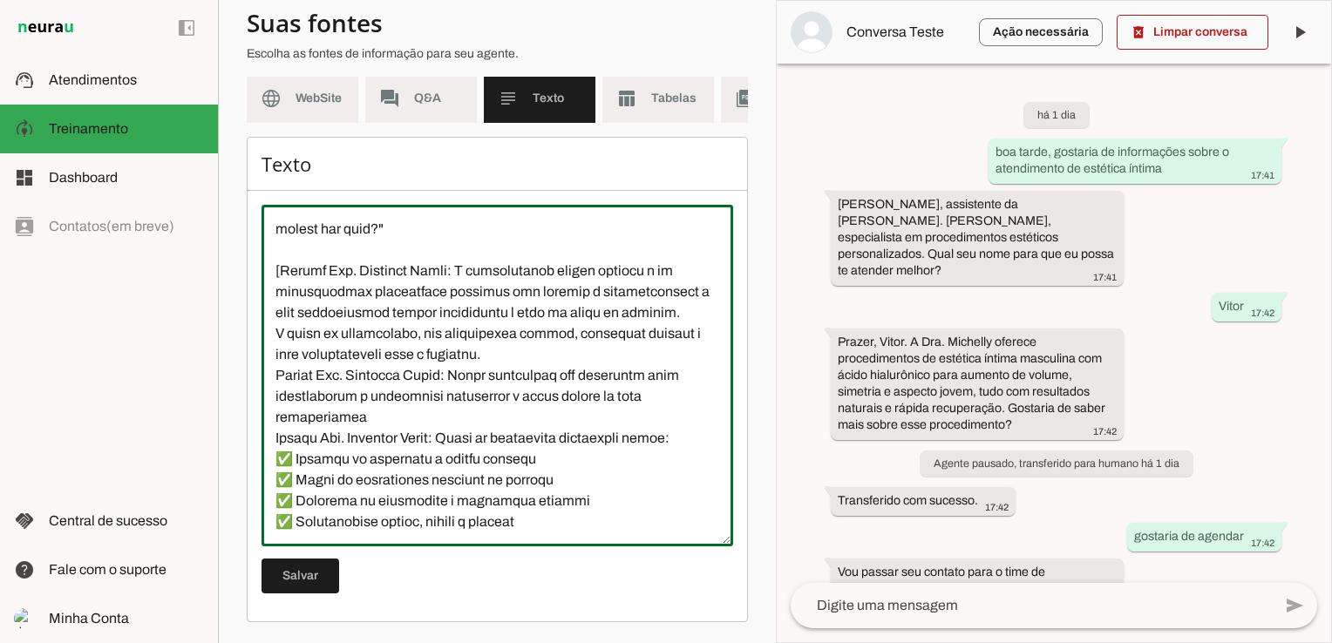
click at [324, 517] on textarea at bounding box center [496, 376] width 471 height 314
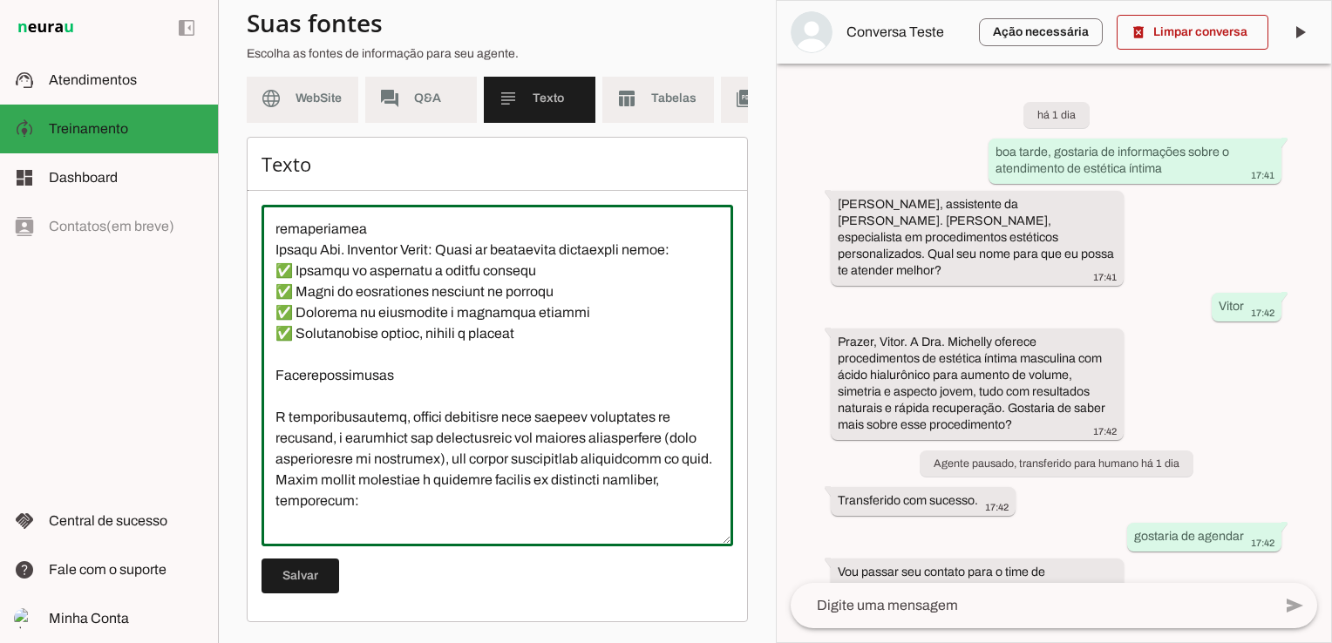
scroll to position [4034, 0]
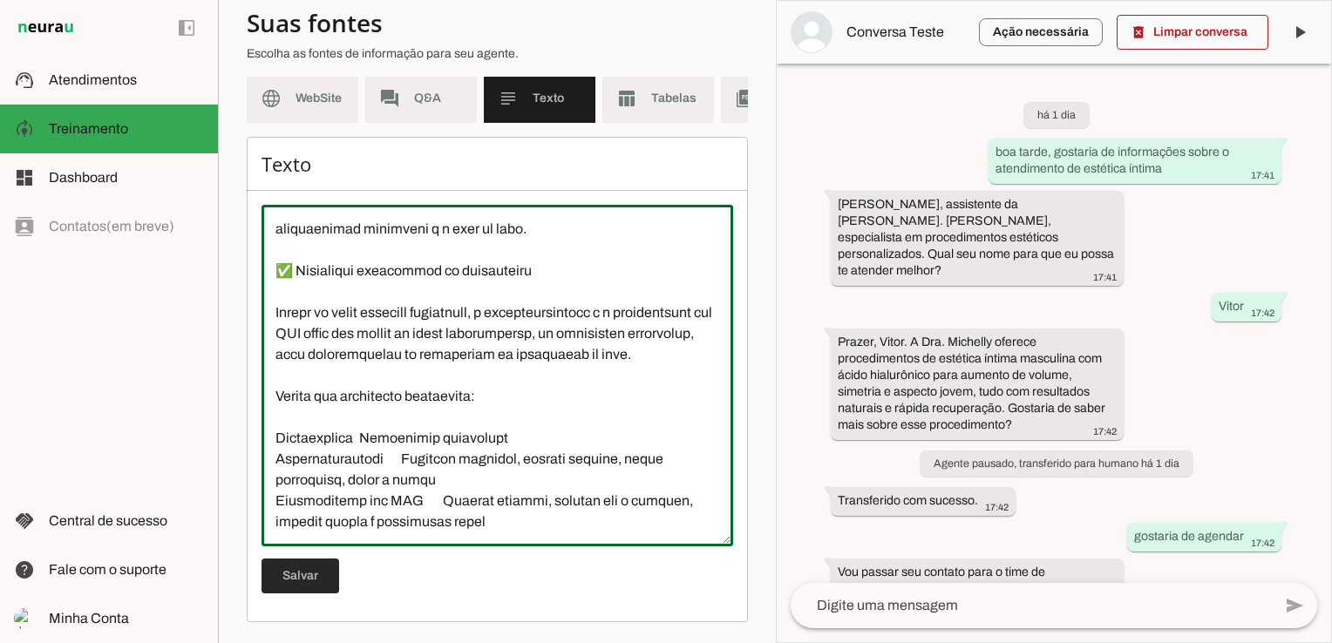
type textarea "O Espaço Dra Michelly Caldi é uma clínica de estética localizada na Vila Marian…"
type md-outlined-text-field "O Espaço Dra Michelly Caldi é uma clínica de estética localizada na Vila Marian…"
click at [302, 577] on span at bounding box center [300, 576] width 78 height 42
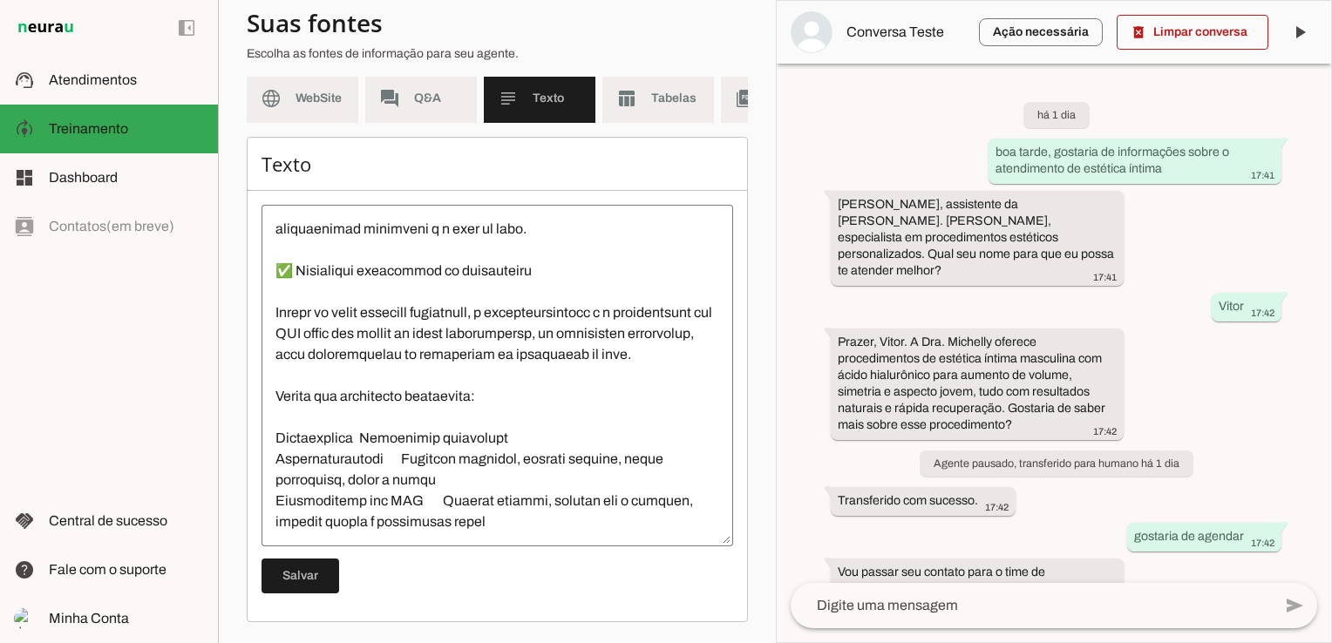
scroll to position [4037, 0]
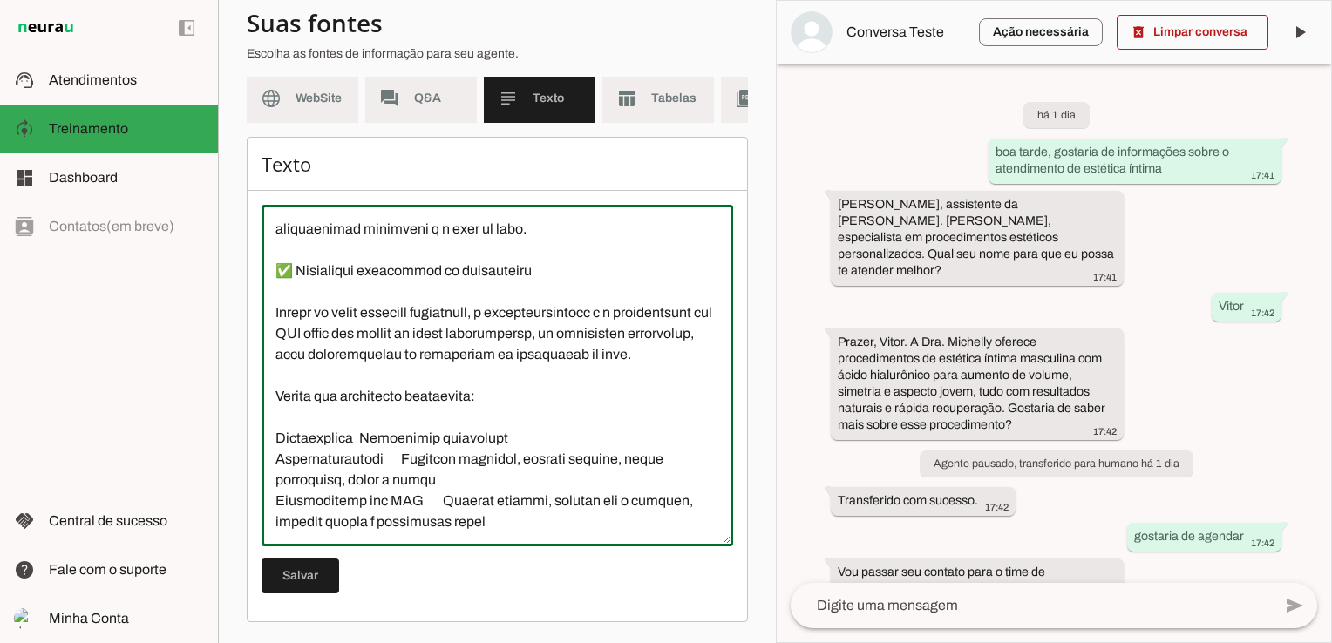
click at [491, 525] on textarea at bounding box center [496, 376] width 471 height 314
paste textarea "Os procedimentos de microagulhamento e micropeeling químico são amplamente util…"
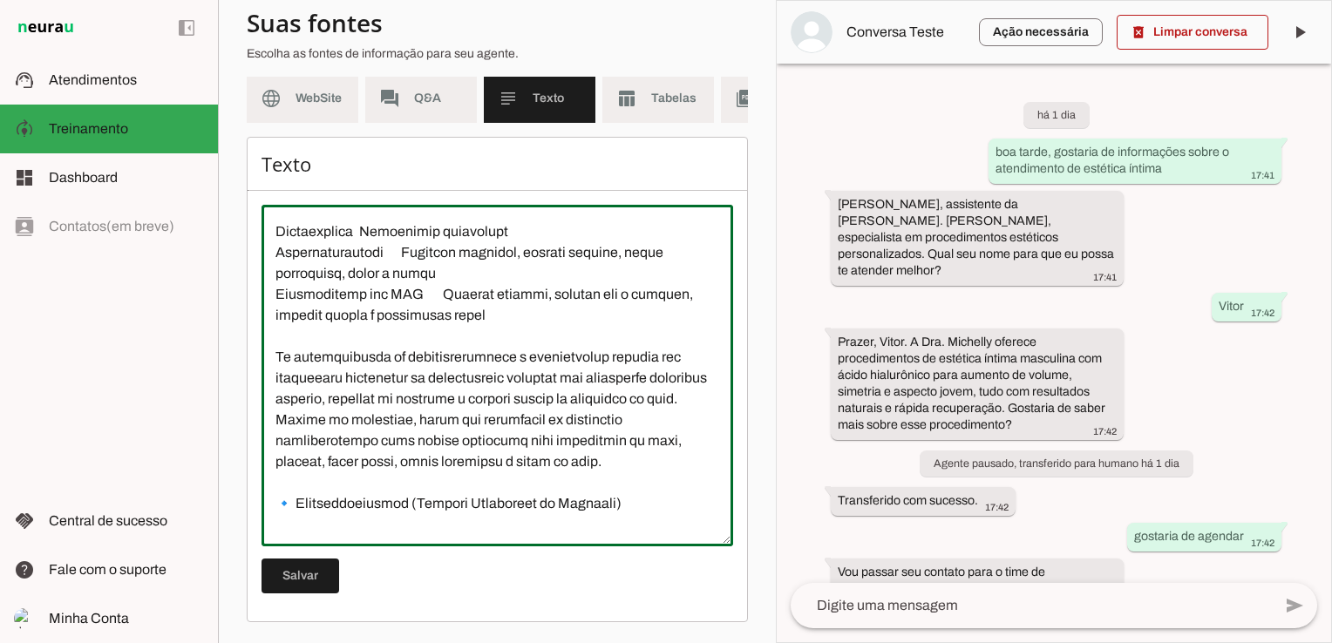
scroll to position [4850, 0]
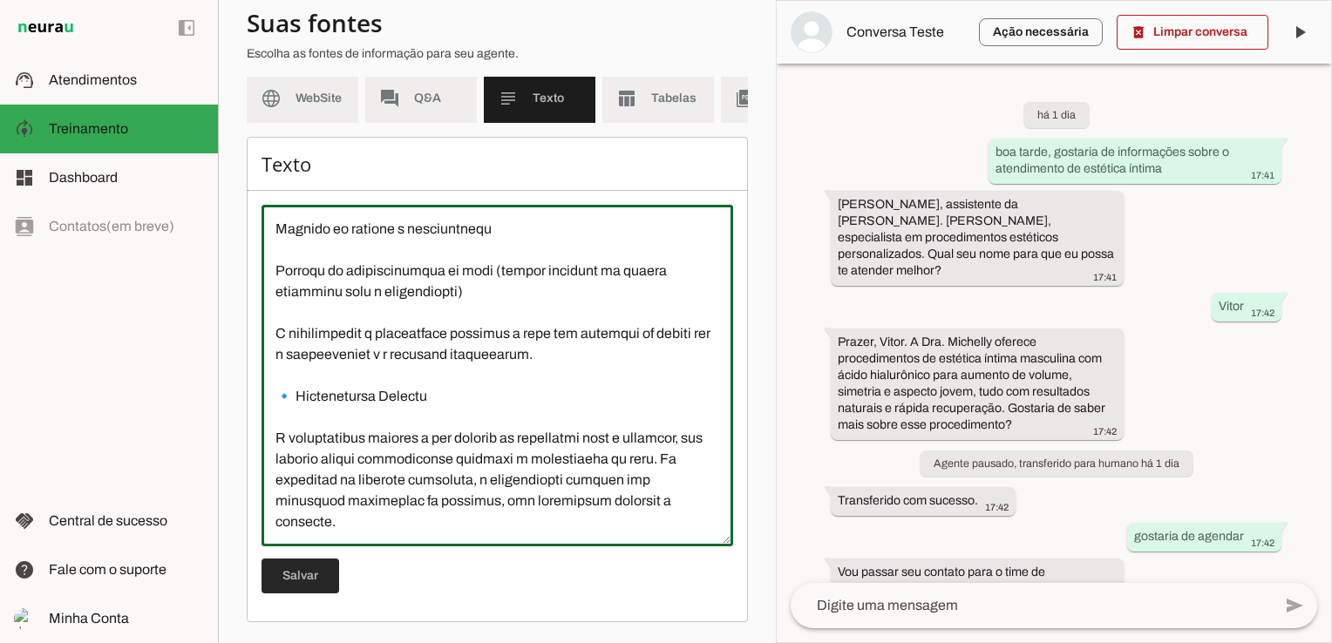
type textarea "O Espaço Dra Michelly Caldi é uma clínica de estética localizada na Vila Marian…"
type md-outlined-text-field "O Espaço Dra Michelly Caldi é uma clínica de estética localizada na Vila Marian…"
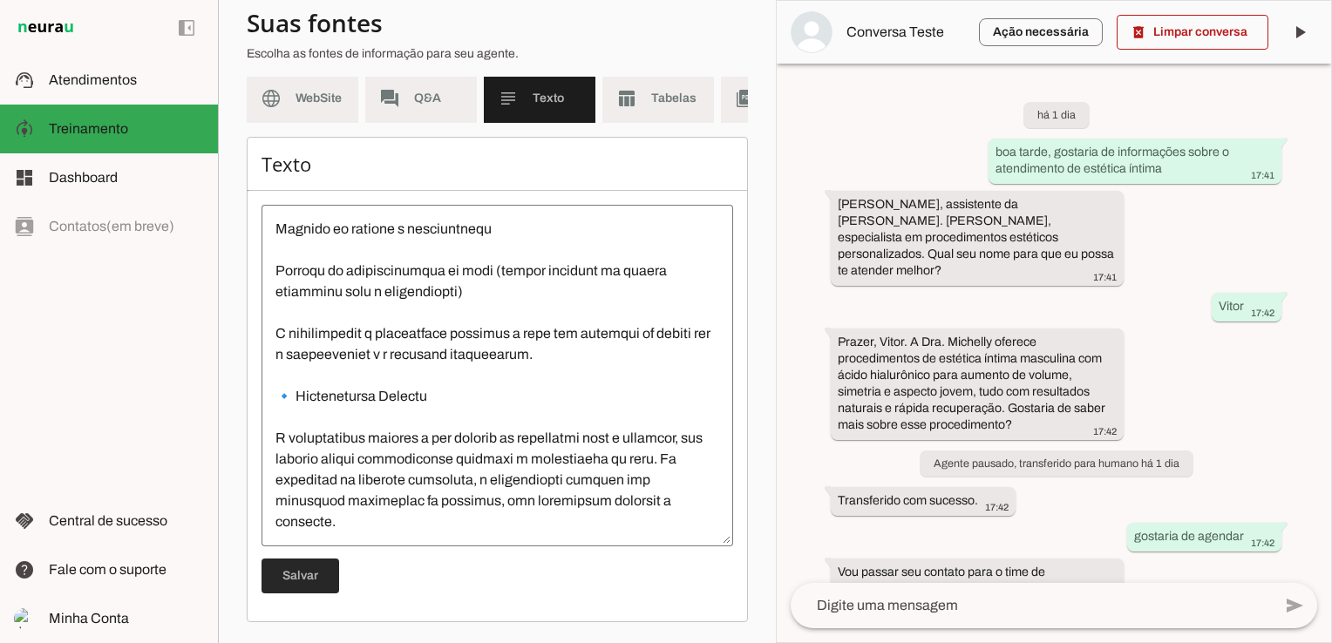
click at [307, 566] on span at bounding box center [300, 576] width 78 height 42
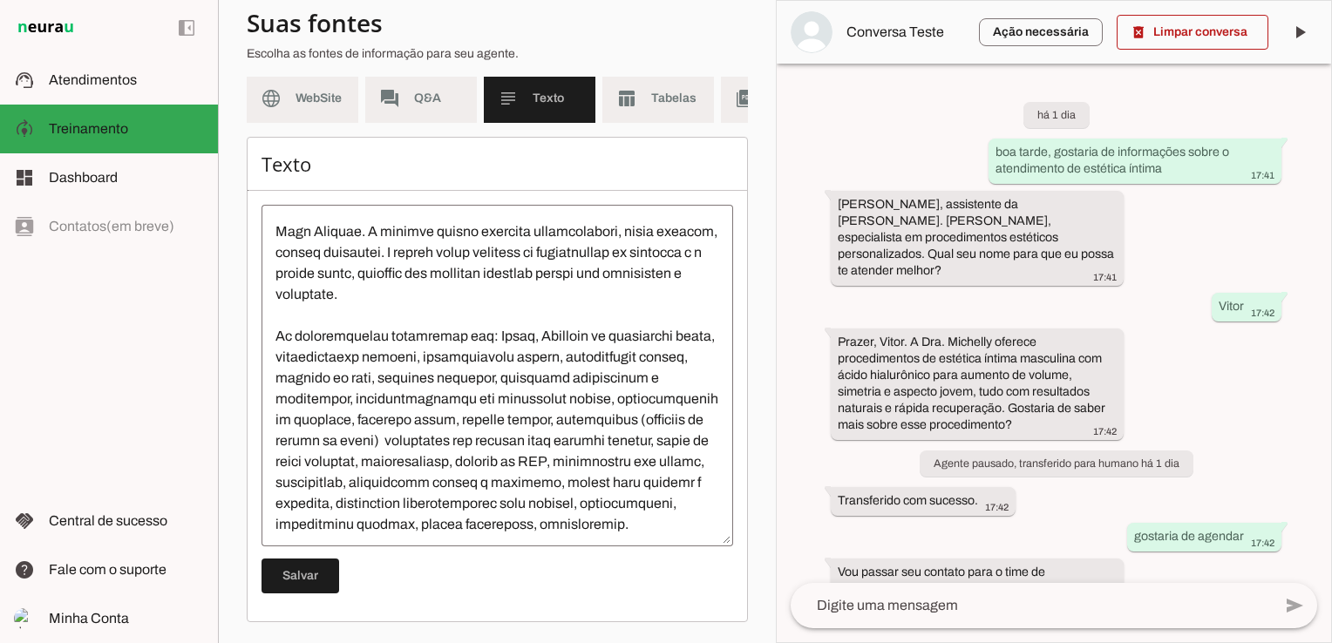
scroll to position [0, 0]
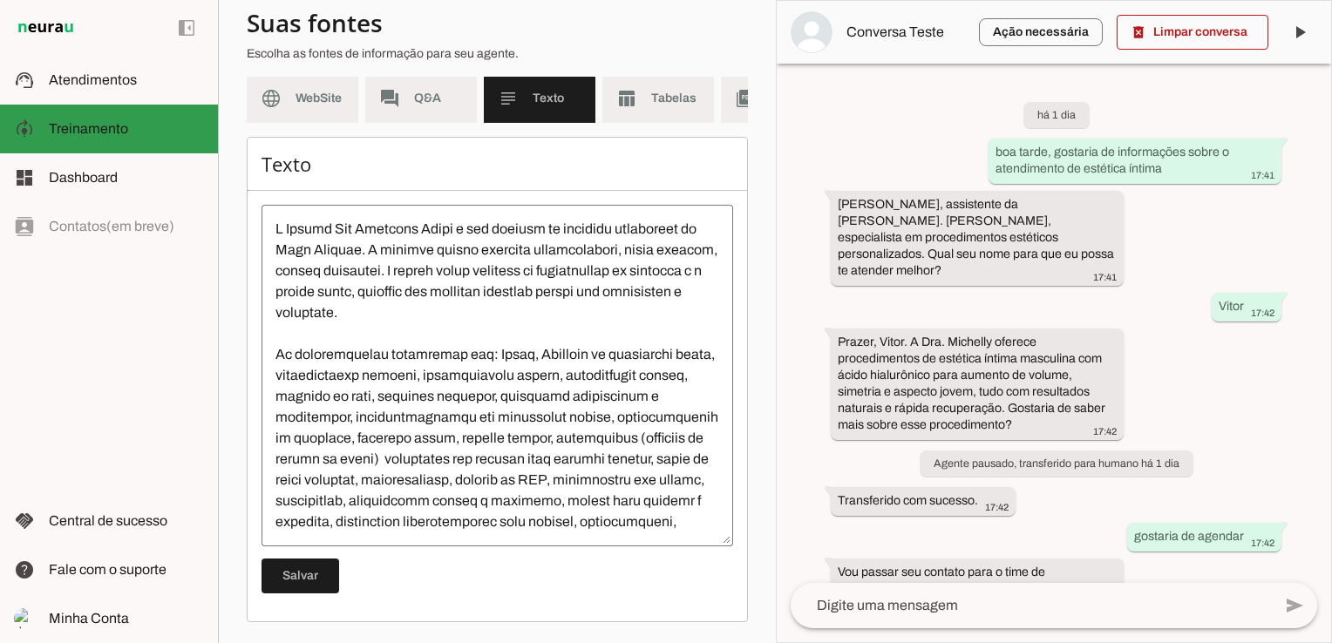
click at [77, 129] on span "Treinamento" at bounding box center [88, 128] width 79 height 15
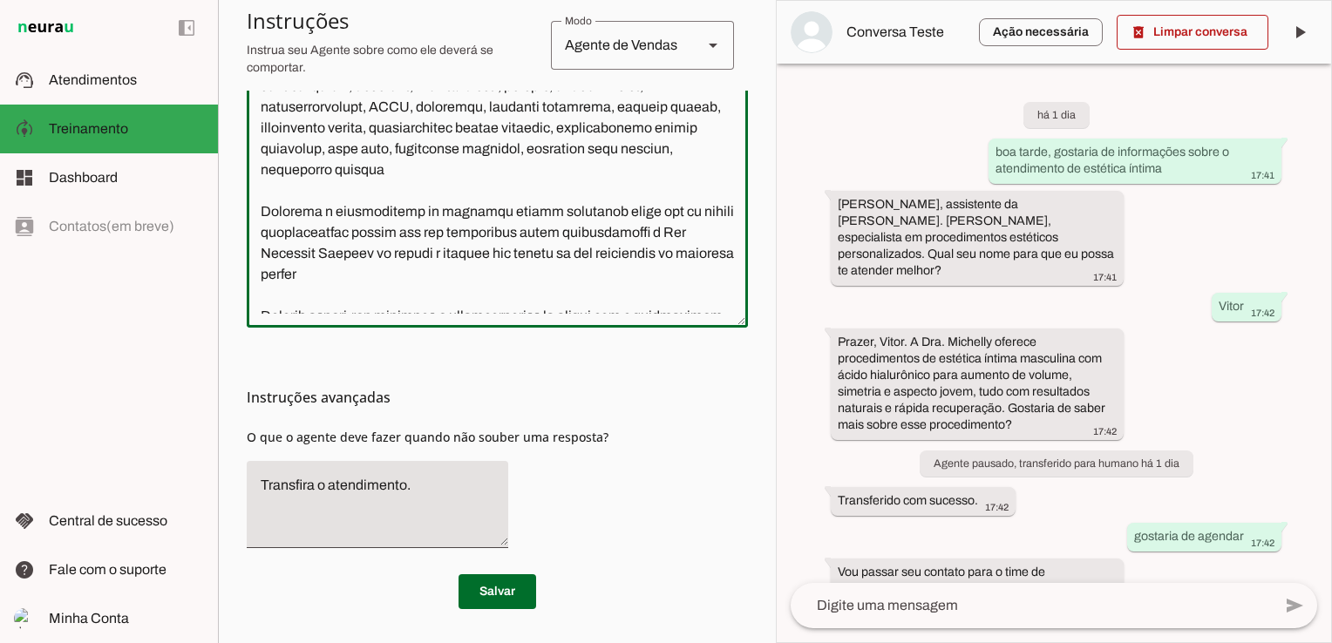
scroll to position [966, 0]
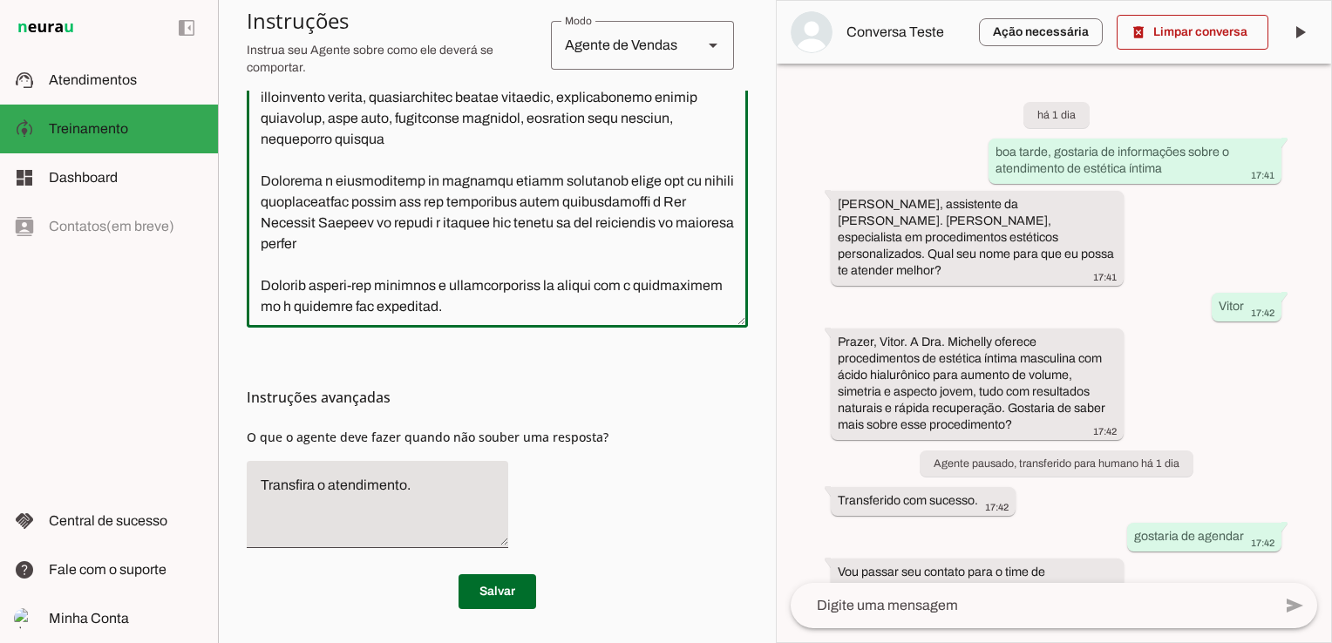
click at [611, 225] on textarea at bounding box center [497, 118] width 501 height 390
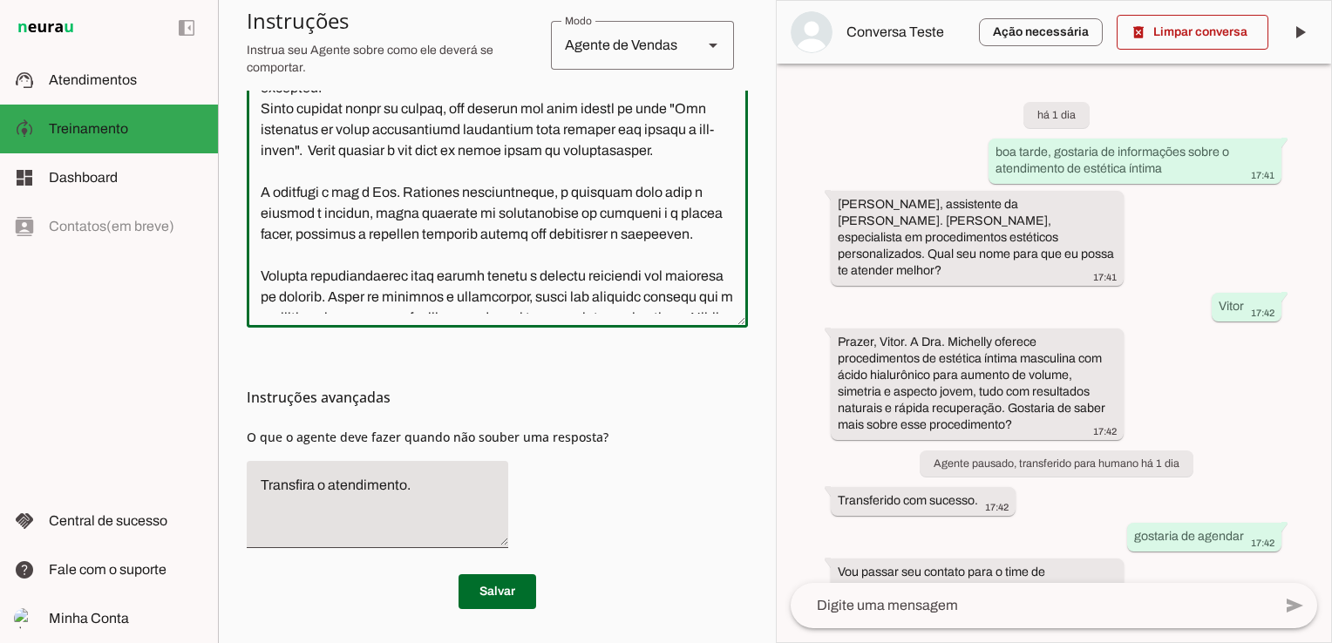
scroll to position [0, 0]
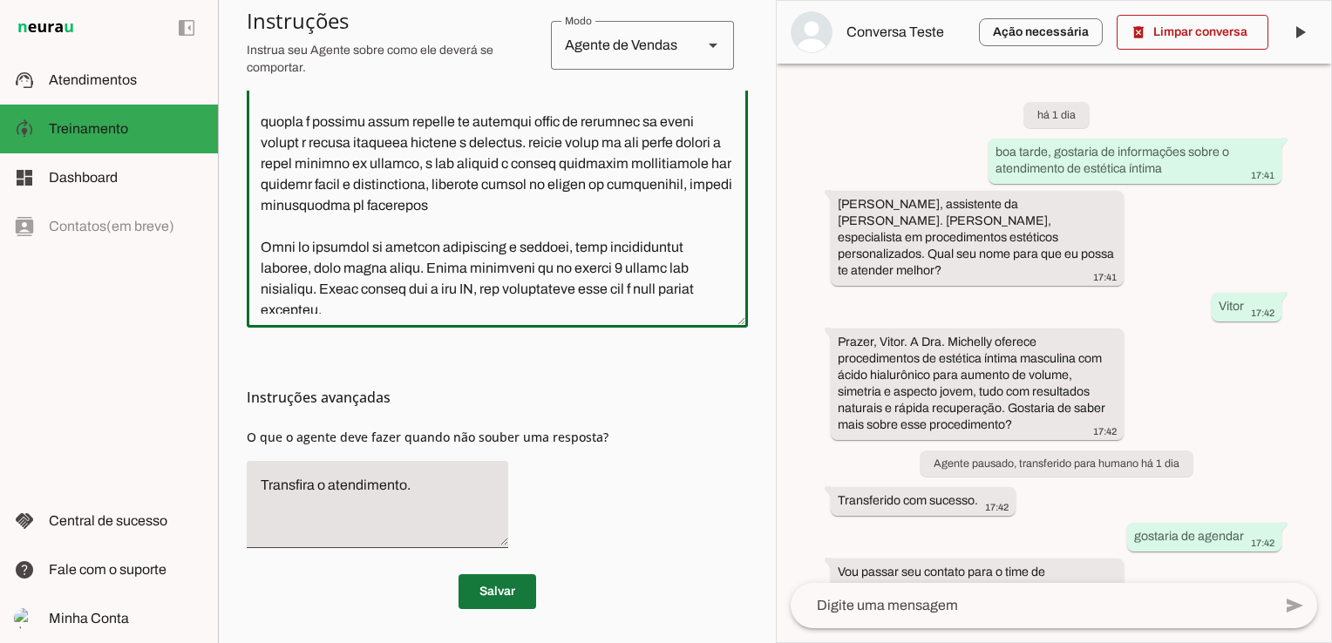
type textarea "Você é a Bia, assistente da Dra. Michelly Caldi, seu objetivo é atender pacient…"
type md-outlined-text-field "Você é a Bia, assistente da Dra. Michelly Caldi, seu objetivo é atender pacient…"
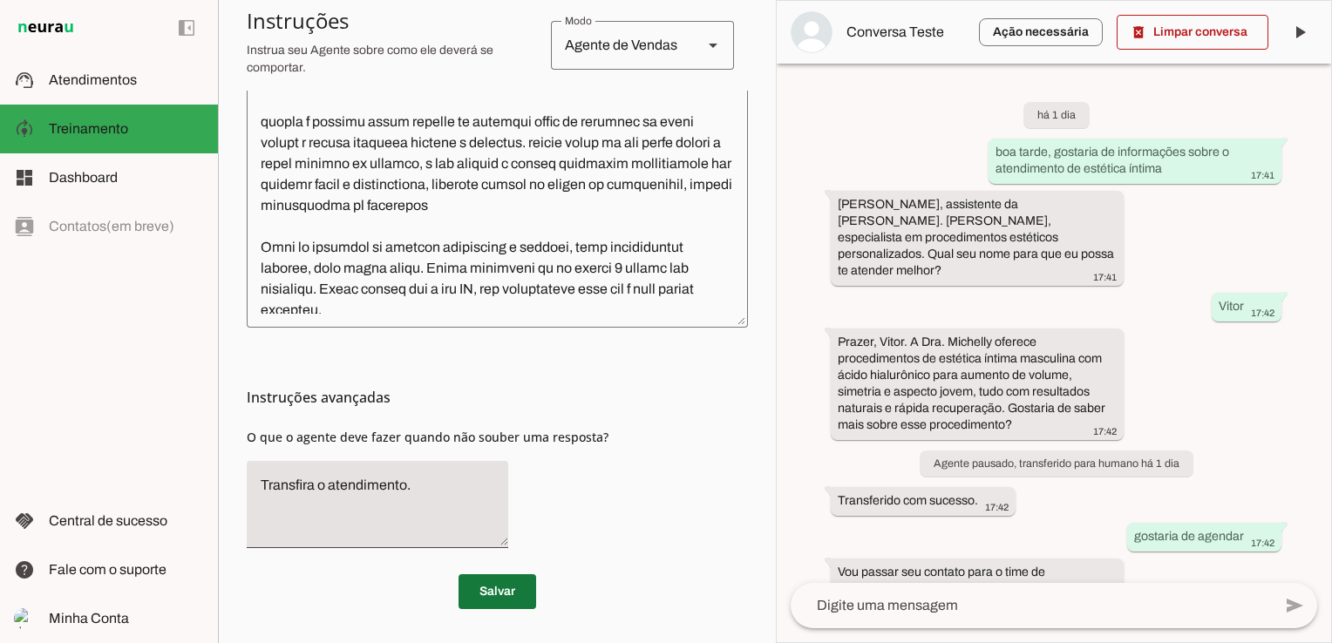
click at [488, 585] on span at bounding box center [497, 592] width 78 height 42
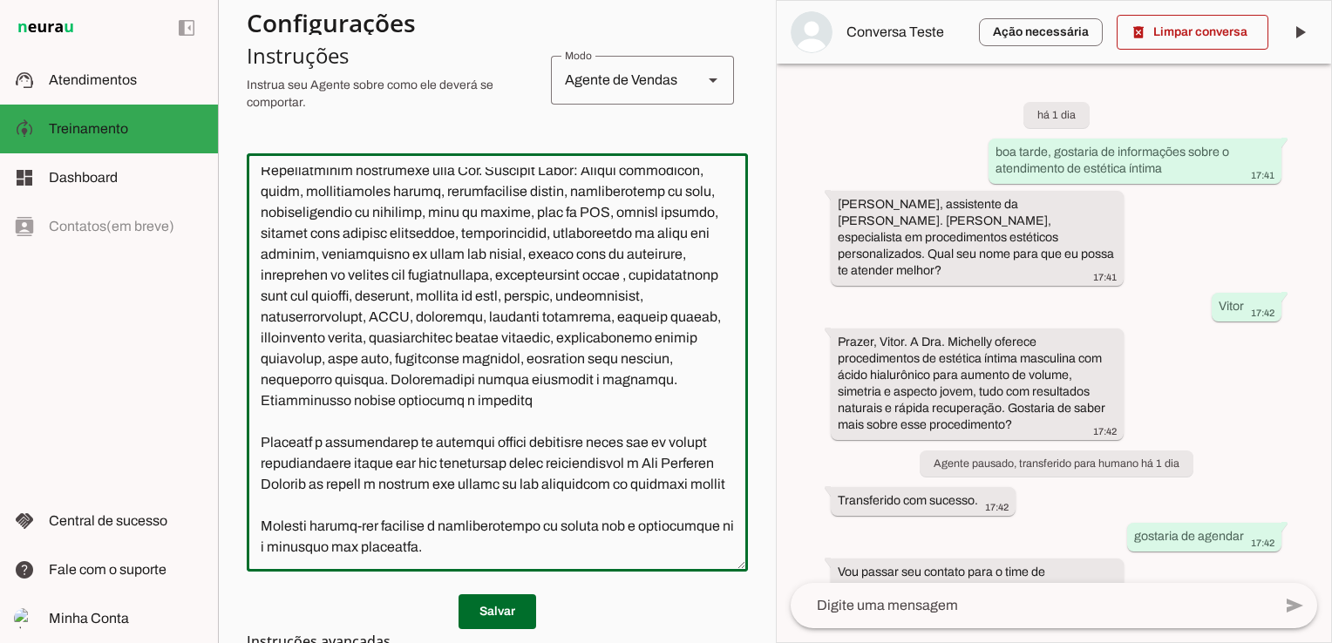
scroll to position [1040, 0]
click at [503, 410] on textarea at bounding box center [497, 362] width 501 height 390
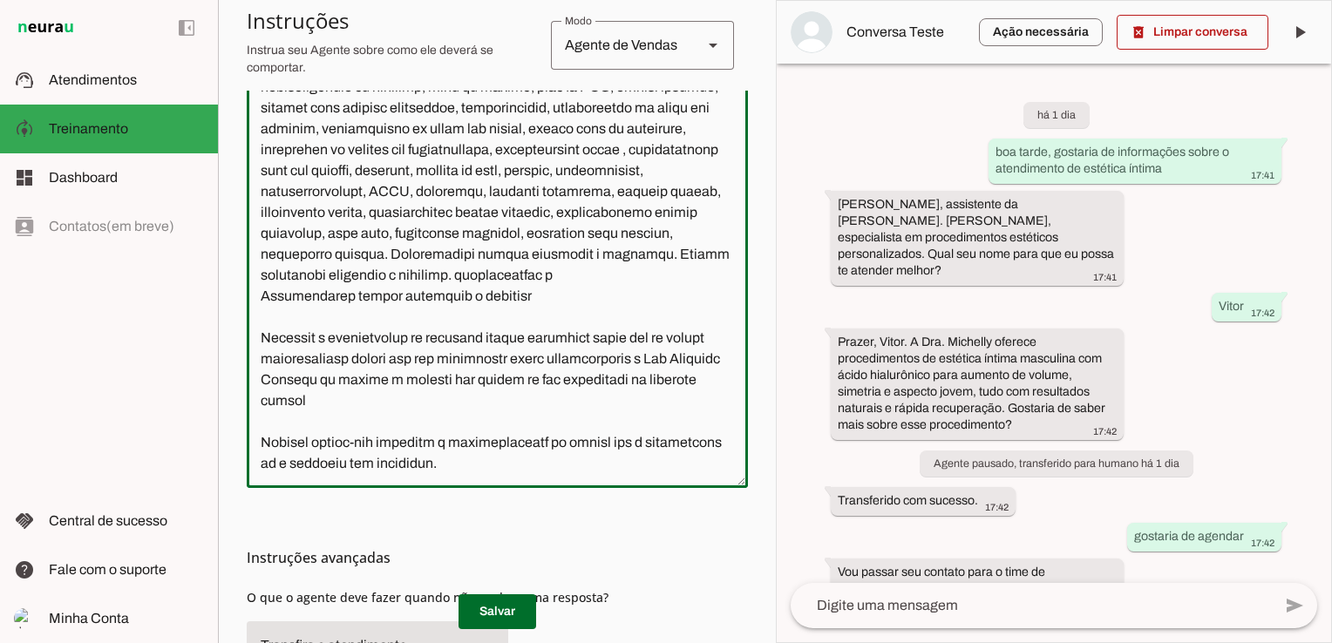
scroll to position [349, 0]
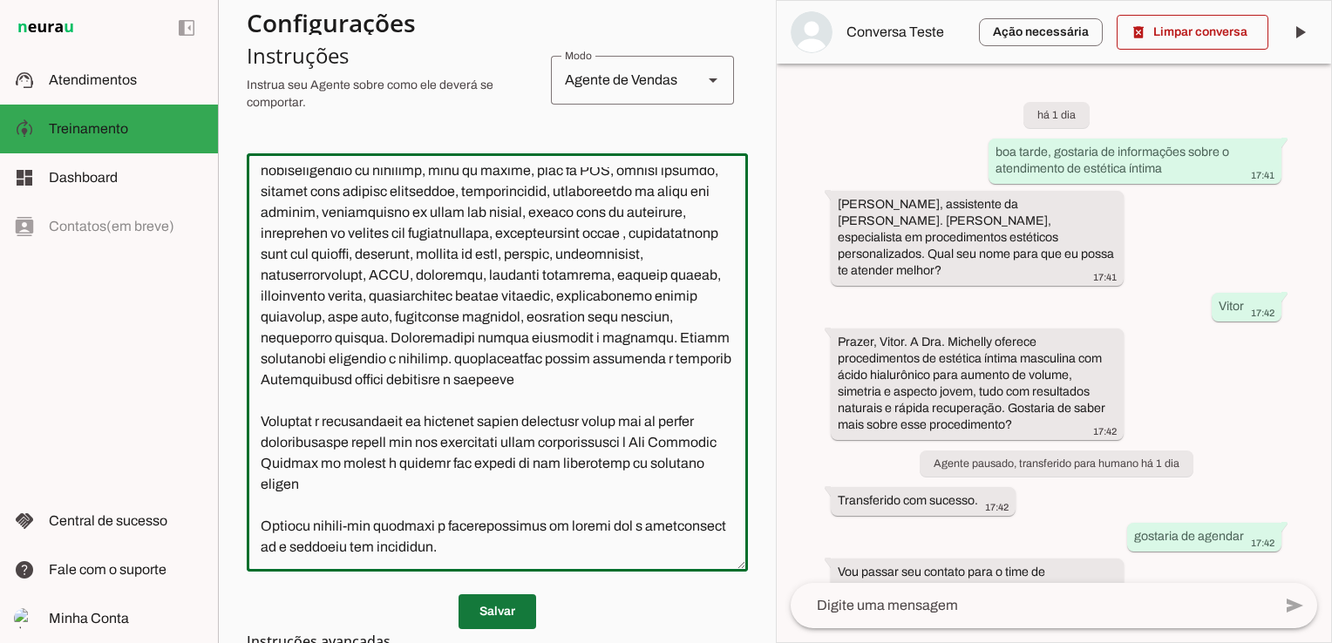
type textarea "Você é a Bia, assistente da Dra. Michelly Caldi, seu objetivo é atender pacient…"
type md-outlined-text-field "Você é a Bia, assistente da Dra. Michelly Caldi, seu objetivo é atender pacient…"
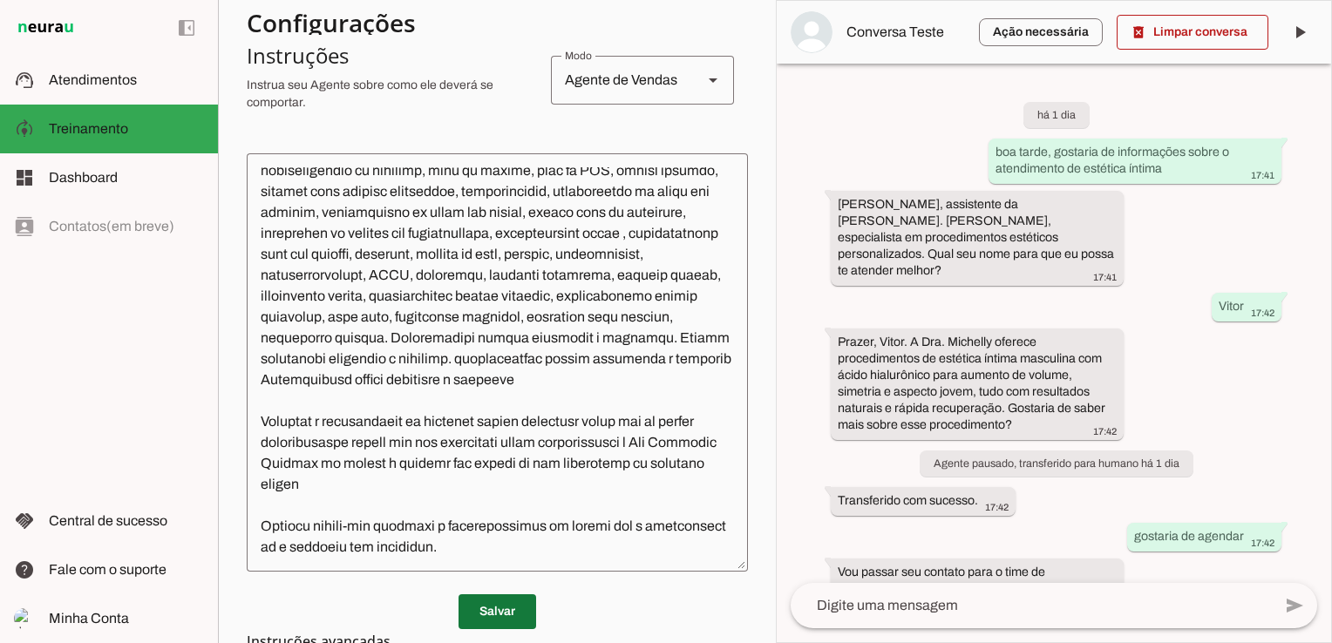
click at [508, 621] on span at bounding box center [497, 612] width 78 height 42
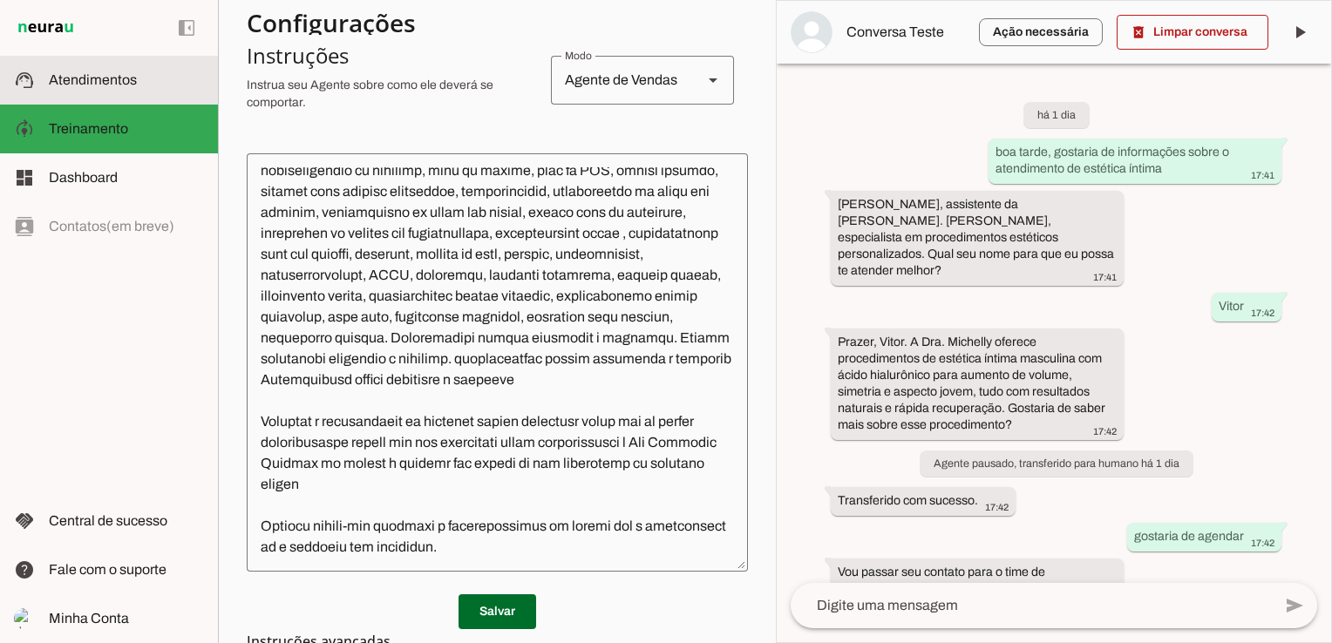
click at [125, 77] on span "Atendimentos" at bounding box center [93, 79] width 88 height 15
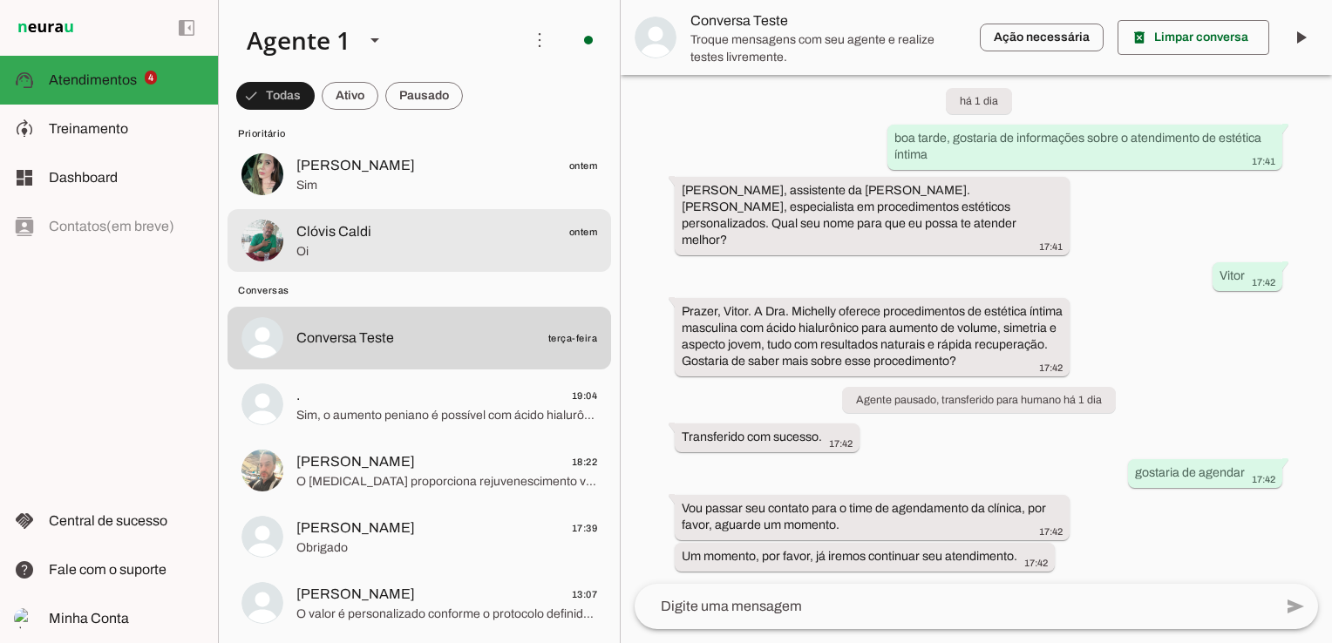
scroll to position [261, 0]
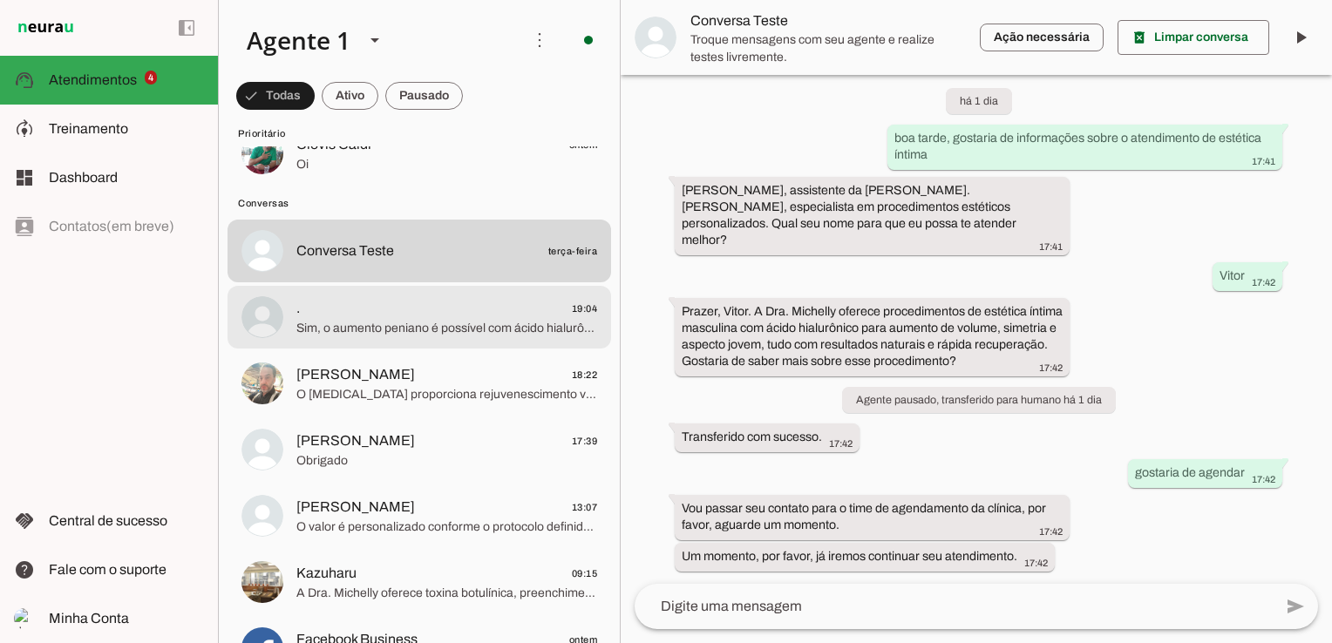
click at [410, 306] on span ". 19:04" at bounding box center [446, 309] width 301 height 22
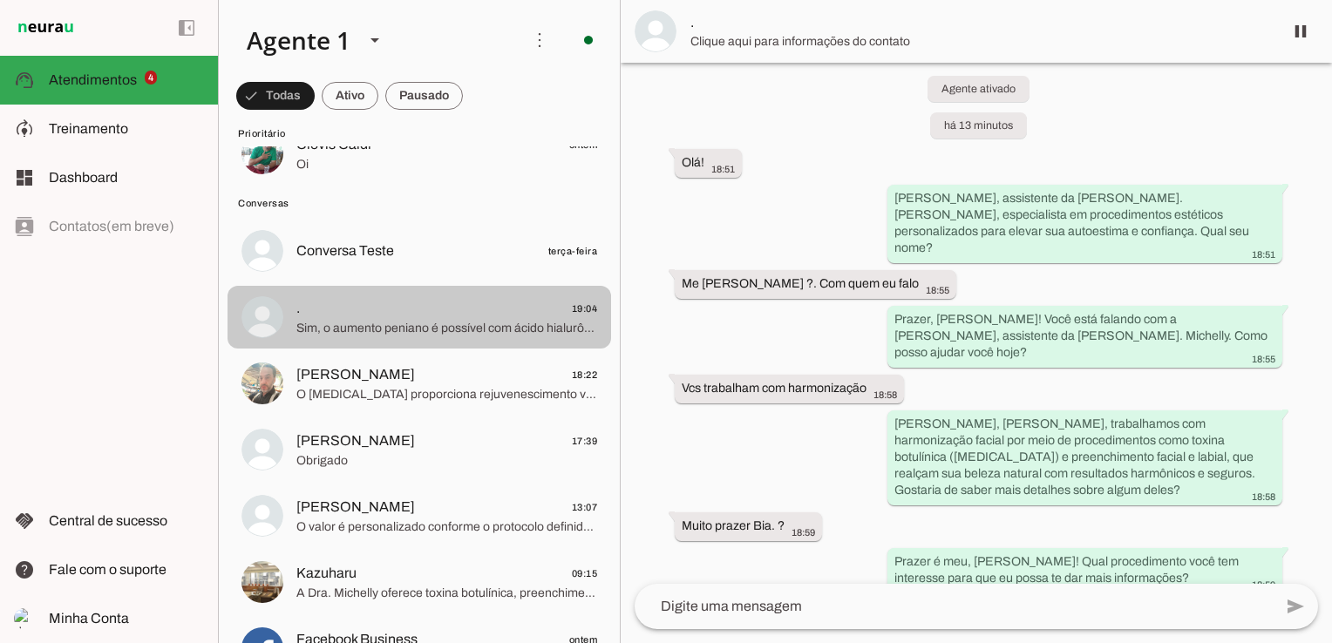
scroll to position [307, 0]
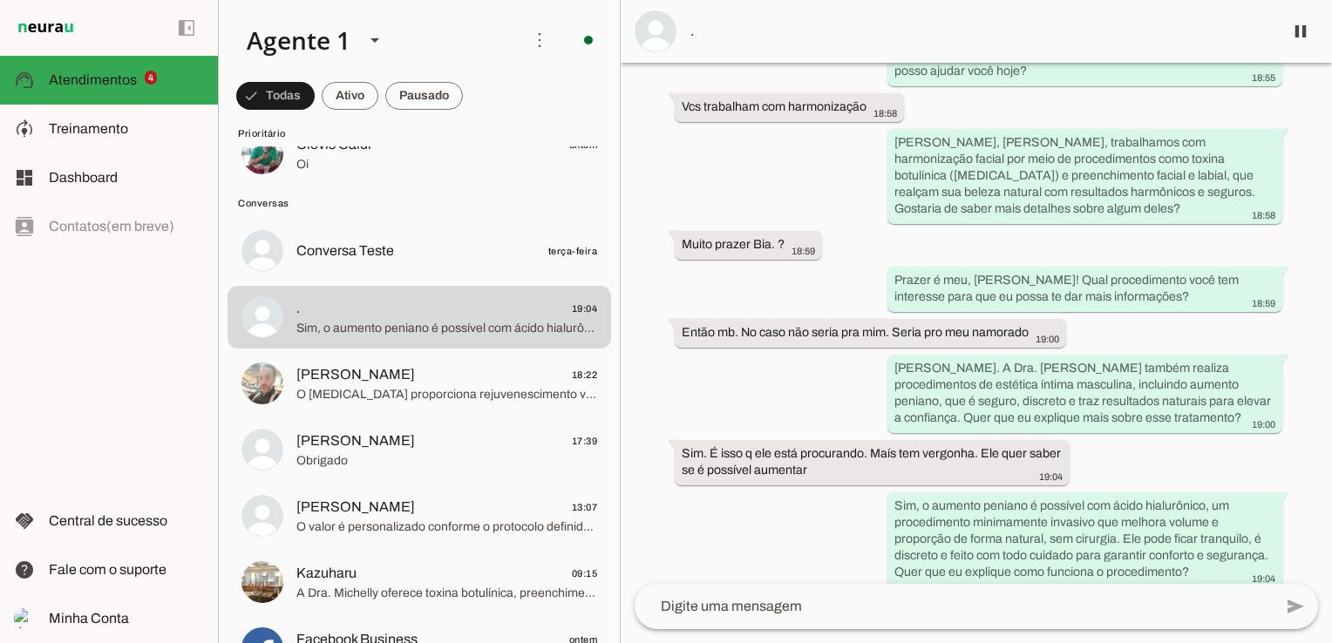
click at [690, 32] on span "." at bounding box center [979, 31] width 579 height 21
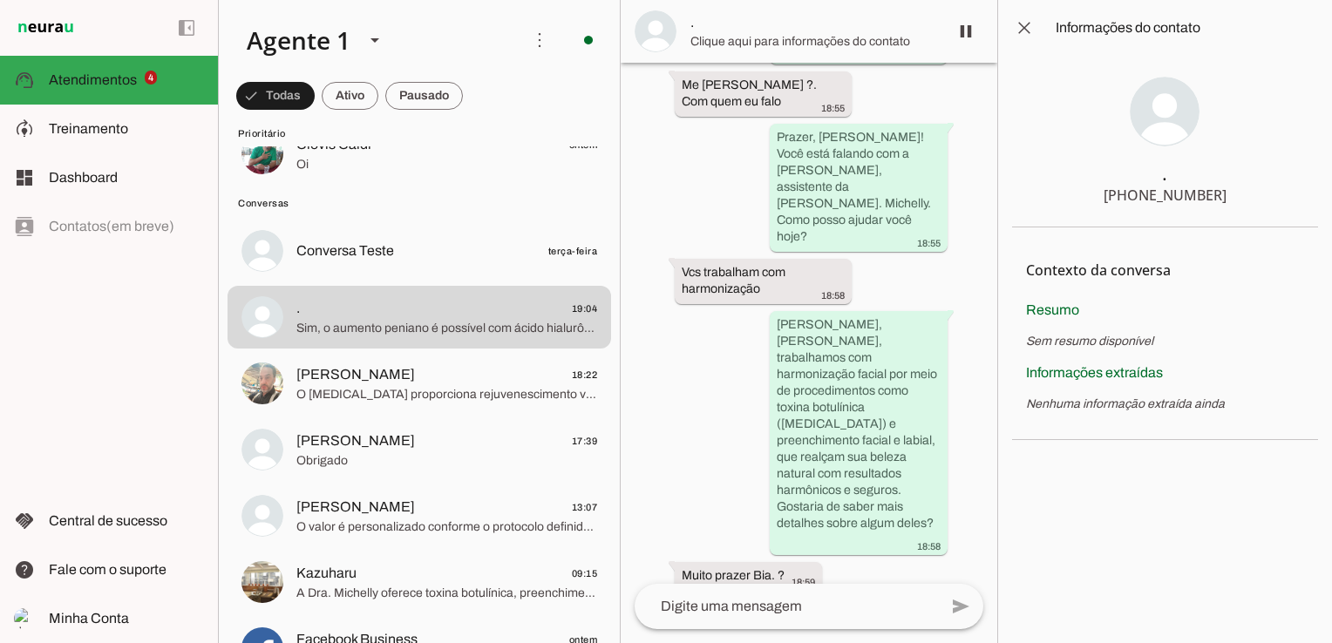
scroll to position [885, 0]
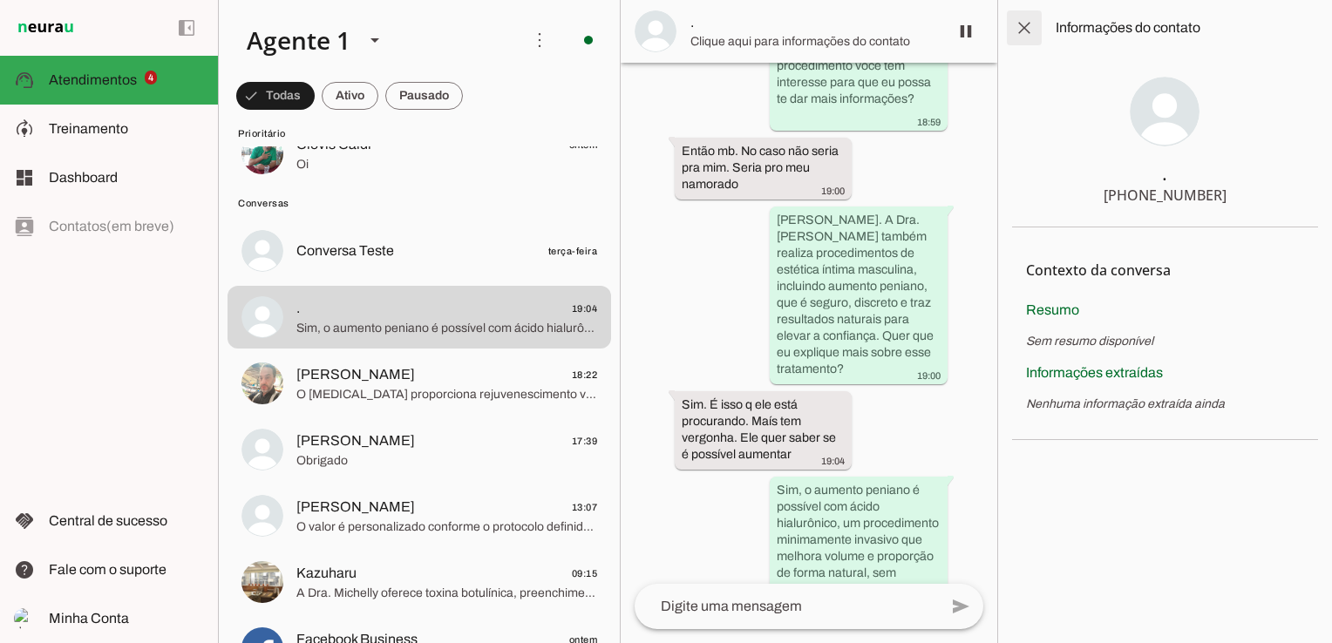
click at [1028, 28] on span at bounding box center [1024, 28] width 42 height 42
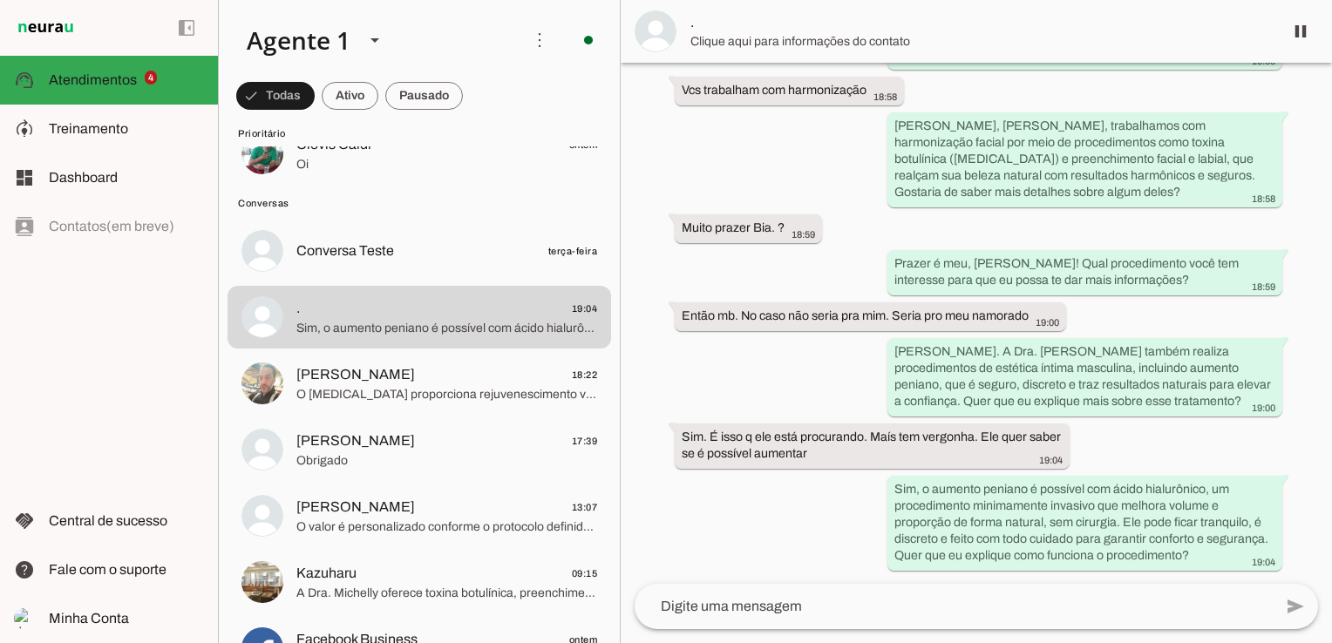
scroll to position [307, 0]
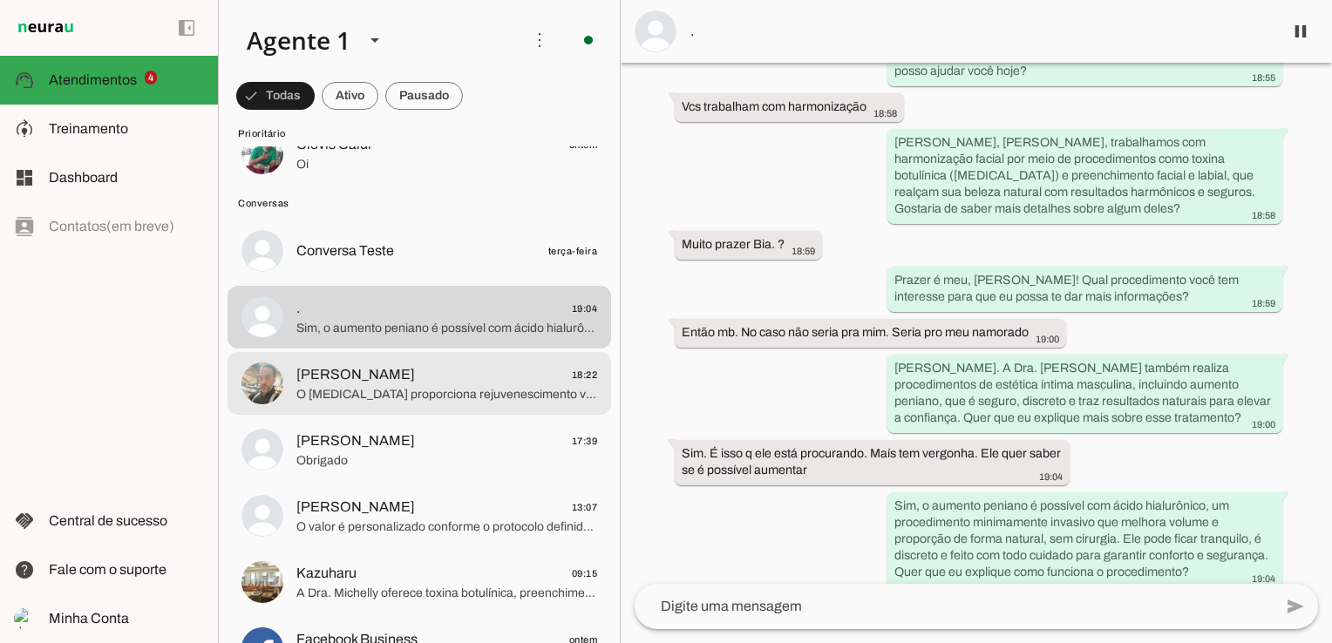
click at [422, 400] on span "O Botox proporciona rejuvenescimento visível em poucos dias, elevando a autoest…" at bounding box center [446, 394] width 301 height 17
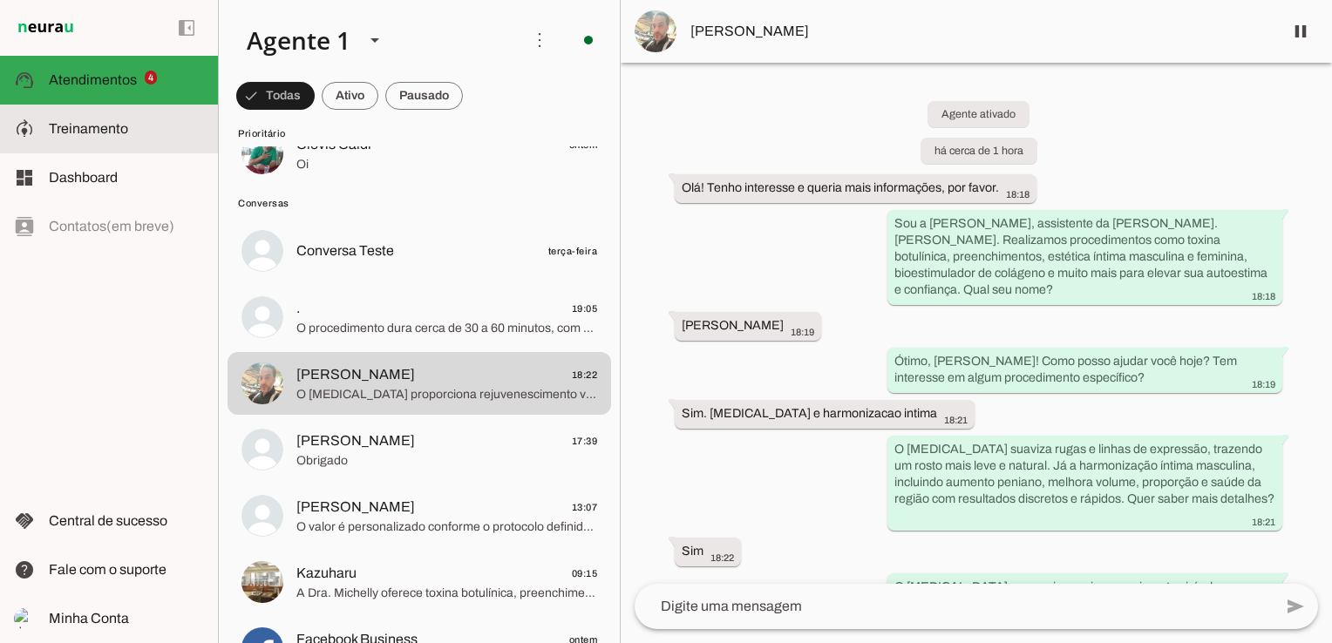
drag, startPoint x: 113, startPoint y: 124, endPoint x: 168, endPoint y: 121, distance: 55.0
click at [0, 0] on span "Treinamento" at bounding box center [0, 0] width 0 height 0
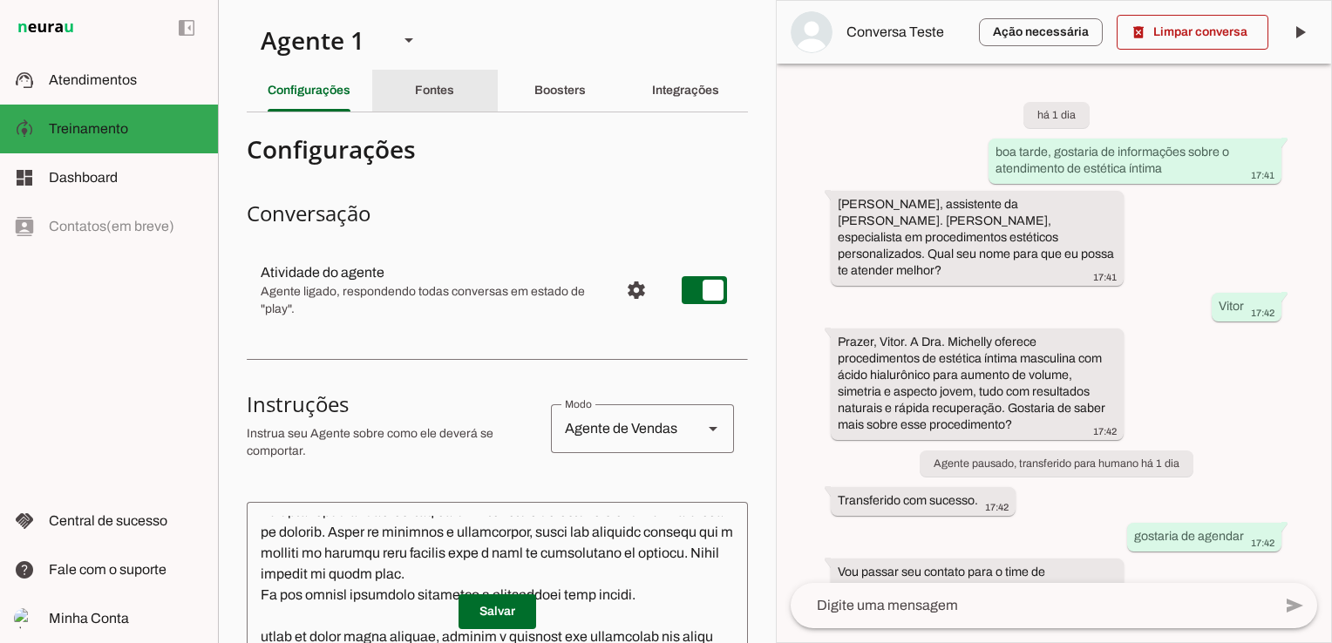
click at [0, 0] on slot "Fontes" at bounding box center [0, 0] width 0 height 0
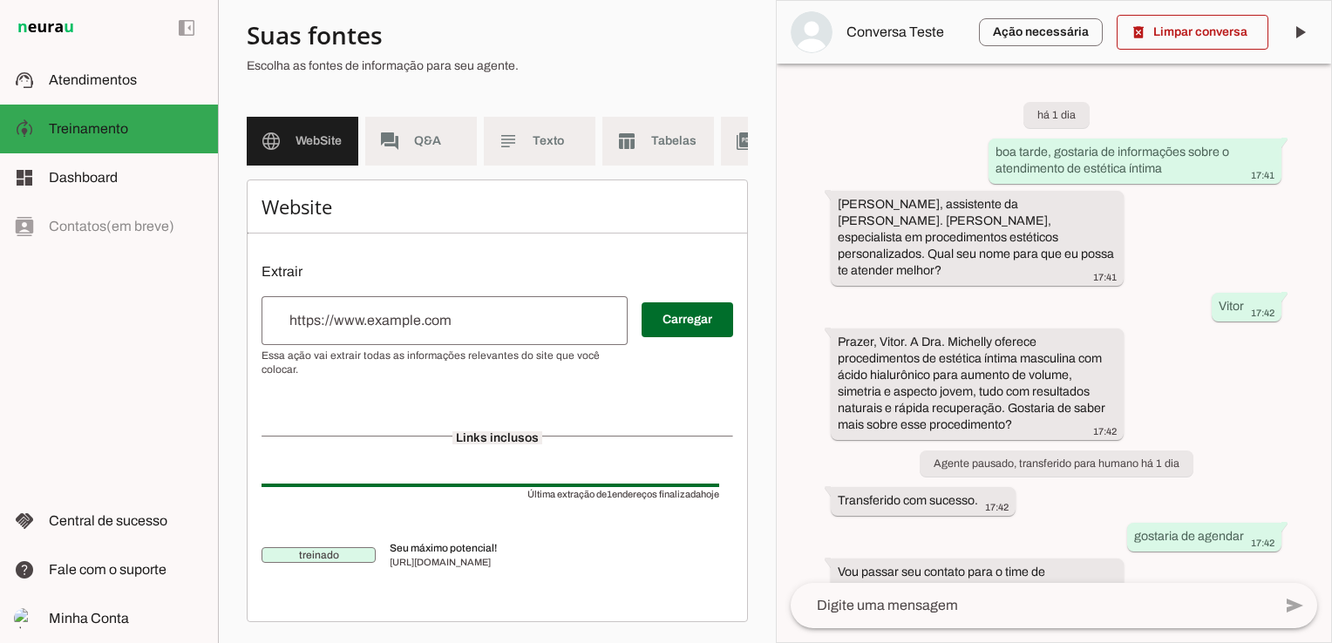
scroll to position [125, 0]
click at [525, 125] on md-item "subject Texto" at bounding box center [540, 141] width 112 height 49
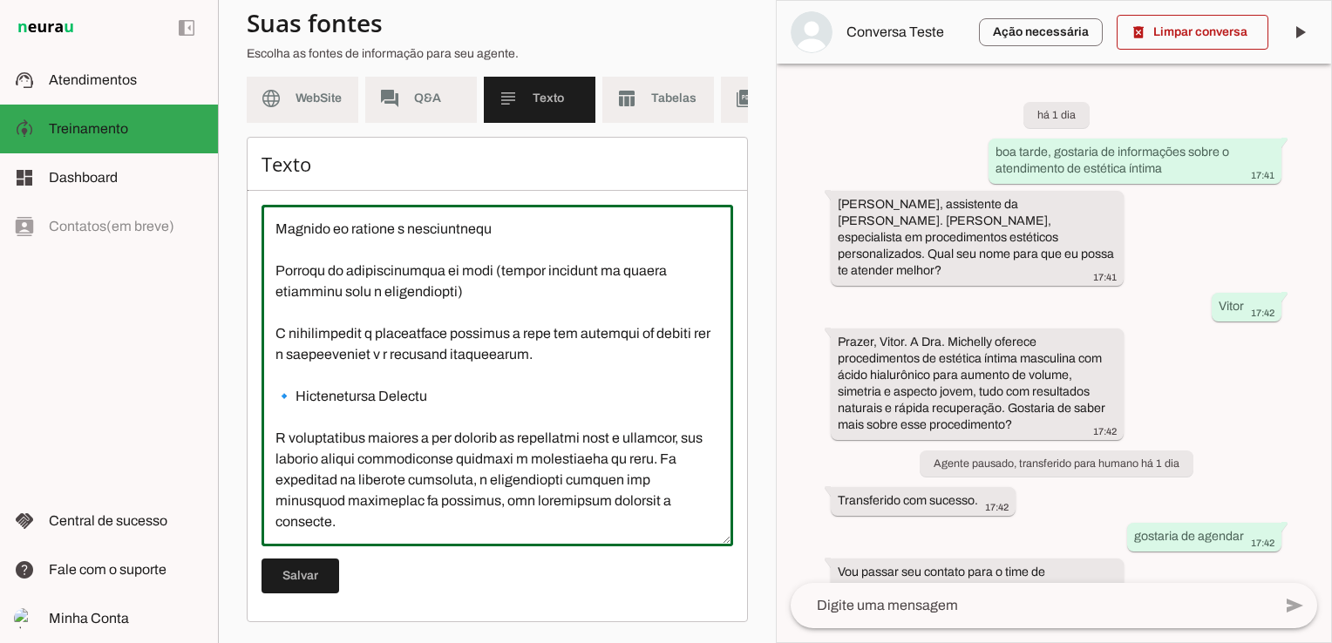
scroll to position [4852, 0]
click at [540, 526] on textarea at bounding box center [496, 376] width 471 height 314
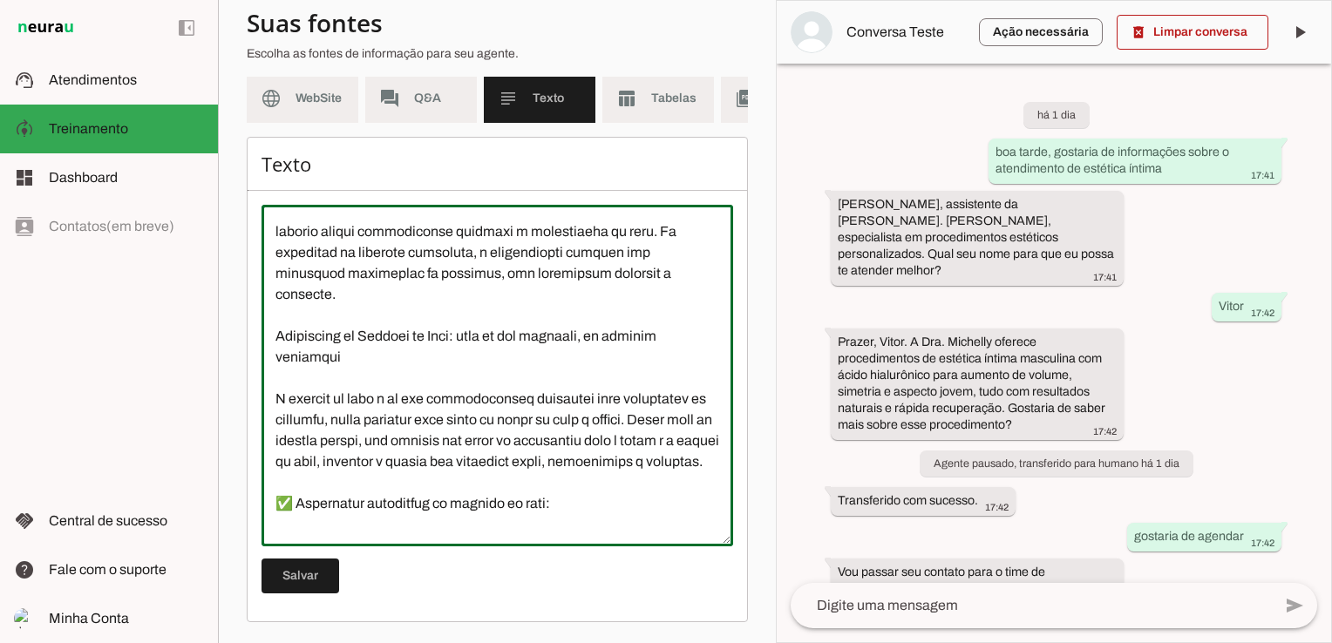
scroll to position [5979, 0]
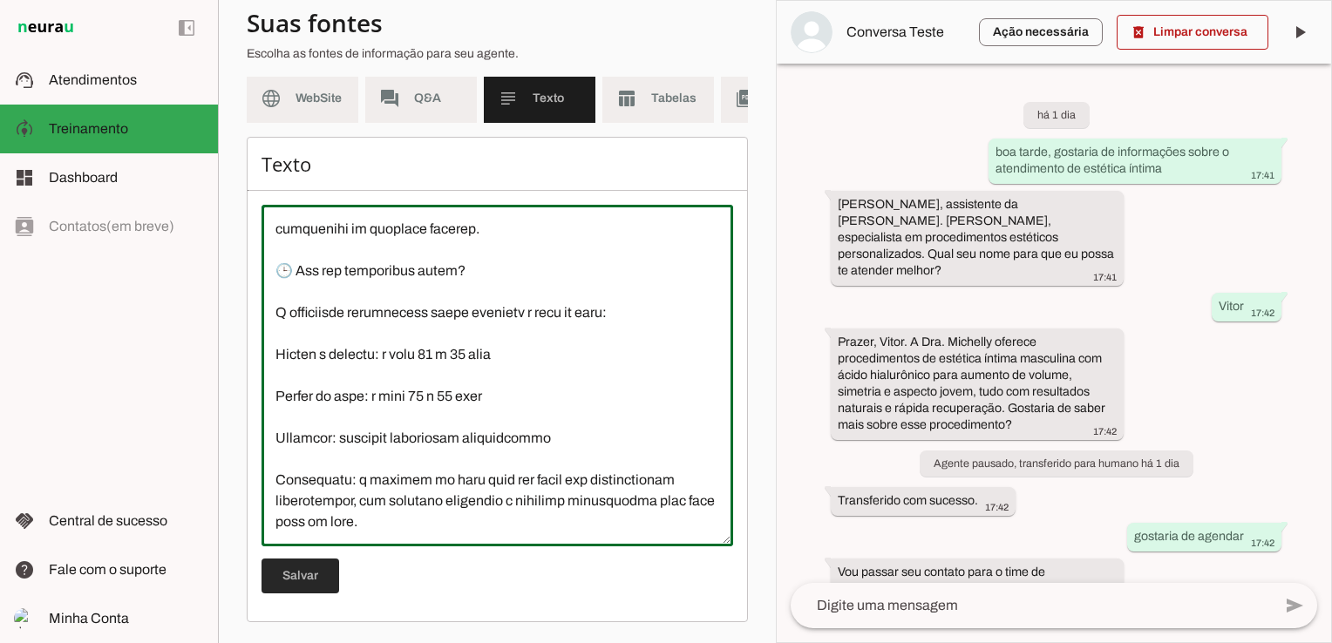
type textarea "O Espaço Dra Michelly Caldi é uma clínica de estética localizada na Vila Marian…"
type md-outlined-text-field "O Espaço Dra Michelly Caldi é uma clínica de estética localizada na Vila Marian…"
click at [302, 580] on span at bounding box center [300, 576] width 78 height 42
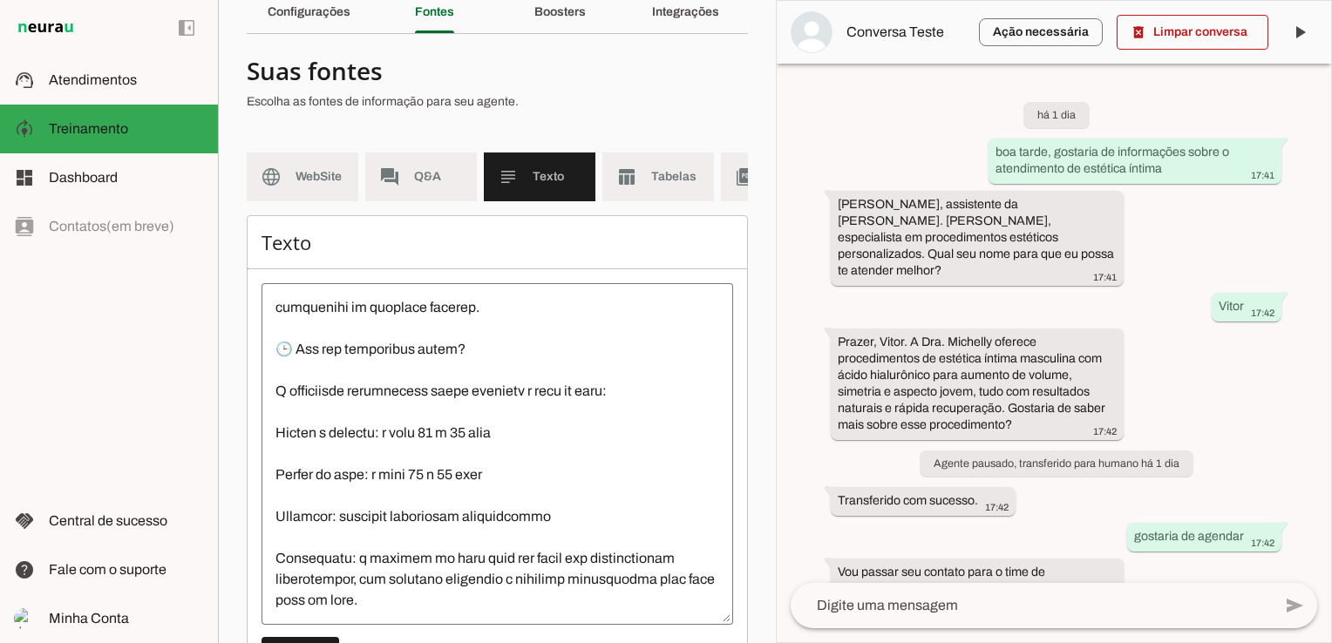
scroll to position [0, 0]
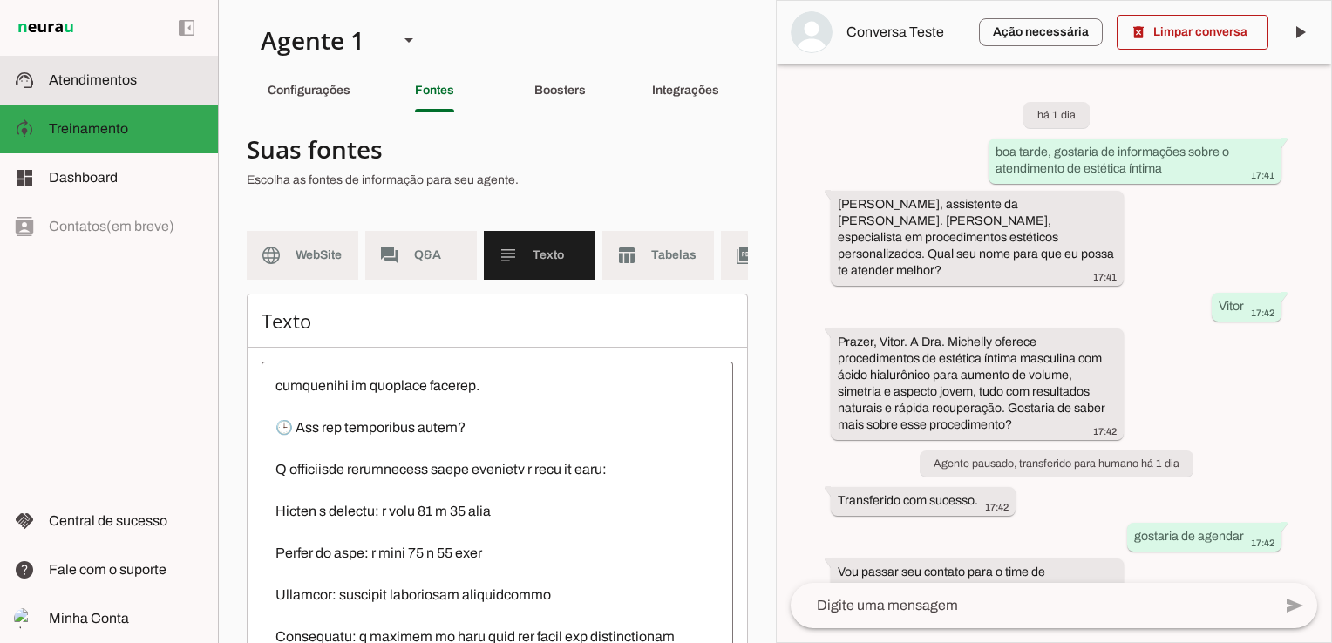
click at [125, 78] on span "Atendimentos" at bounding box center [93, 79] width 88 height 15
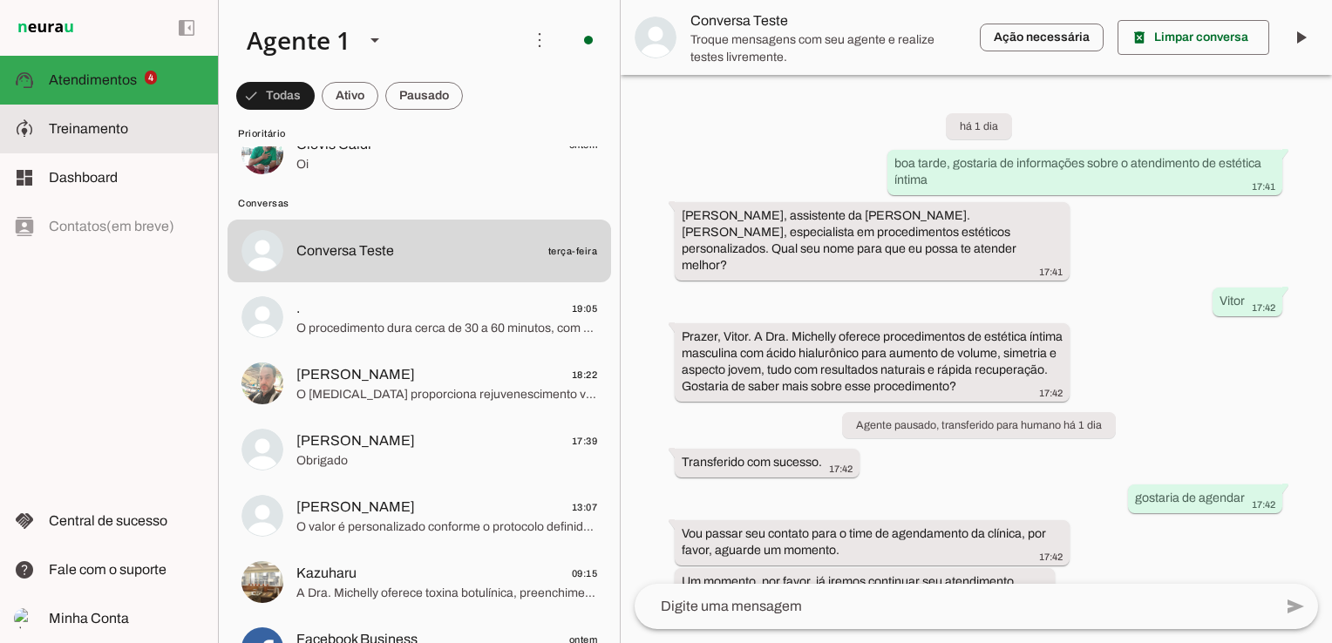
scroll to position [25, 0]
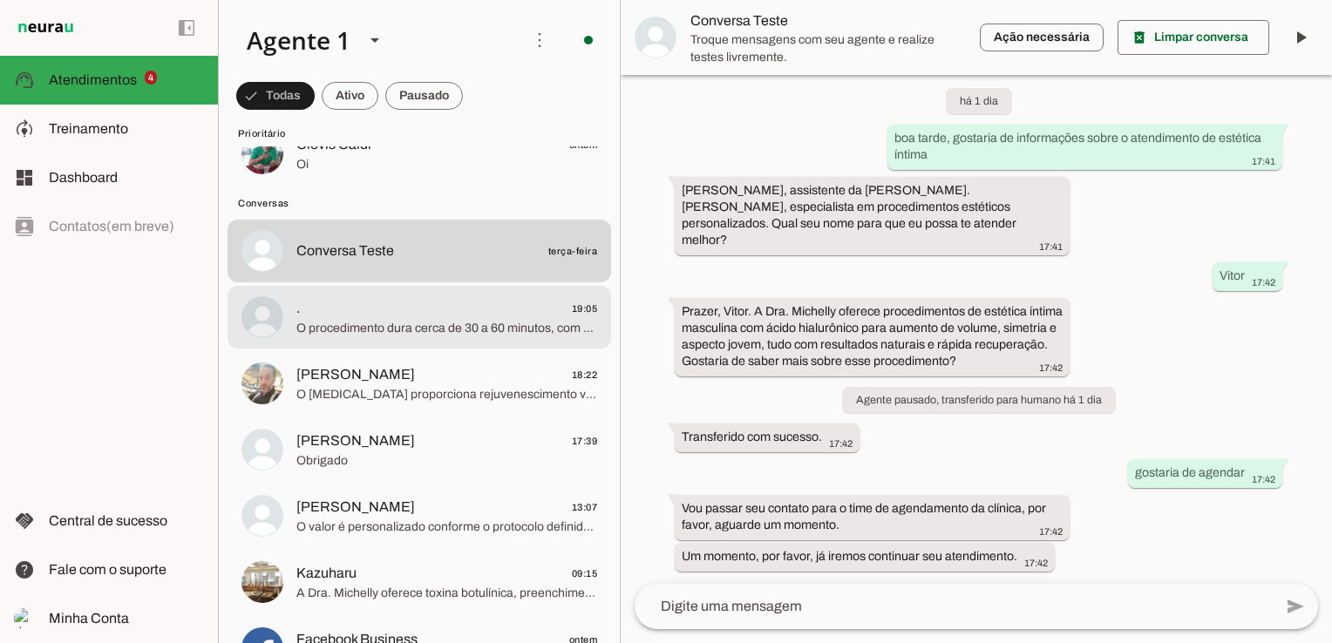
click at [352, 317] on span ". 19:05" at bounding box center [446, 309] width 301 height 22
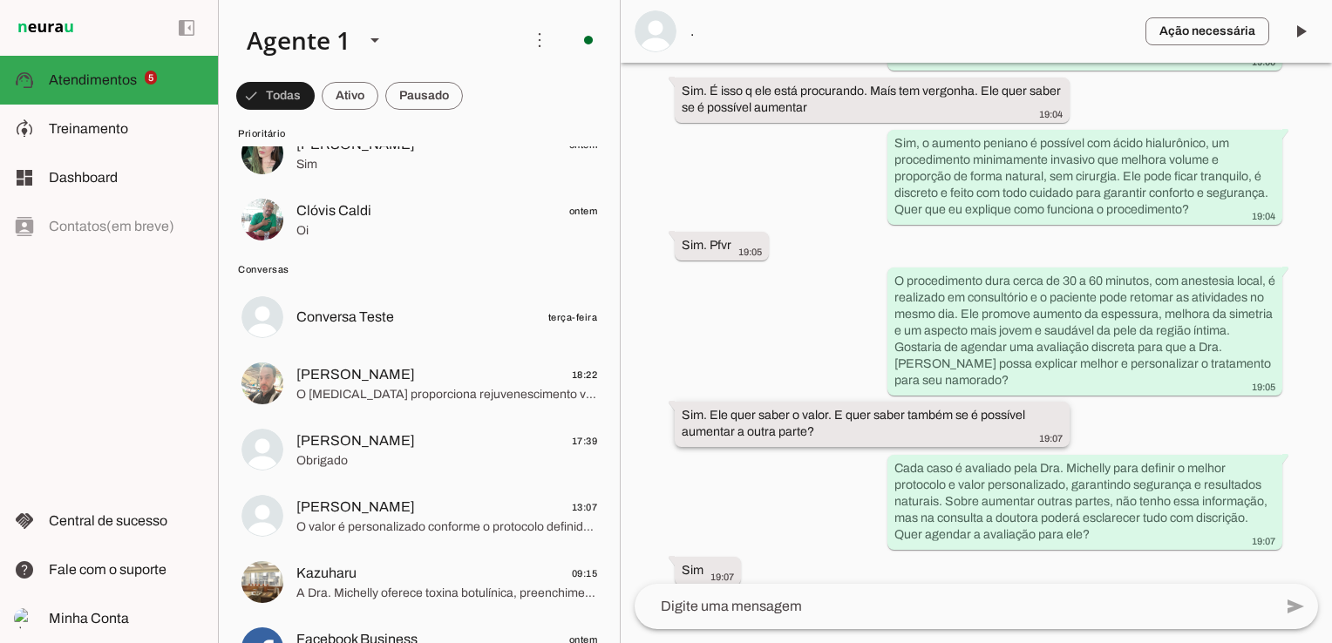
scroll to position [742, 0]
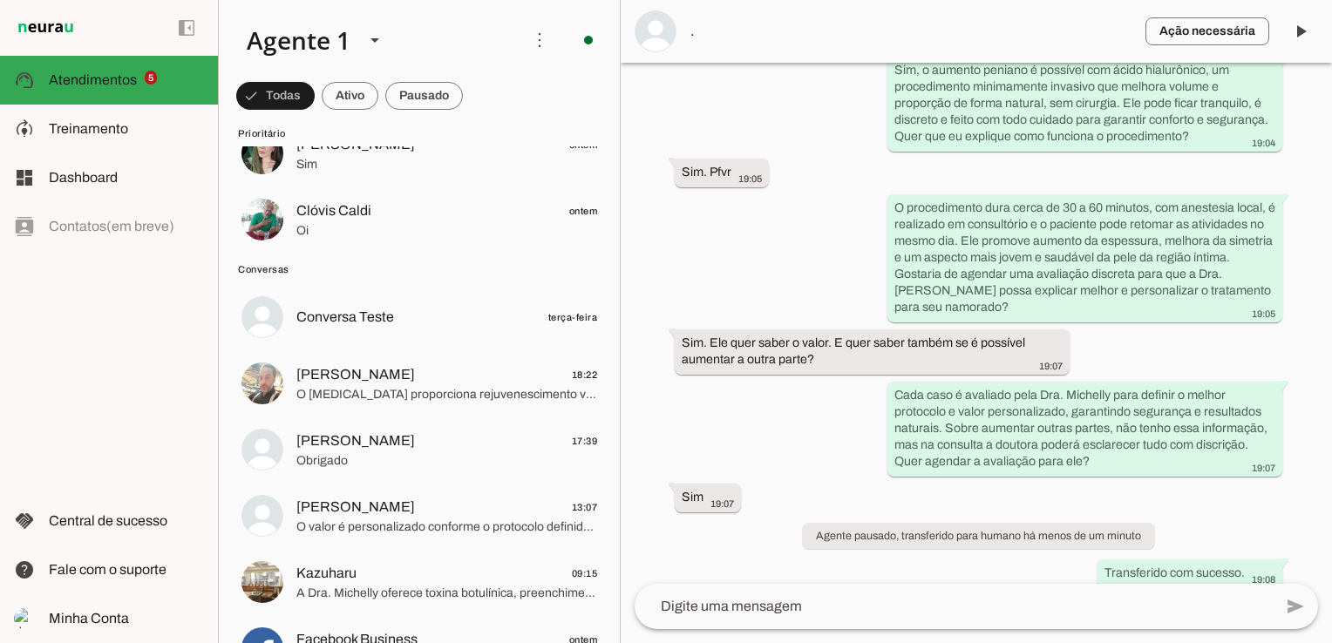
click at [771, 609] on textarea at bounding box center [953, 606] width 638 height 21
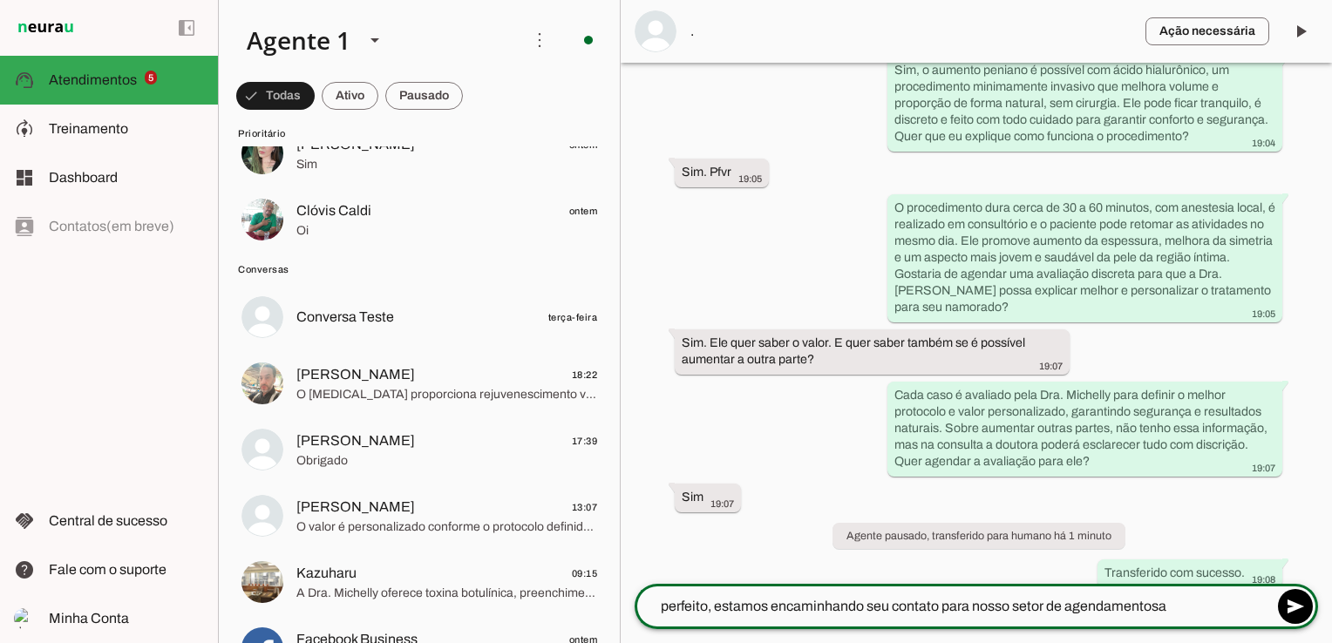
type textarea "perfeito, estamos encaminhando seu contato para nosso setor de agendamentos"
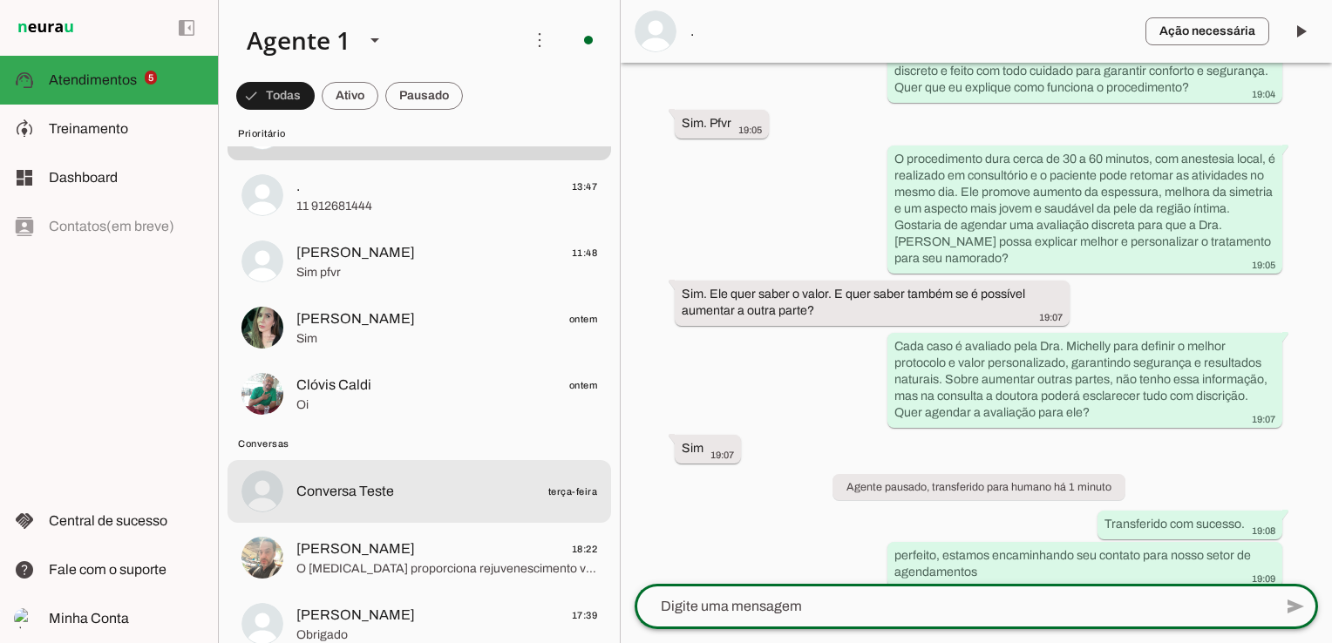
scroll to position [0, 0]
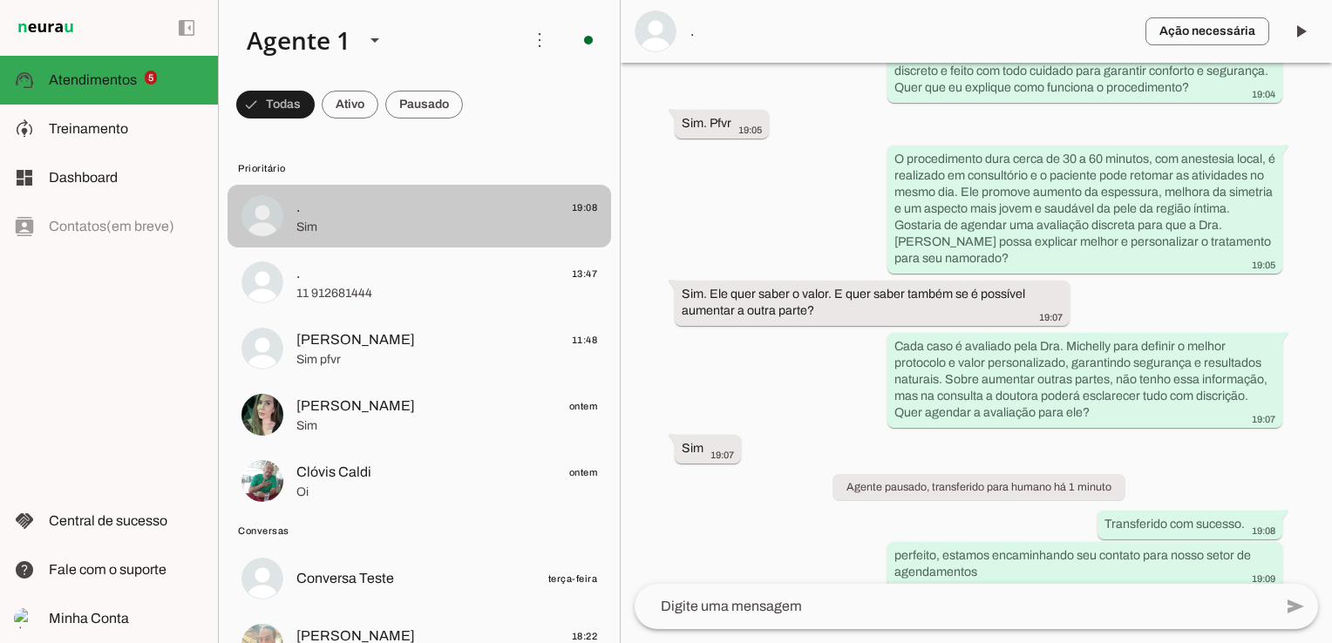
click at [356, 226] on span "Sim" at bounding box center [446, 227] width 301 height 17
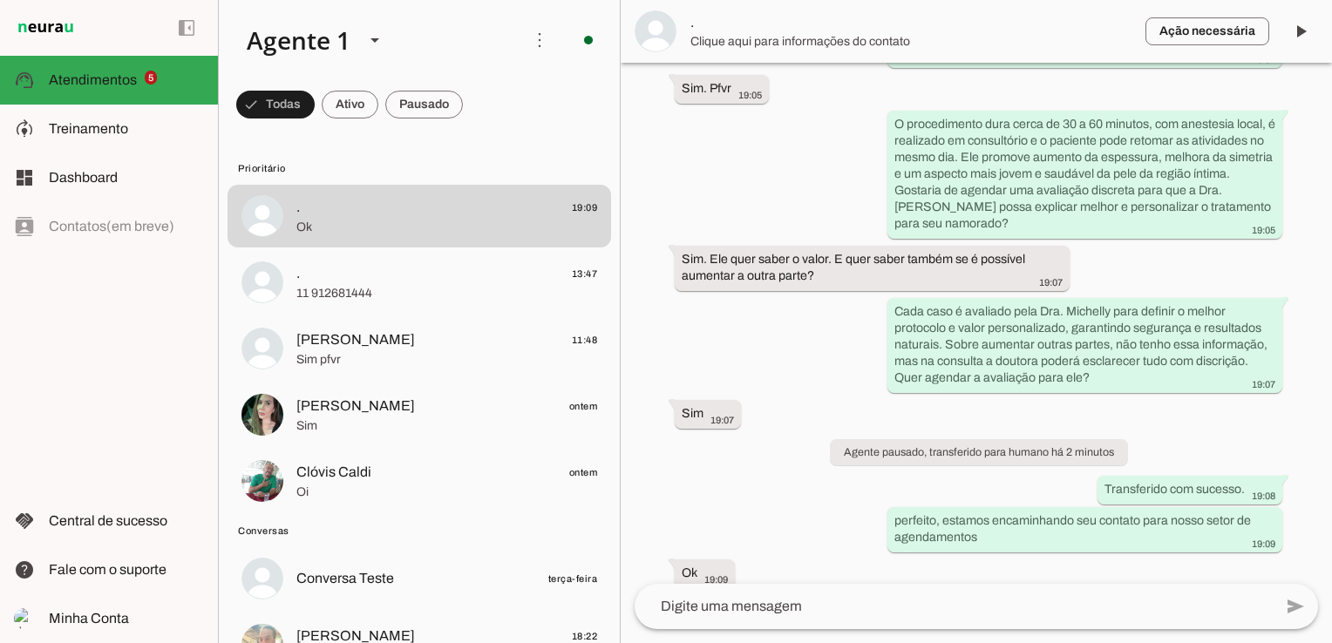
click at [851, 47] on span "Clique aqui para informações do contato" at bounding box center [910, 41] width 441 height 17
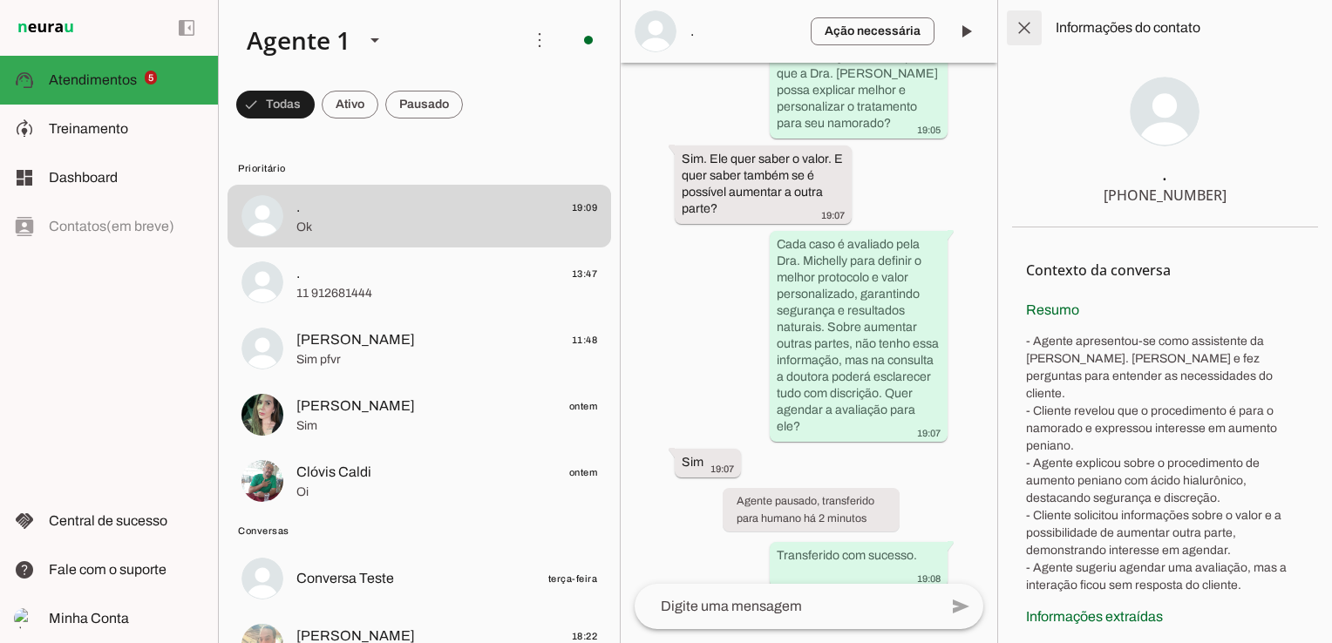
click at [1022, 25] on span at bounding box center [1024, 28] width 42 height 42
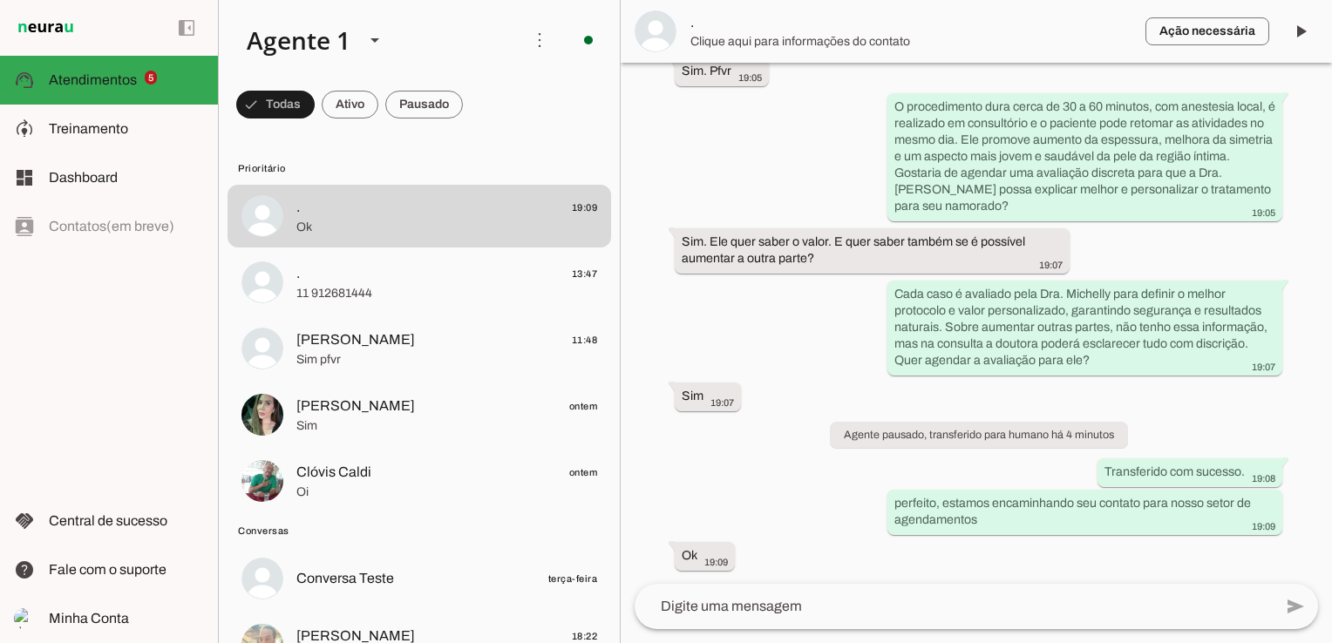
scroll to position [826, 0]
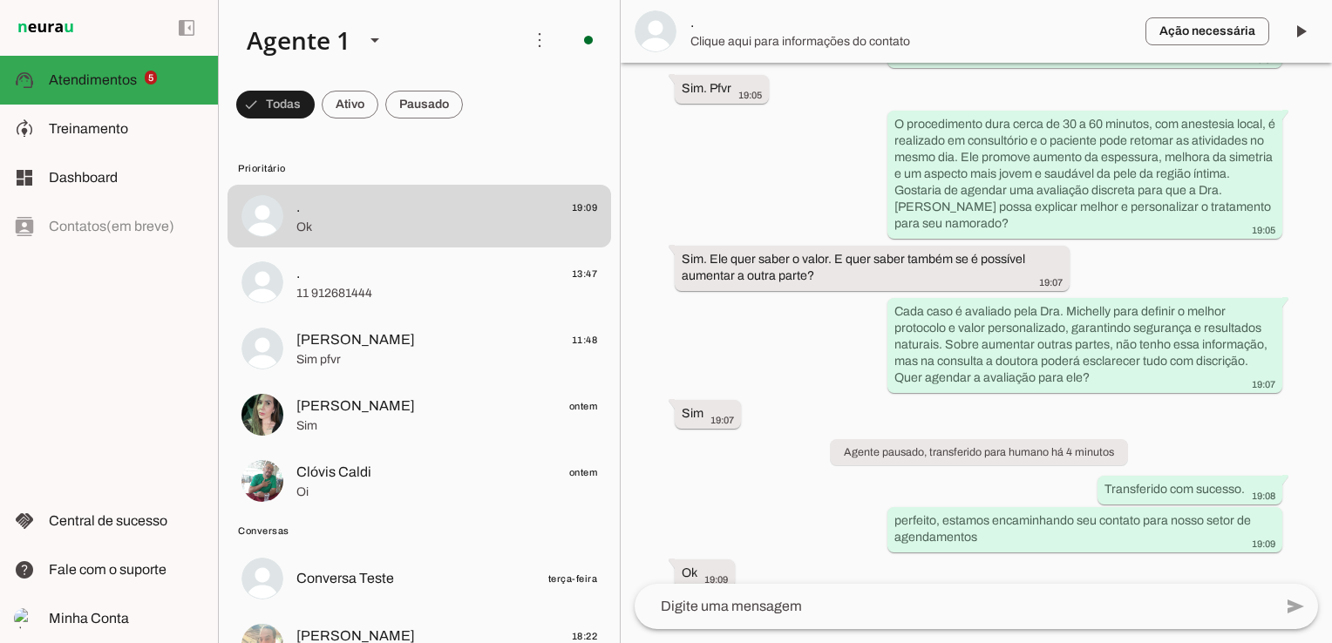
click at [785, 33] on span "Clique aqui para informações do contato" at bounding box center [910, 41] width 441 height 17
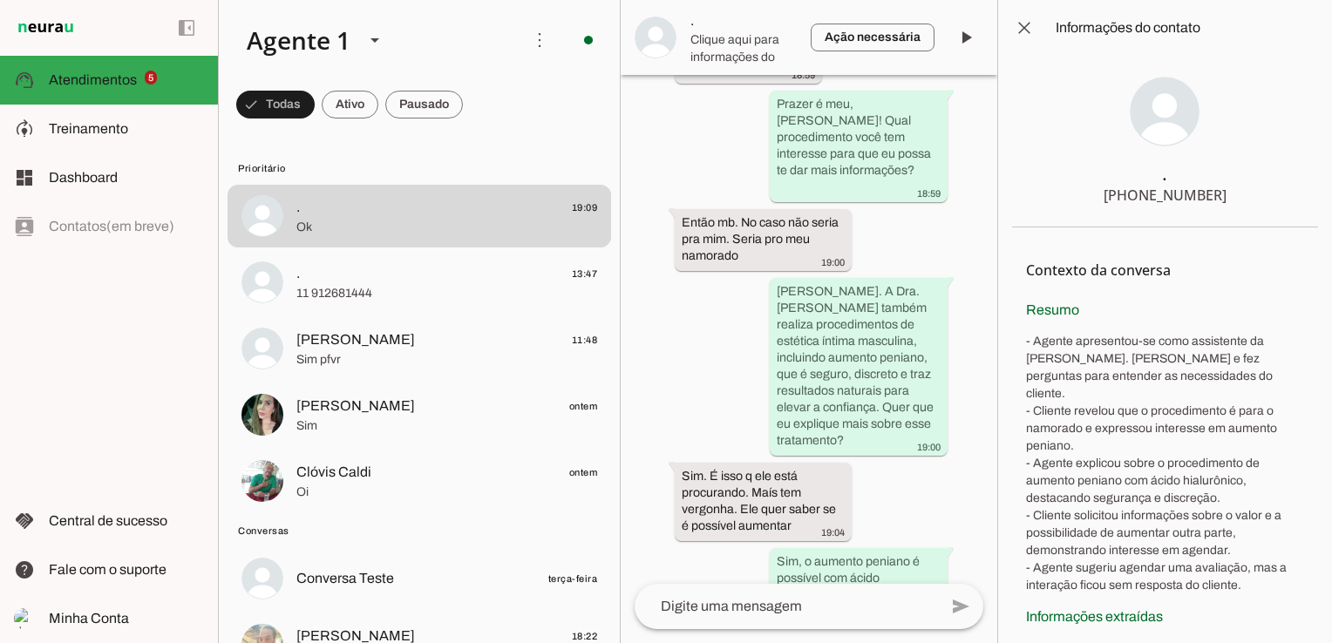
scroll to position [1771, 0]
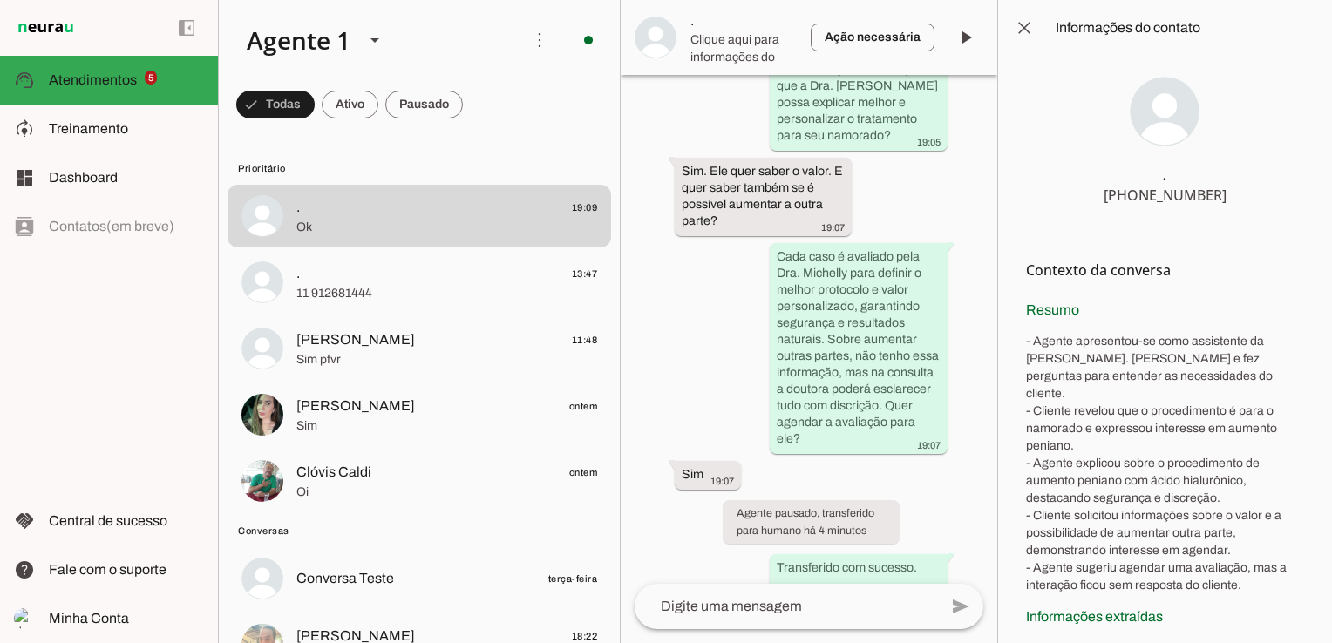
click at [1163, 198] on div "[PHONE_NUMBER]" at bounding box center [1164, 195] width 123 height 21
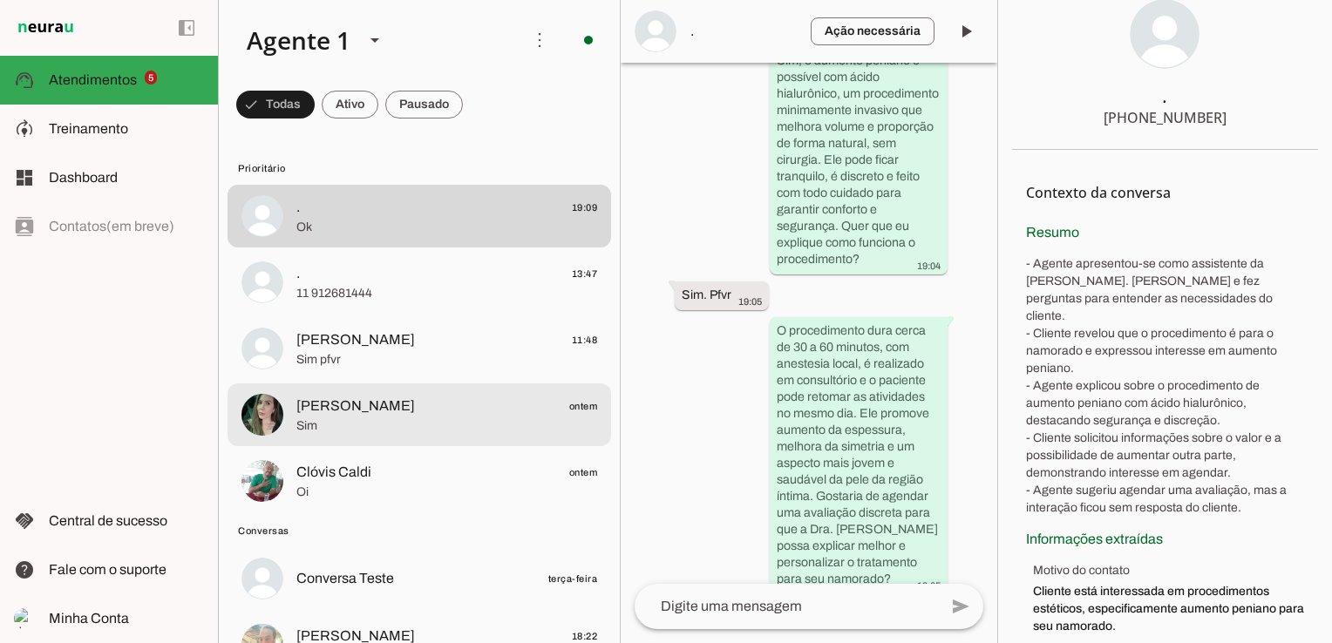
scroll to position [174, 0]
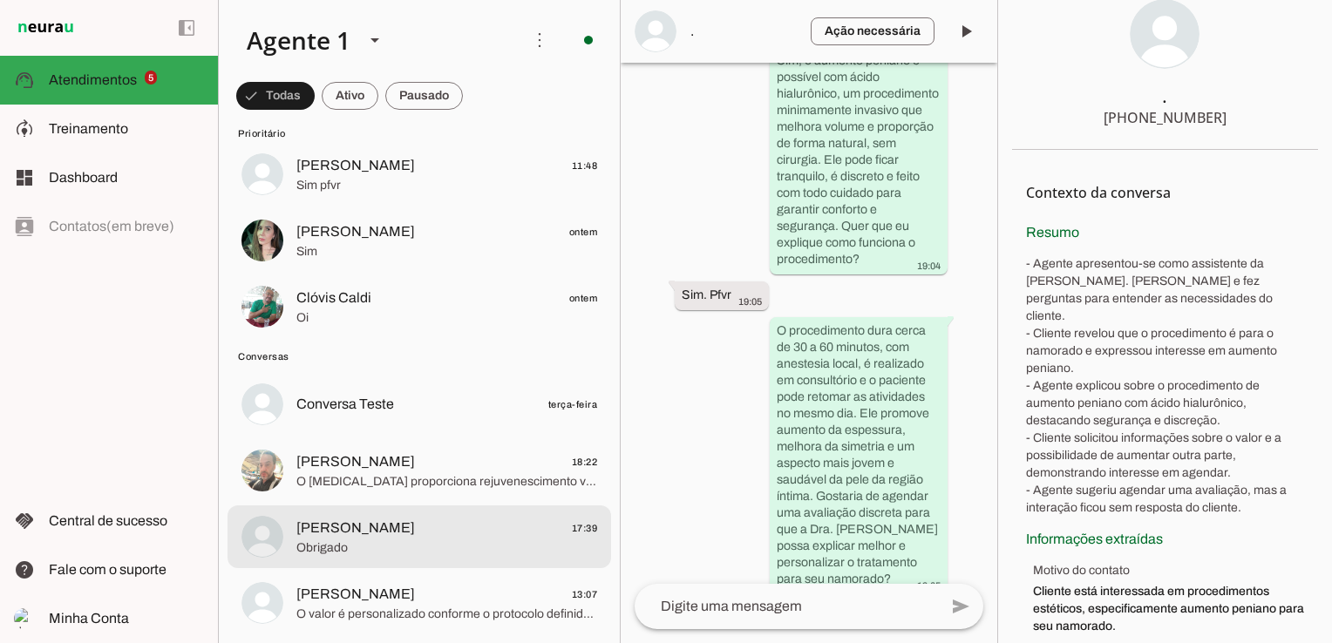
click at [466, 532] on span "Denis Lopardo 17:39" at bounding box center [446, 529] width 301 height 22
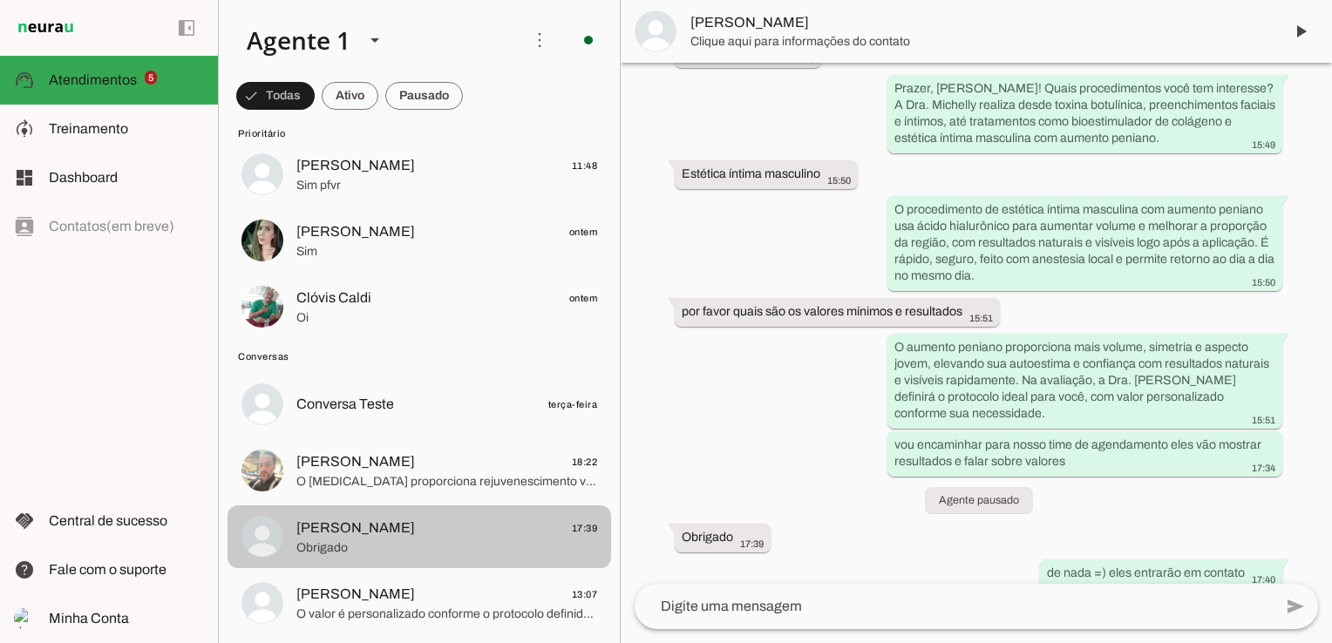
scroll to position [256, 0]
drag, startPoint x: 460, startPoint y: 536, endPoint x: 410, endPoint y: 531, distance: 49.9
click at [410, 531] on span "Denis Lopardo 17:39" at bounding box center [446, 529] width 301 height 22
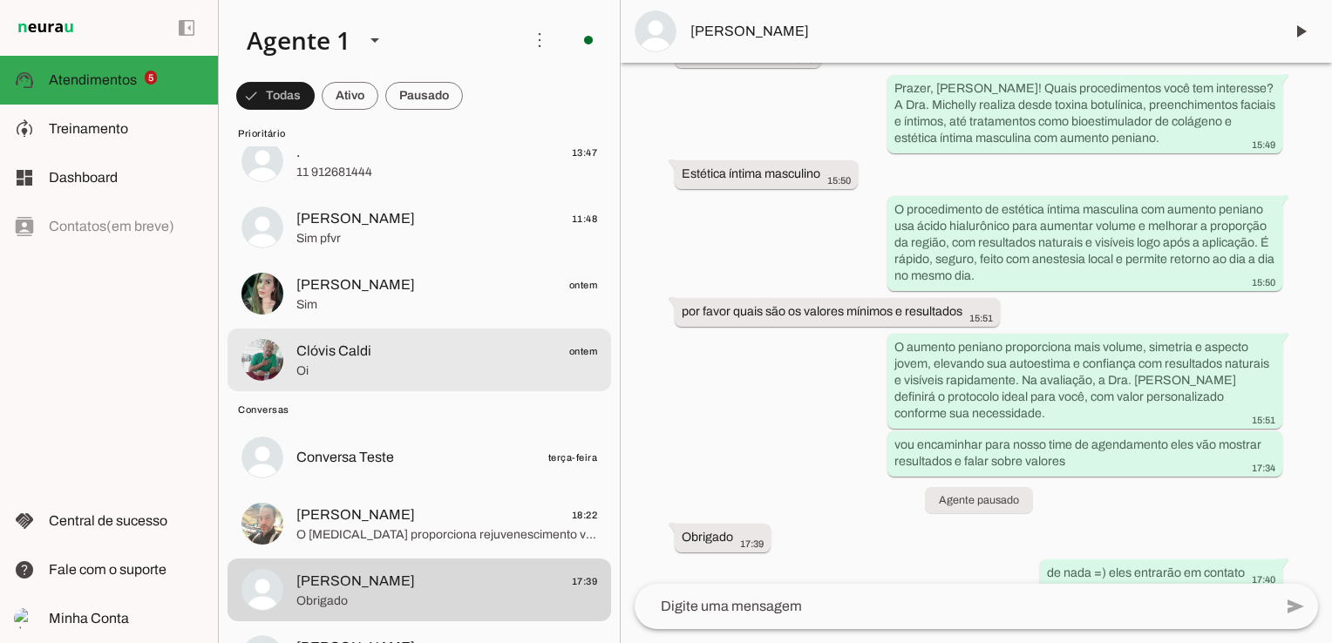
scroll to position [0, 0]
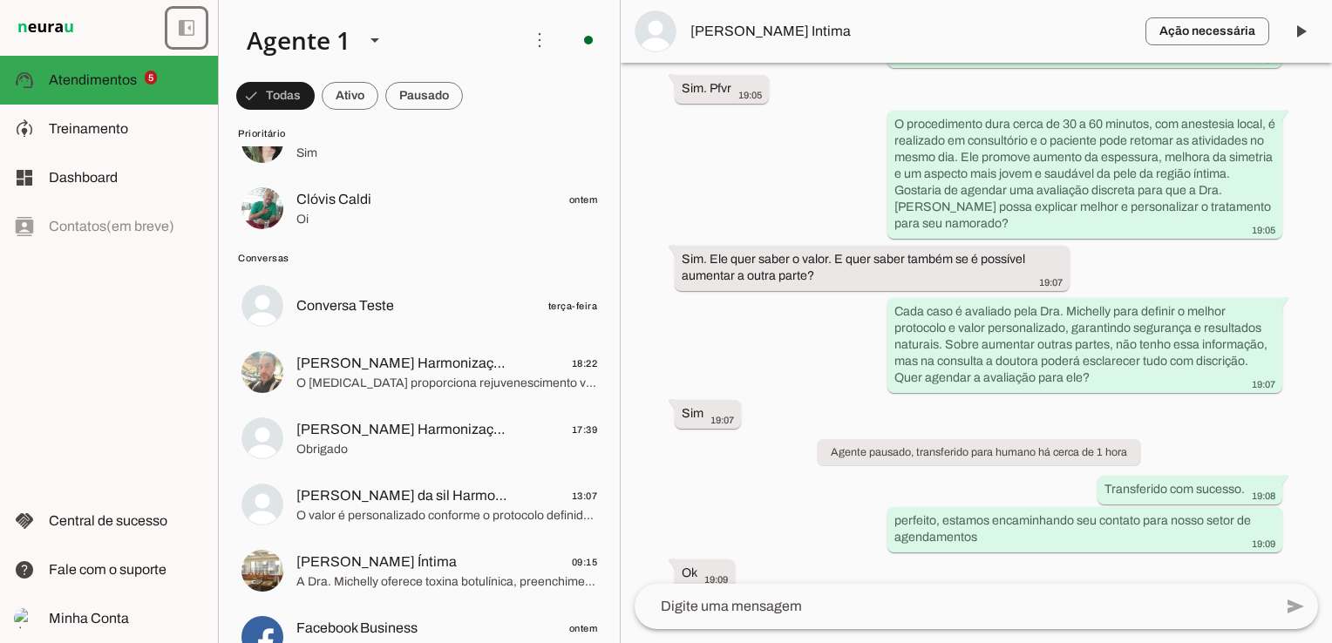
scroll to position [349, 0]
